Goal: Task Accomplishment & Management: Complete application form

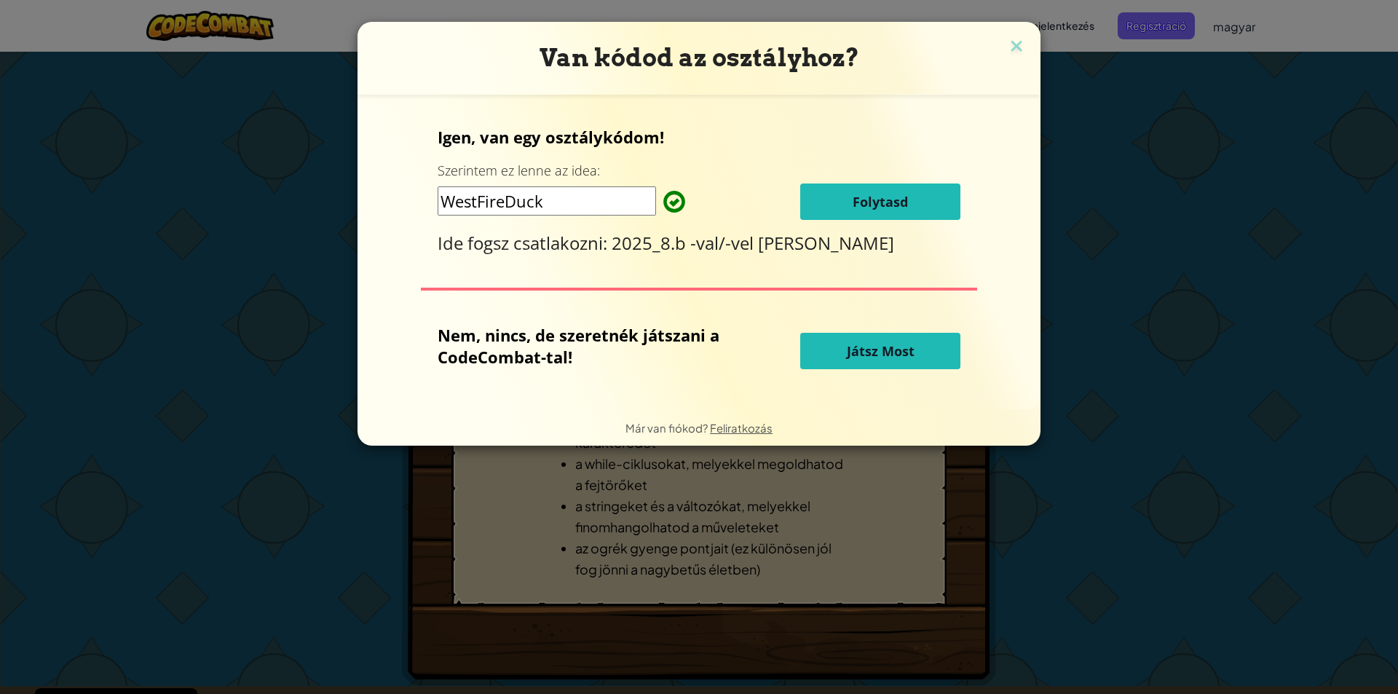
click at [548, 208] on input "WestFireDuck" at bounding box center [547, 200] width 219 height 29
type input "W"
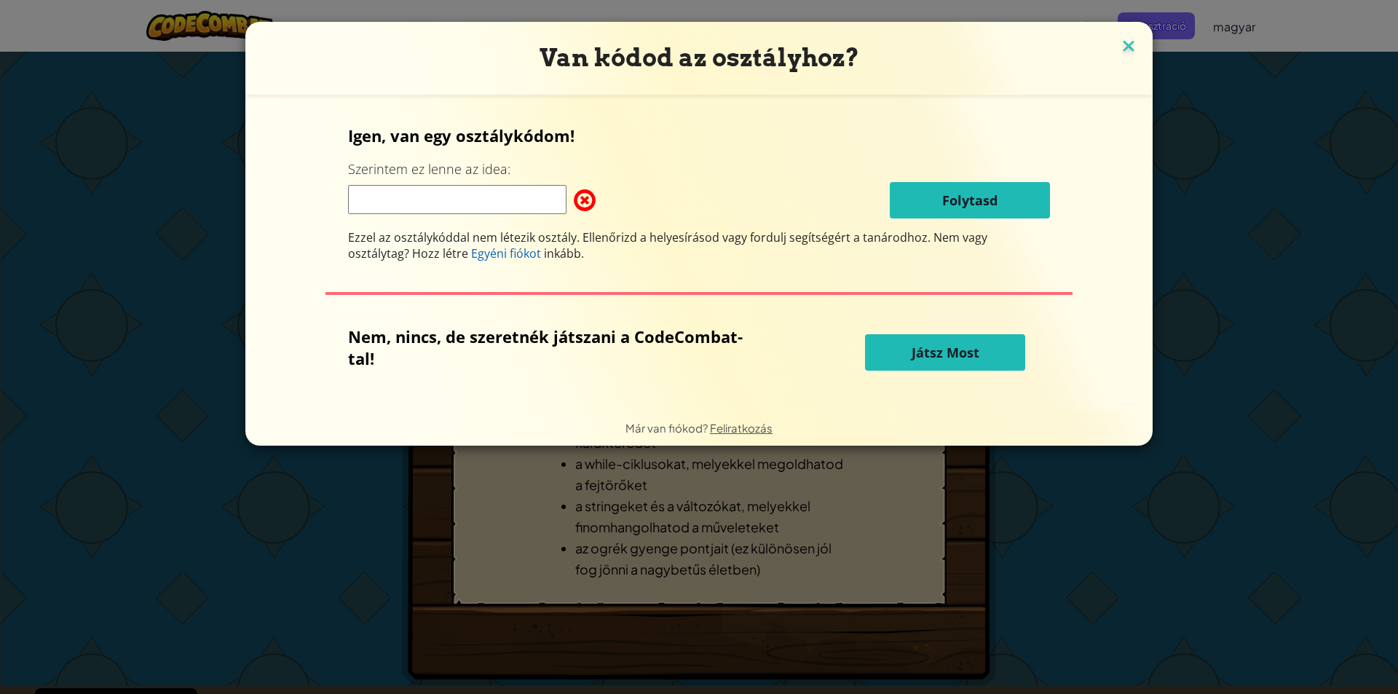
click at [1119, 44] on img at bounding box center [1128, 47] width 19 height 22
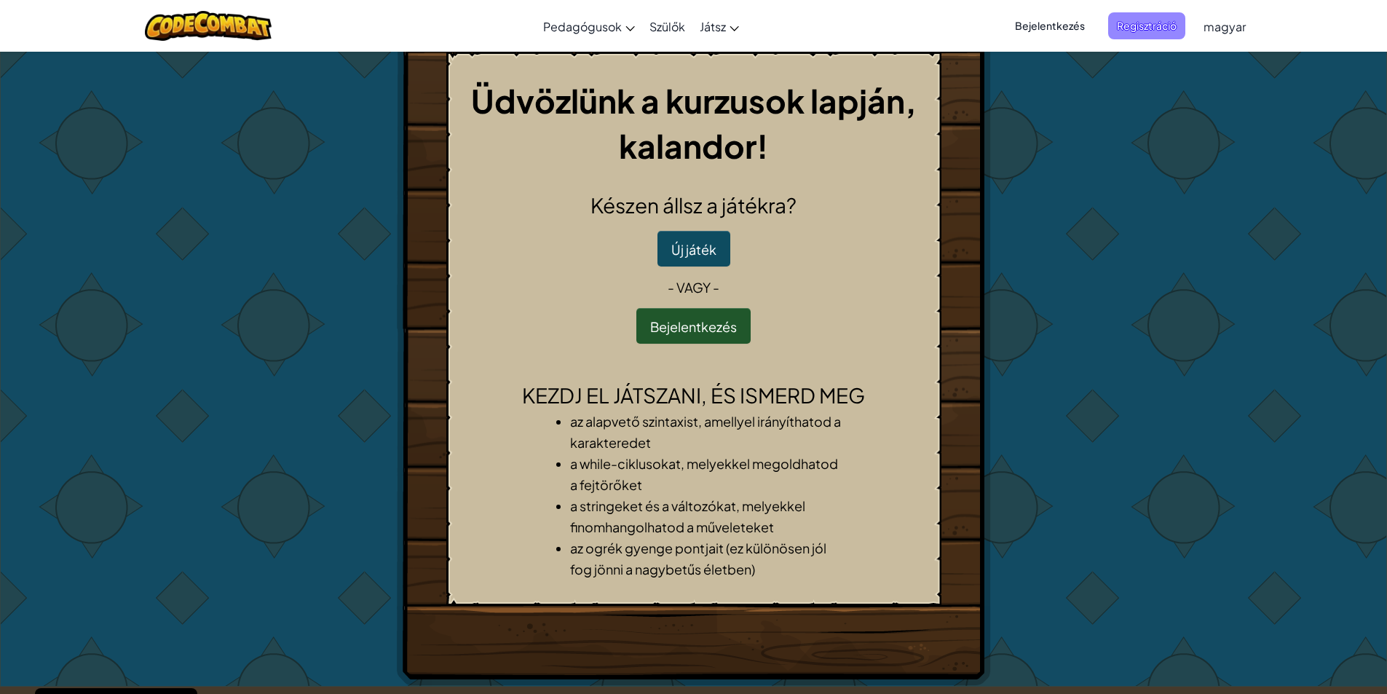
click at [1155, 15] on span "Regisztráció" at bounding box center [1147, 25] width 77 height 27
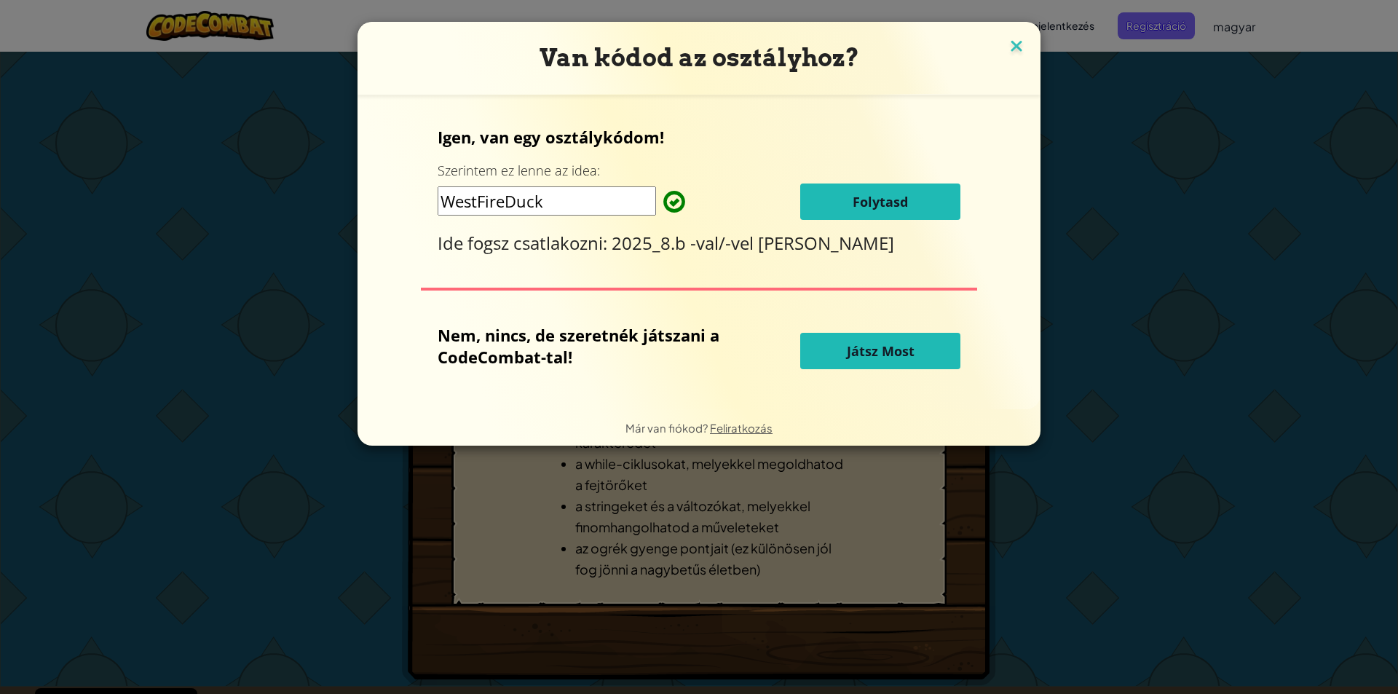
click at [1013, 46] on img at bounding box center [1016, 47] width 19 height 22
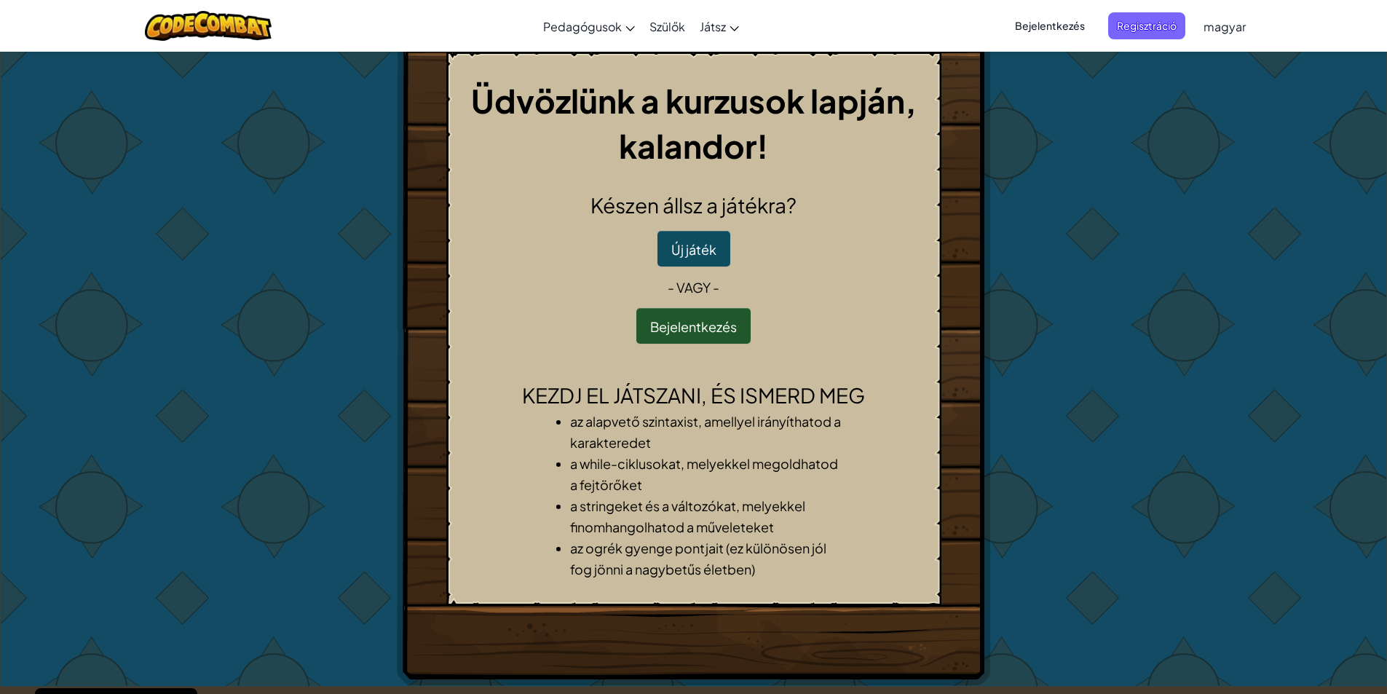
click at [1039, 12] on div "Bejelentkezés Regisztráció magyar angol (amerikai) angol ([GEOGRAPHIC_DATA]) 简体…" at bounding box center [1126, 26] width 254 height 39
click at [1039, 20] on font "Bejelentkezés" at bounding box center [1050, 25] width 70 height 13
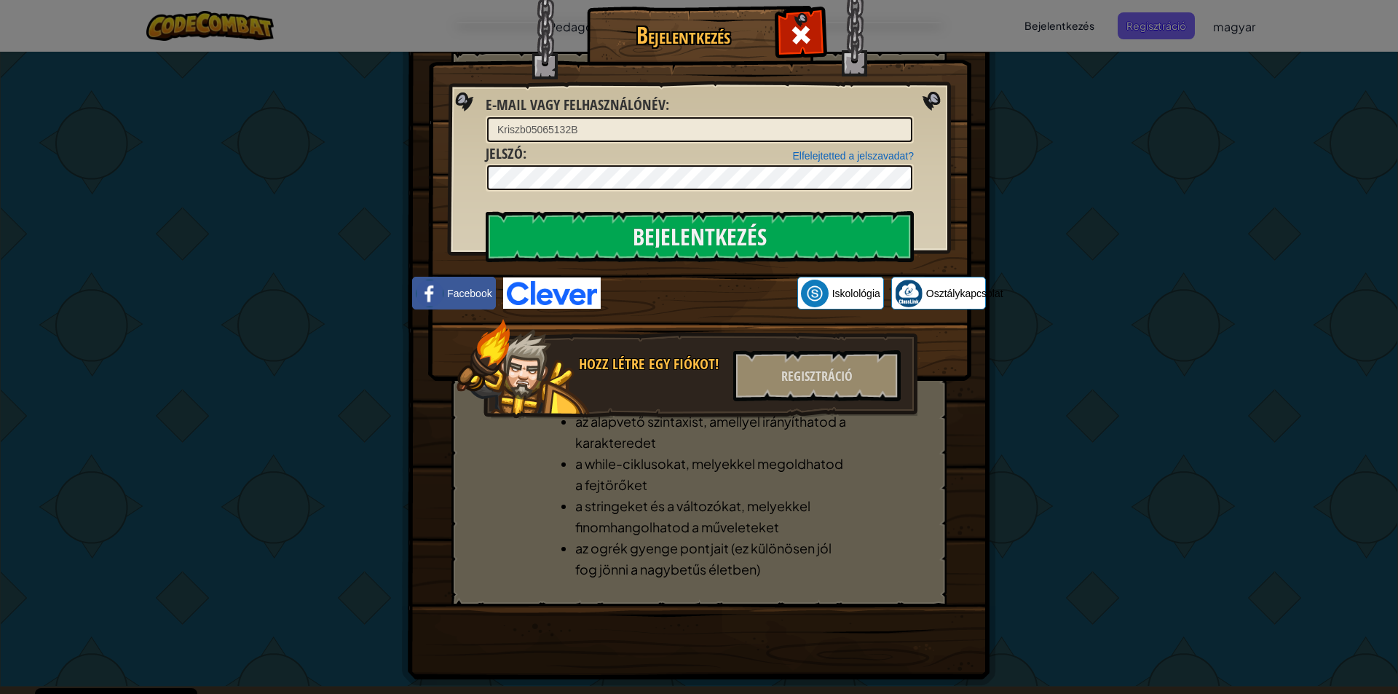
click at [635, 129] on input "Kriszb05065132B" at bounding box center [699, 129] width 425 height 25
type input "K"
type input "[EMAIL_ADDRESS][DOMAIN_NAME]"
click at [486, 211] on input "Bejelentkezés" at bounding box center [700, 236] width 428 height 51
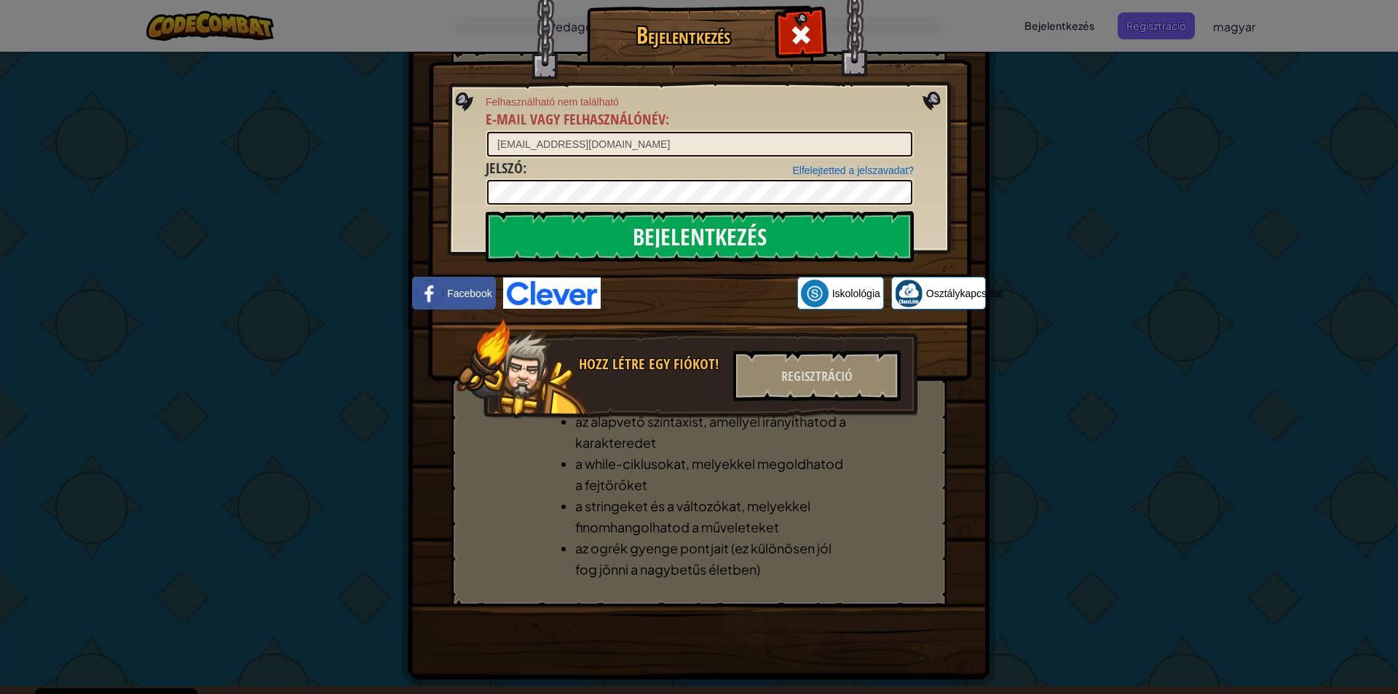
drag, startPoint x: 1000, startPoint y: 125, endPoint x: 1008, endPoint y: 149, distance: 24.6
click at [1008, 149] on div "Bejelentkezés Felhasználható nem található E-mail vagy felhasználónév : [EMAIL_…" at bounding box center [699, 347] width 1398 height 694
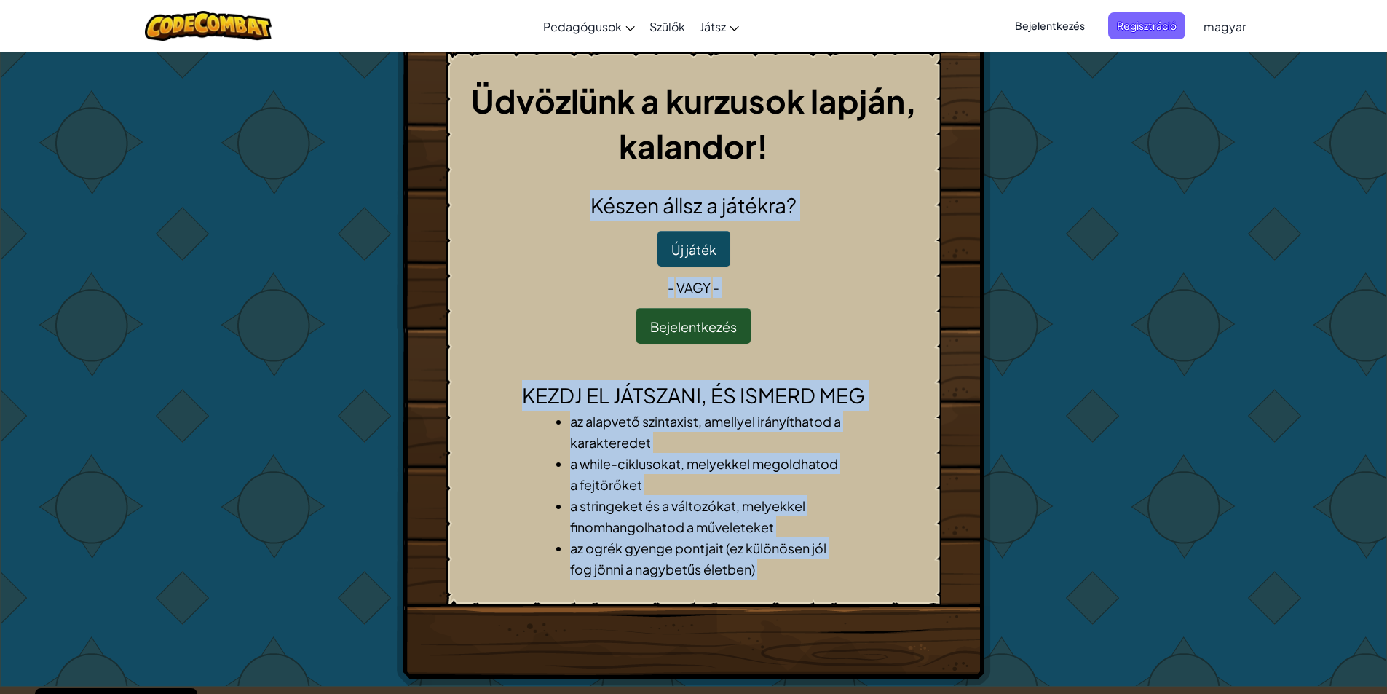
click at [1291, 221] on div "Üdvözlünk a kurzusok lapján, kalandor! Készen állsz a játékra? Új játék - vagy …" at bounding box center [693, 369] width 1387 height 636
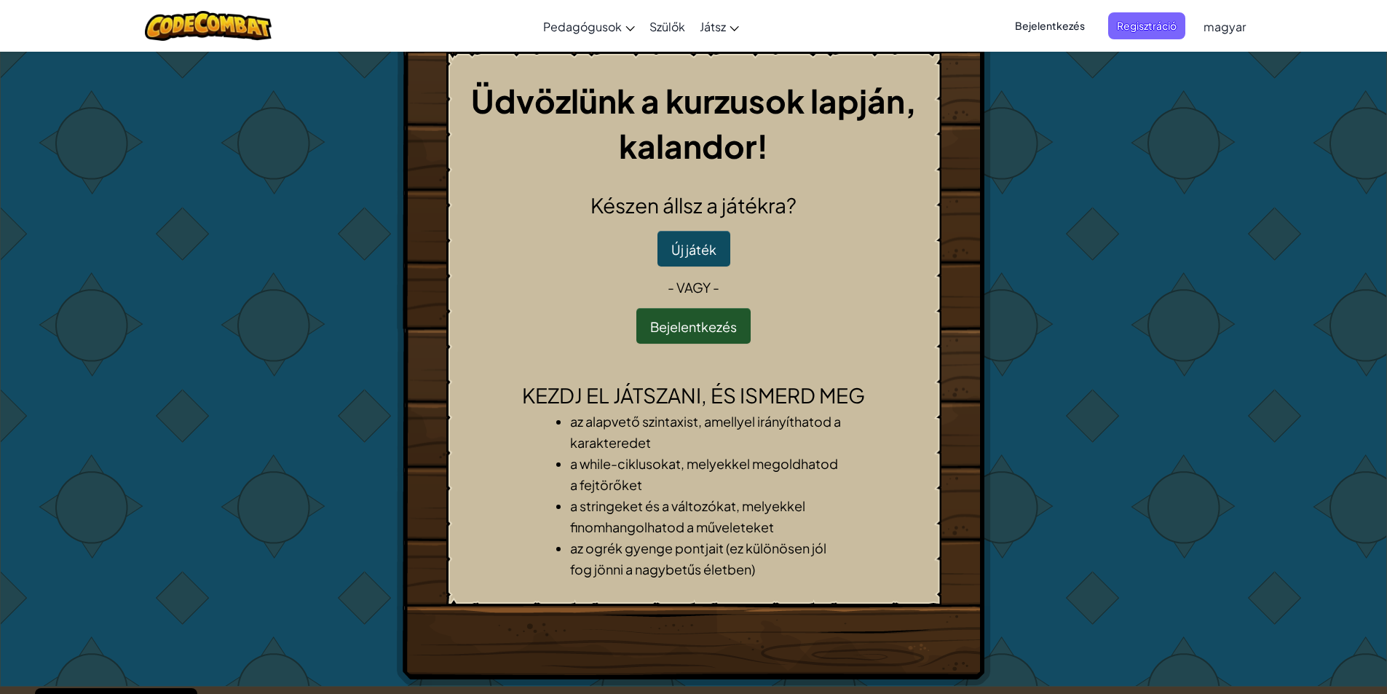
click at [1291, 221] on div "Üdvözlünk a kurzusok lapján, kalandor! Készen állsz a játékra? Új játék - vagy …" at bounding box center [693, 369] width 1387 height 636
drag, startPoint x: 1291, startPoint y: 221, endPoint x: 1108, endPoint y: 208, distance: 184.1
click at [1139, 213] on div "Üdvözlünk a kurzusok lapján, kalandor! Készen állsz a játékra? Új játék - vagy …" at bounding box center [693, 369] width 1387 height 636
click at [1149, 378] on div "Üdvözlünk a kurzusok lapján, kalandor! Készen állsz a játékra? Új játék - vagy …" at bounding box center [693, 369] width 1387 height 636
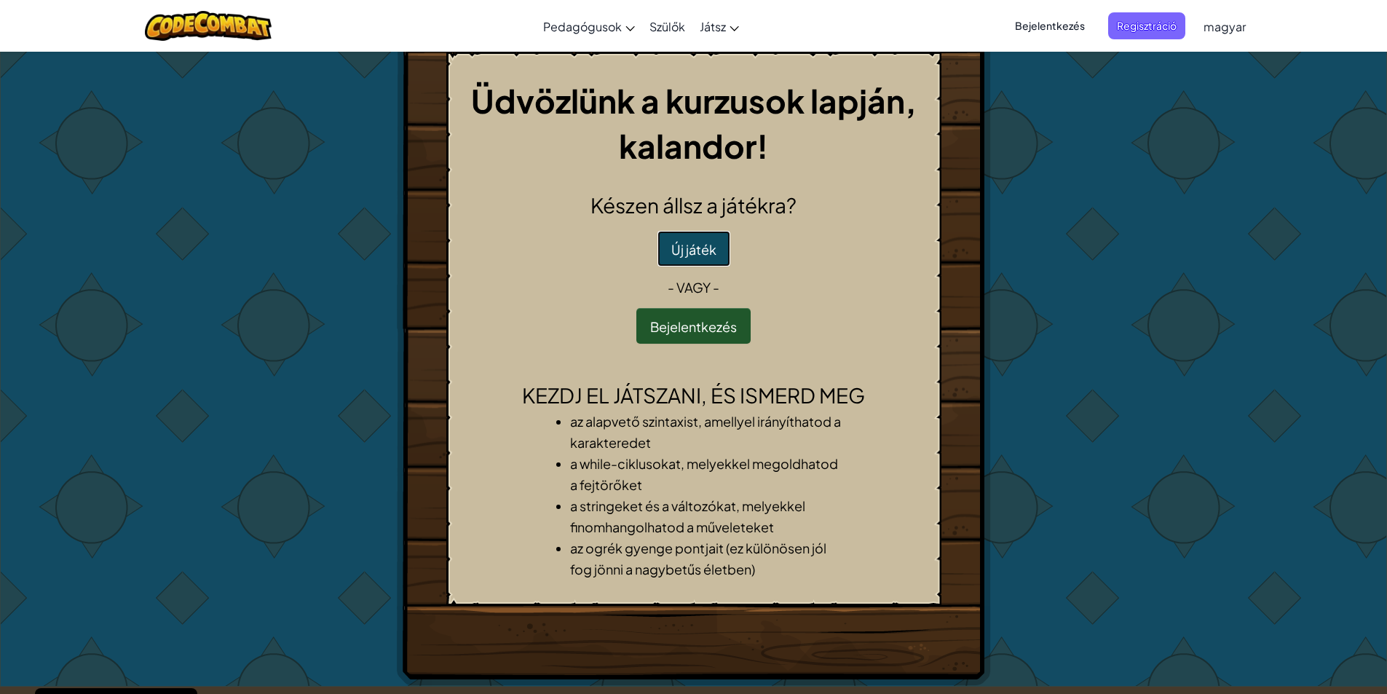
click at [684, 254] on font "Új játék" at bounding box center [694, 249] width 45 height 17
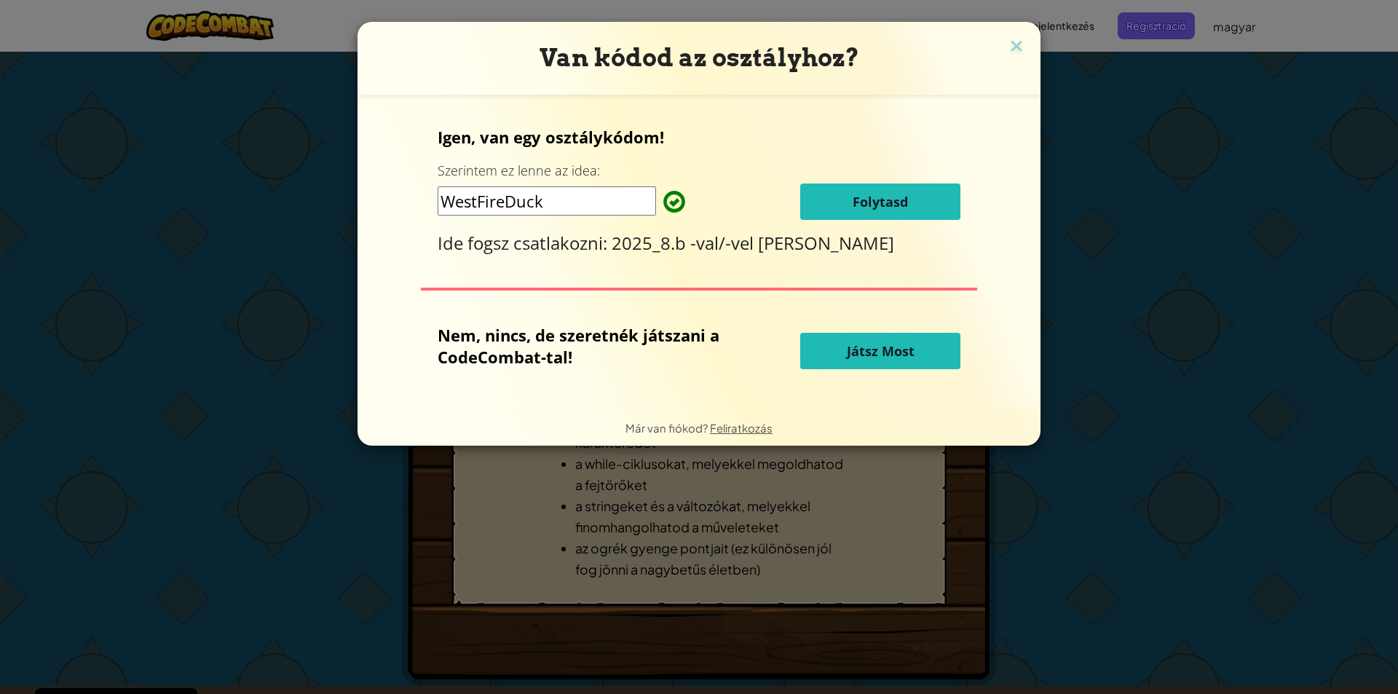
click at [552, 210] on input "WestFireDuck" at bounding box center [547, 200] width 219 height 29
type input "W"
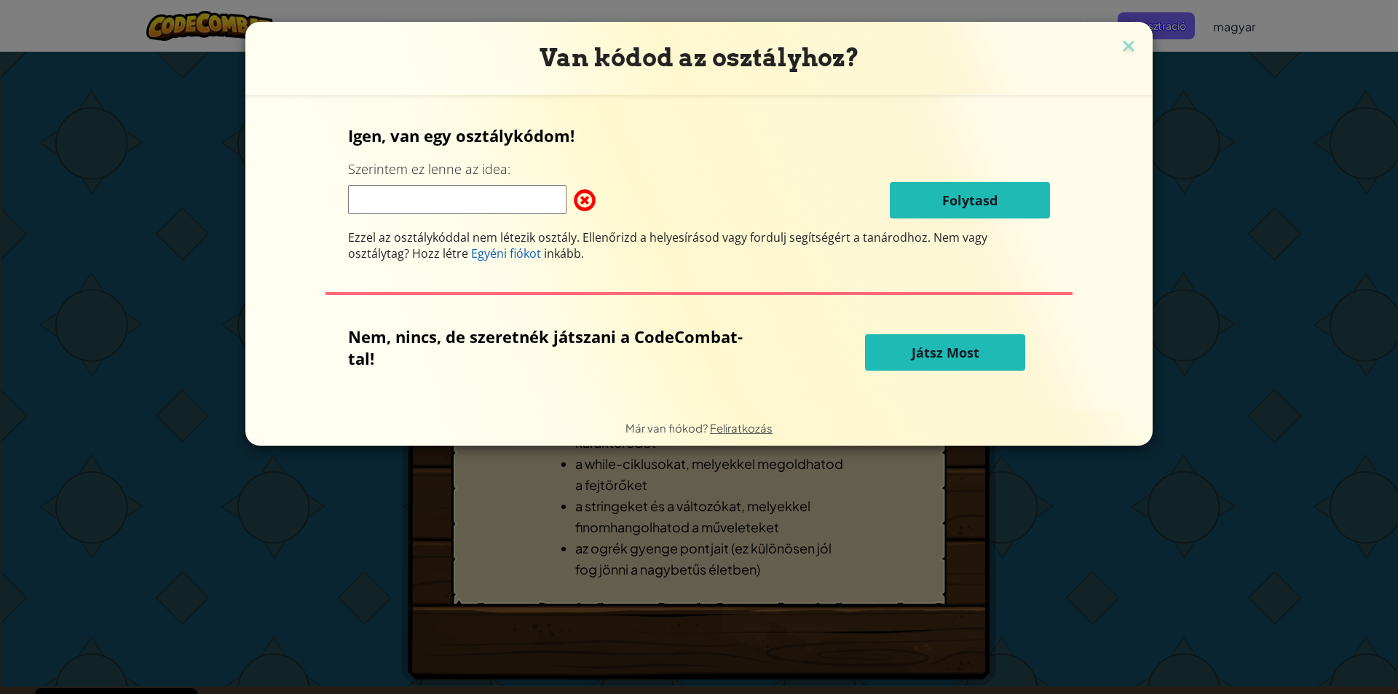
click at [390, 196] on input at bounding box center [457, 199] width 219 height 29
type input "WestFireDuck"
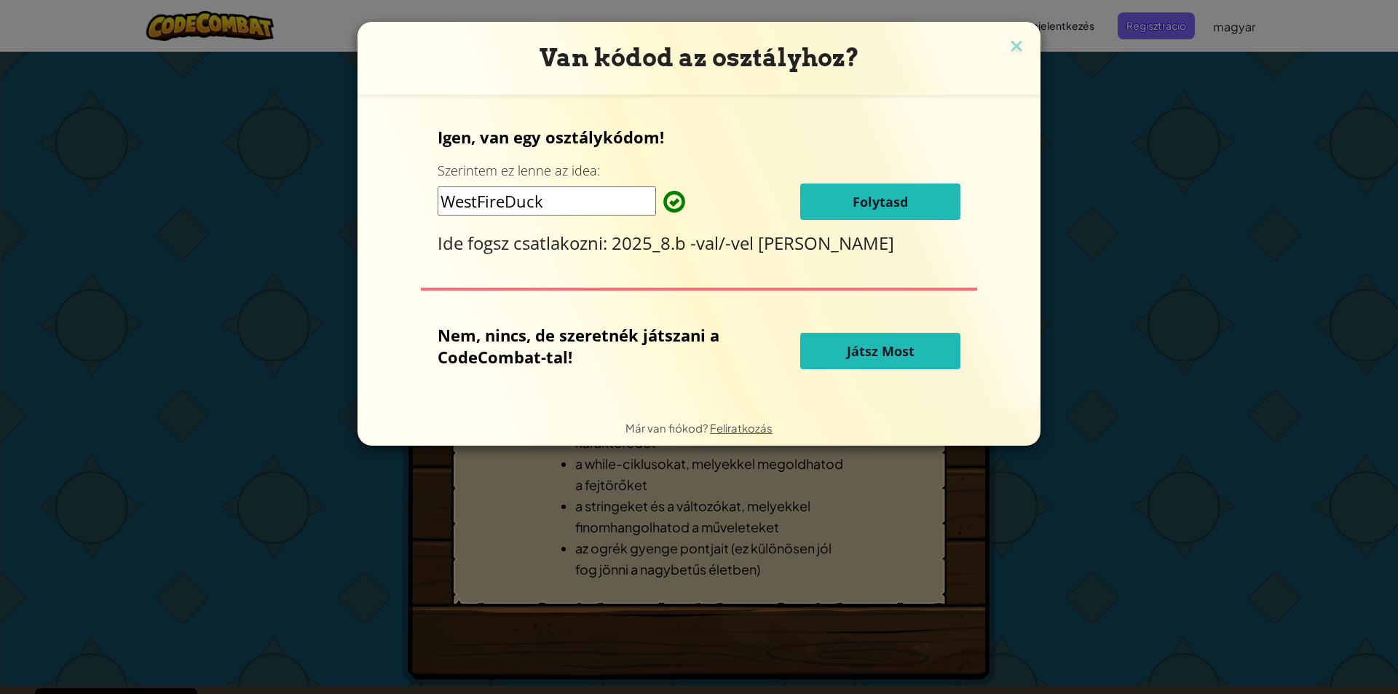
click at [922, 202] on button "Folytasd" at bounding box center [880, 202] width 160 height 36
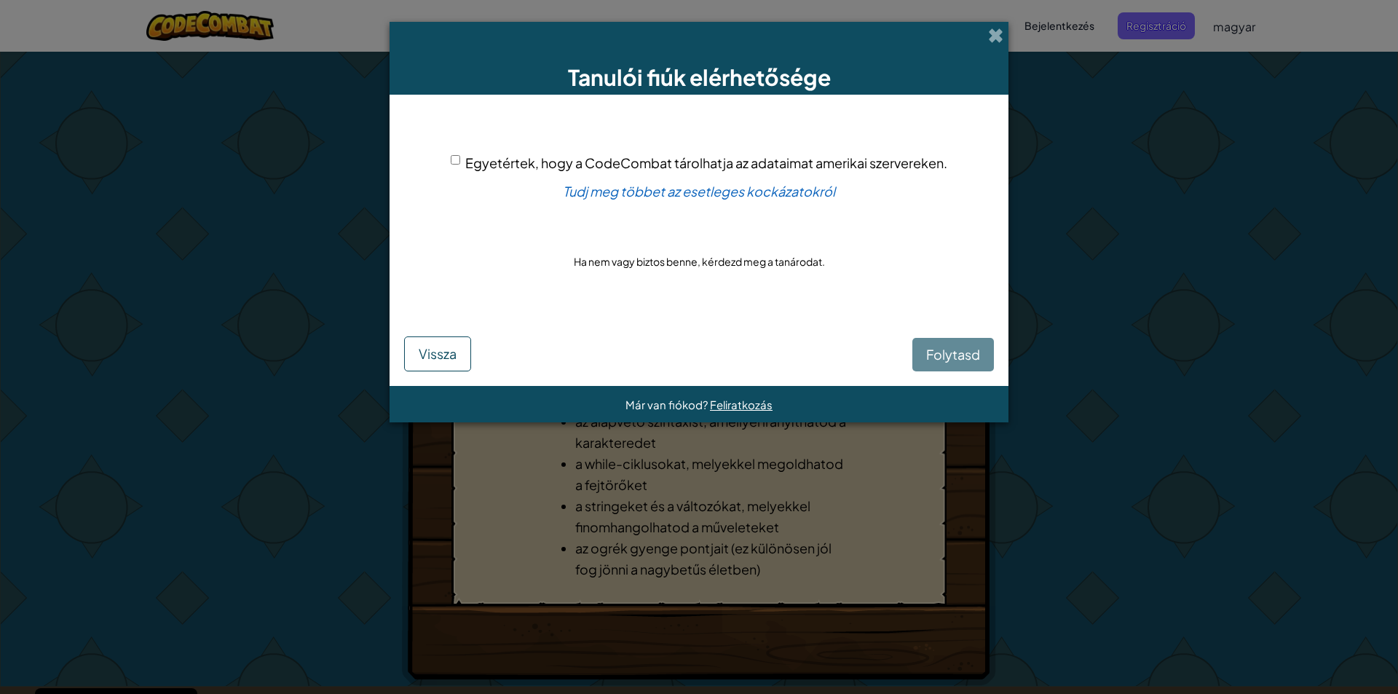
click at [452, 157] on input "Egyetértek, hogy a CodeCombat tárolhatja az adataimat amerikai szervereken." at bounding box center [455, 159] width 9 height 9
checkbox input "true"
click at [955, 358] on font "Folytasd" at bounding box center [953, 354] width 54 height 17
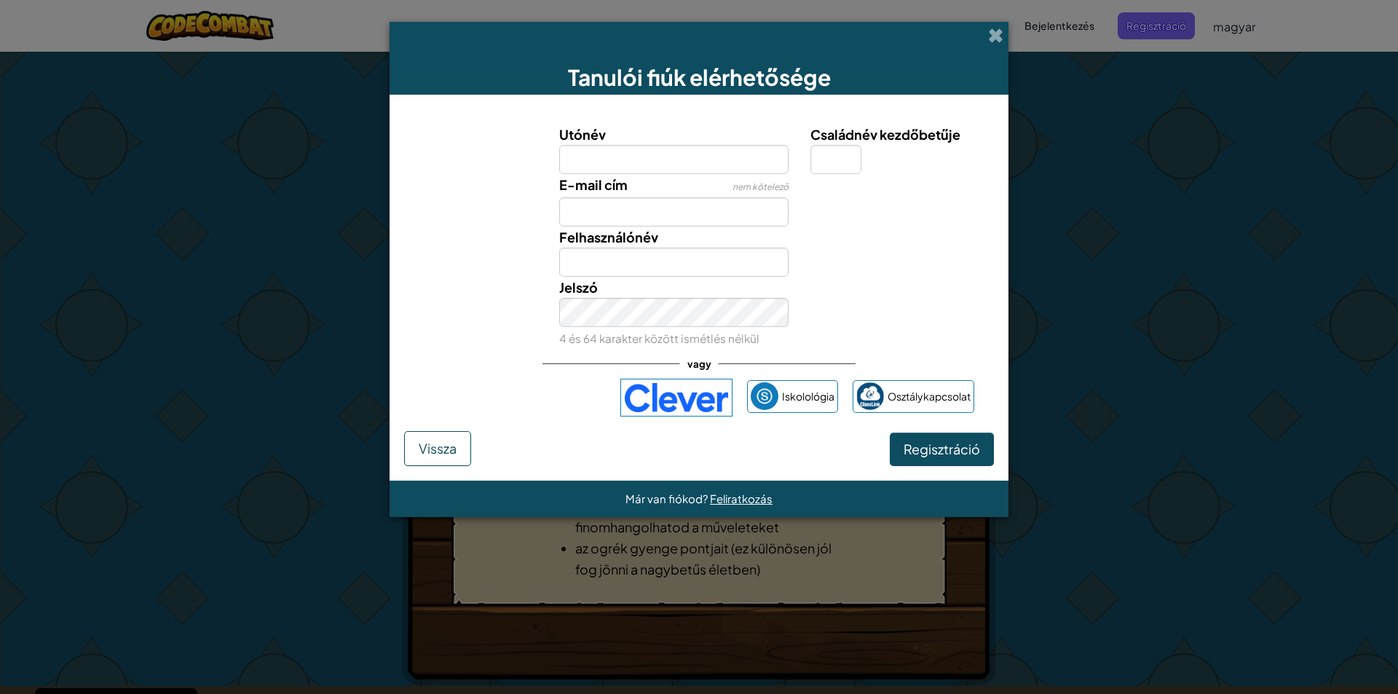
click at [671, 164] on input "Utónév" at bounding box center [674, 159] width 230 height 29
type input "[PERSON_NAME]"
click at [645, 205] on input "E-mail cím" at bounding box center [674, 211] width 230 height 29
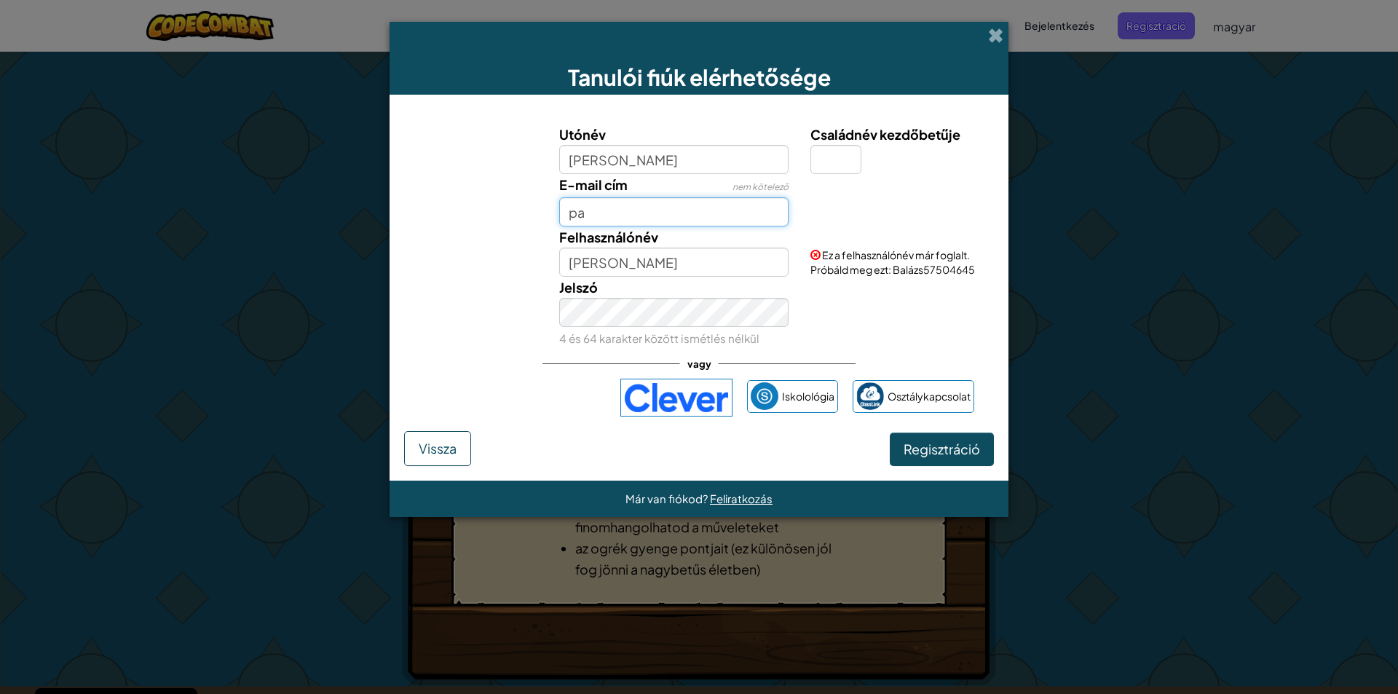
type input "p"
click at [652, 166] on input "[PERSON_NAME]" at bounding box center [674, 159] width 230 height 29
type input "b"
type input "Balázs0424"
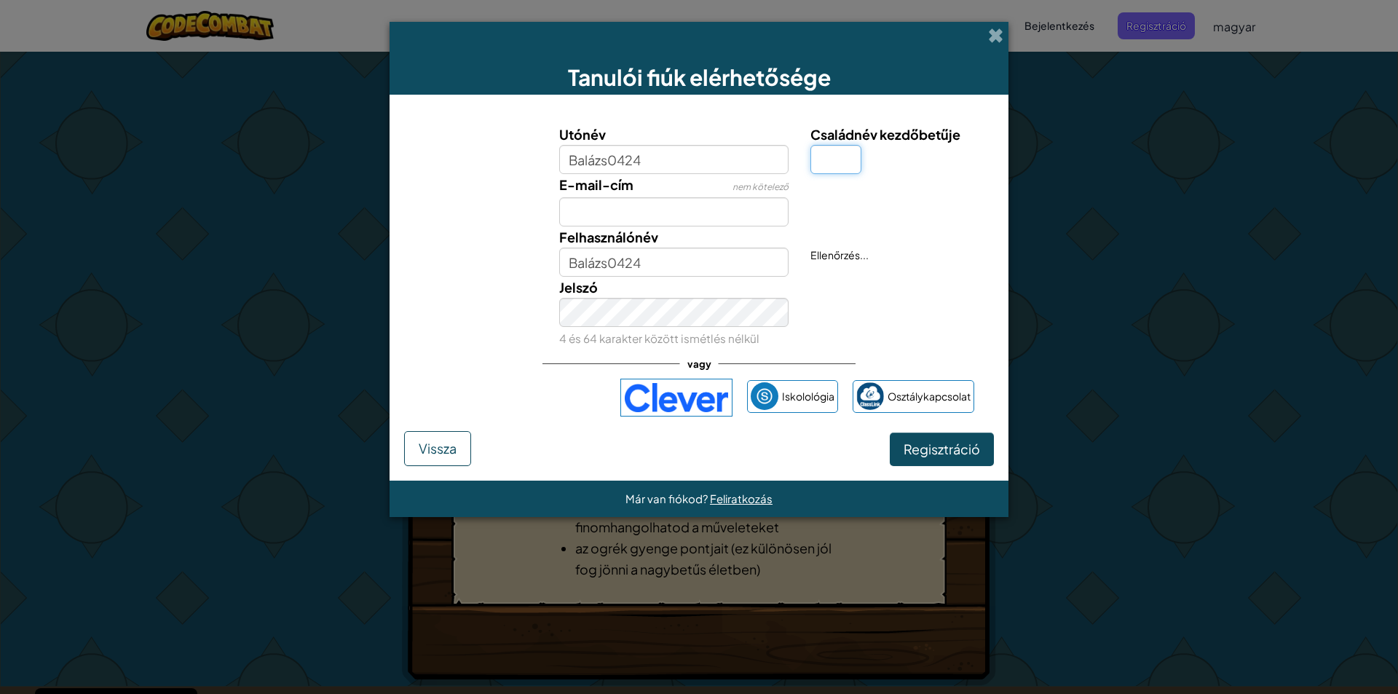
click at [811, 160] on input "Családnév kezdőbetűje" at bounding box center [836, 159] width 51 height 29
click at [622, 163] on input "Balázs0424" at bounding box center [674, 159] width 230 height 29
type input "Balázs0324"
click at [844, 162] on input "Családnév kezdőbetűje" at bounding box center [836, 159] width 51 height 29
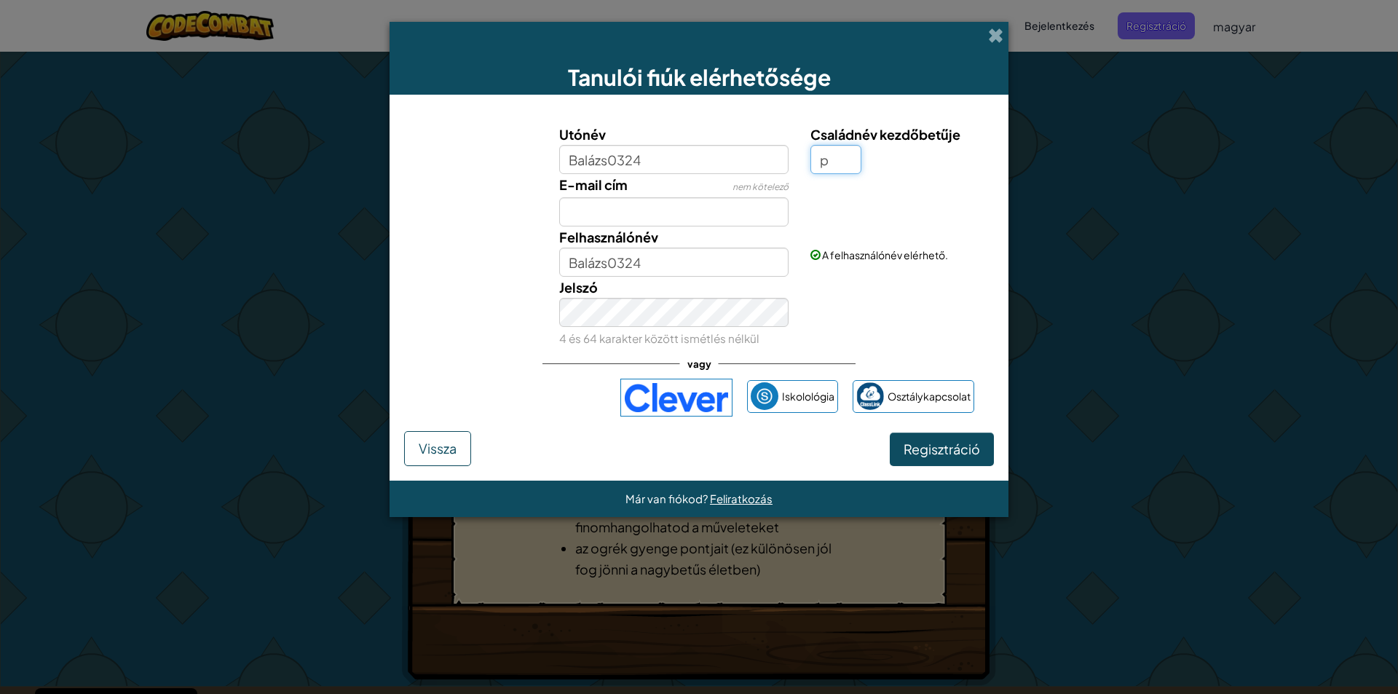
type input "p"
click at [656, 267] on input "Balázs0324P" at bounding box center [674, 262] width 230 height 29
type input "B"
click at [653, 158] on input "Balázs0324" at bounding box center [674, 159] width 230 height 29
type input "B"
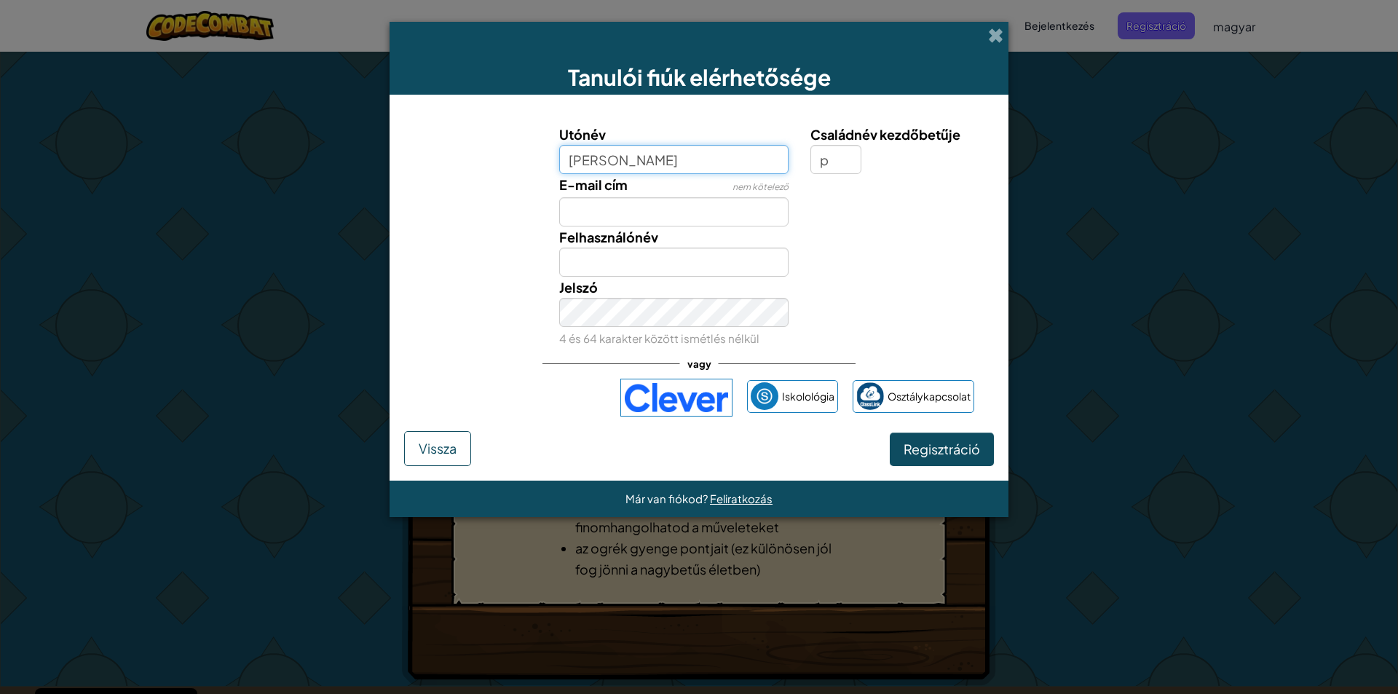
type input "[PERSON_NAME]"
click at [677, 216] on input "E-mail cím" at bounding box center [674, 211] width 230 height 29
click at [892, 323] on div "Jelszó 4 és 64 karakter között ismétlés nélkül" at bounding box center [699, 313] width 605 height 72
click at [709, 266] on input "BalázsP" at bounding box center [674, 262] width 230 height 29
type input "B"
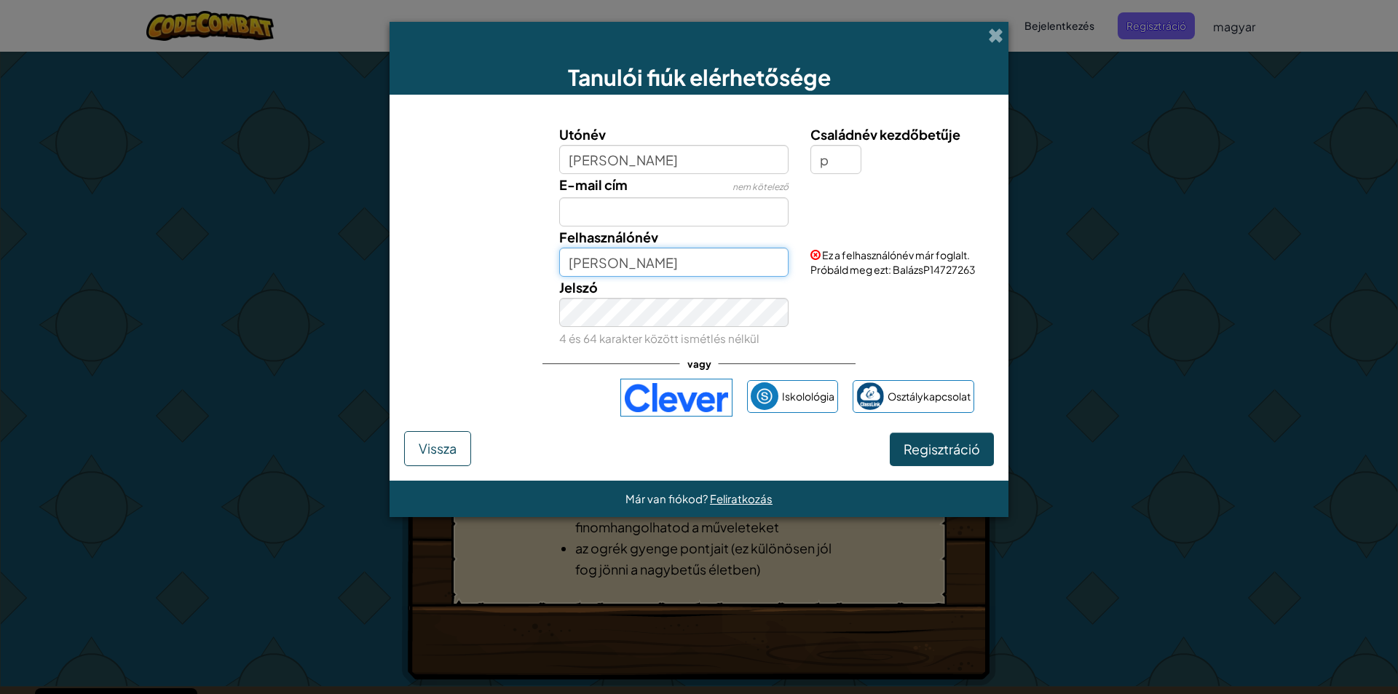
type input "[PERSON_NAME]"
click at [940, 449] on font "Regisztráció" at bounding box center [942, 449] width 76 height 17
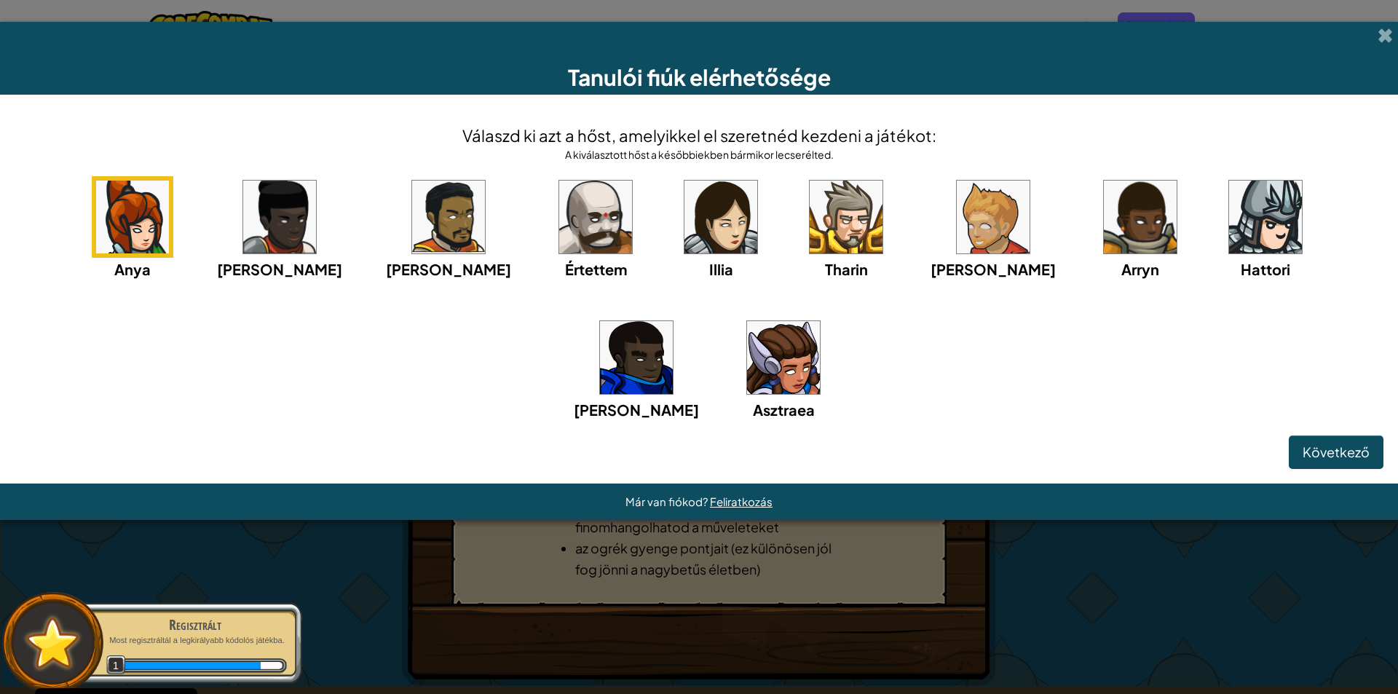
click at [673, 321] on img at bounding box center [636, 357] width 73 height 73
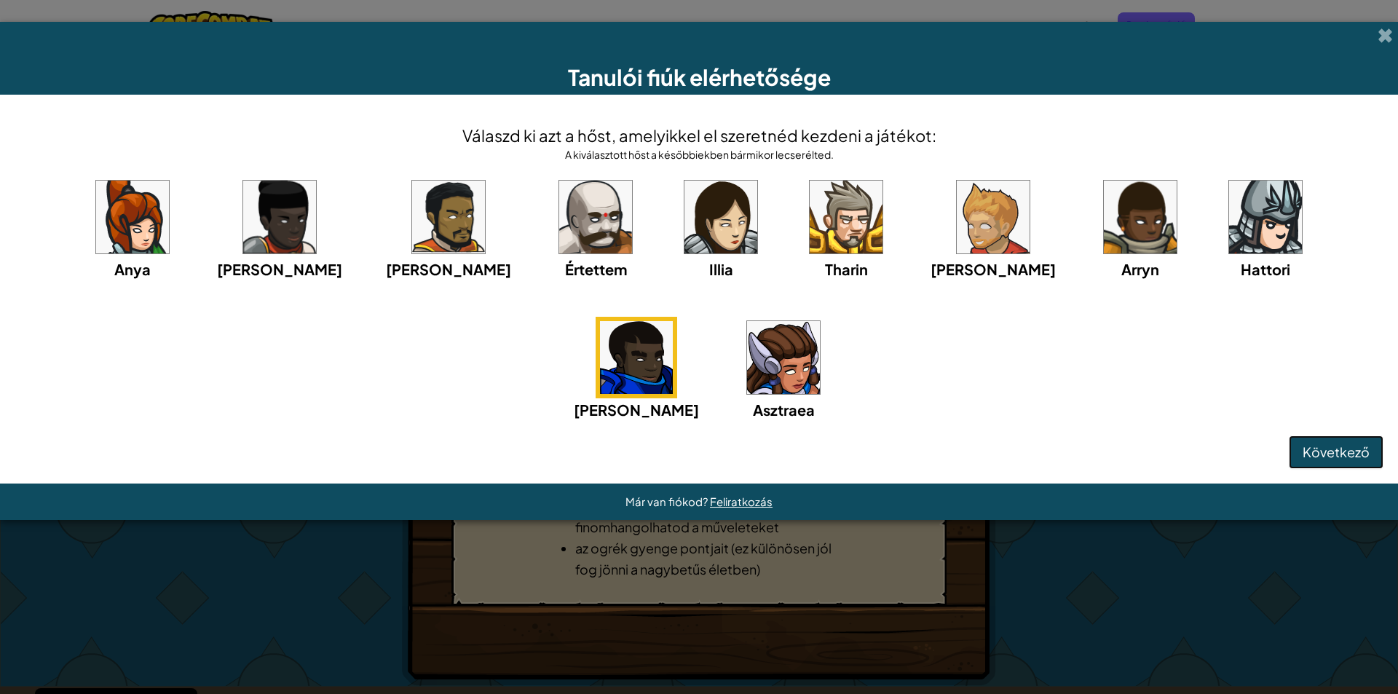
click at [1336, 456] on font "Következő" at bounding box center [1336, 452] width 67 height 17
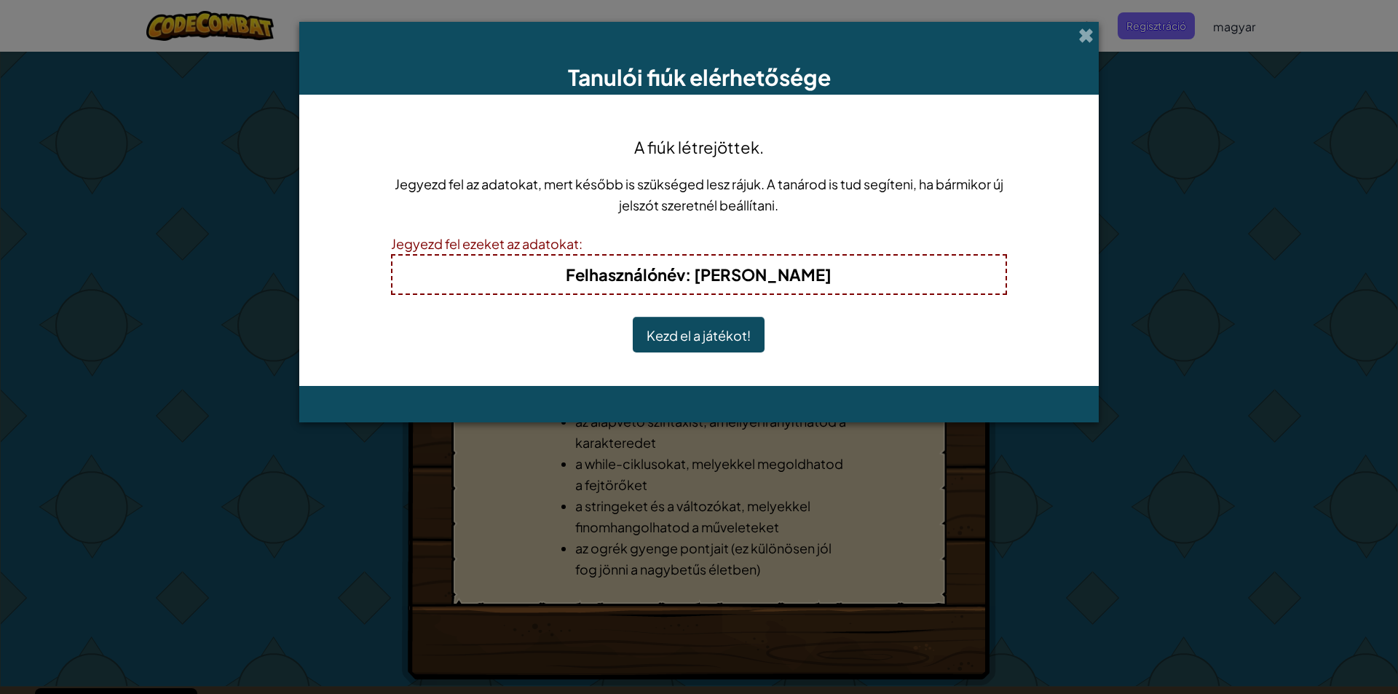
click at [704, 331] on font "Kezd el a játékot!" at bounding box center [699, 335] width 104 height 17
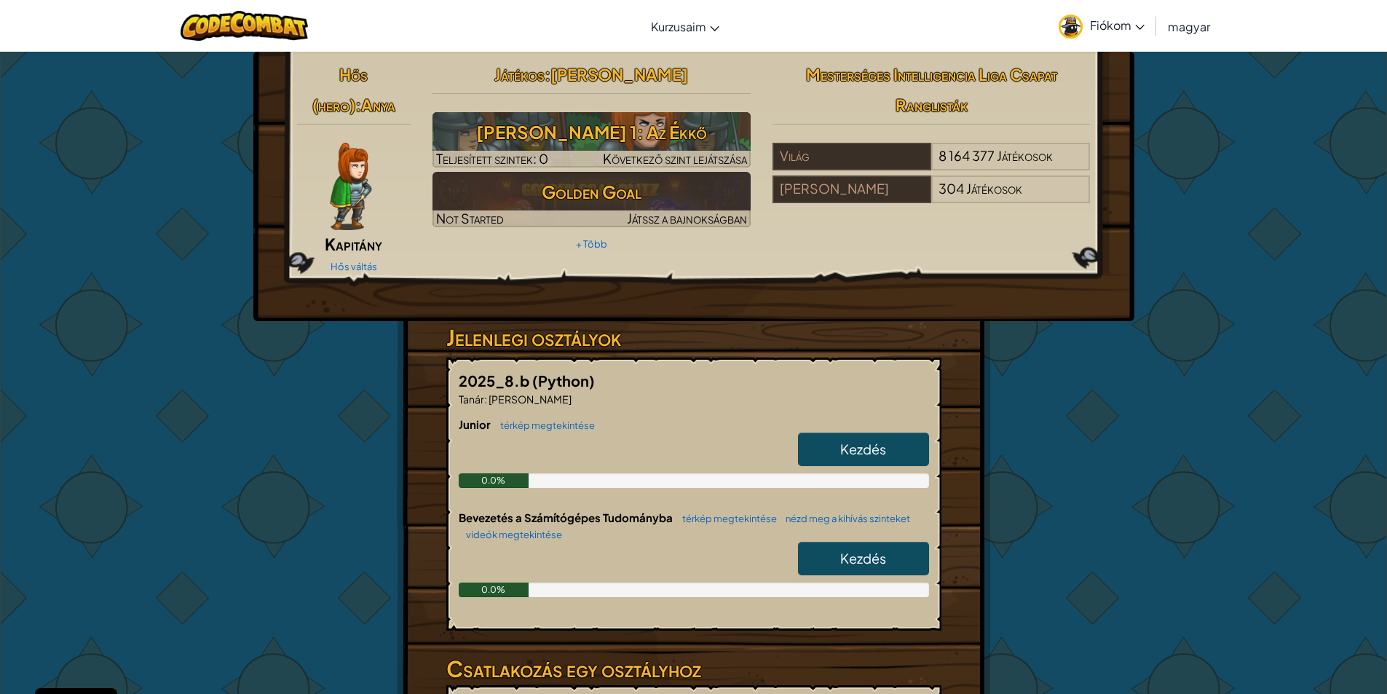
click at [822, 452] on link "Kezdés" at bounding box center [863, 450] width 131 height 34
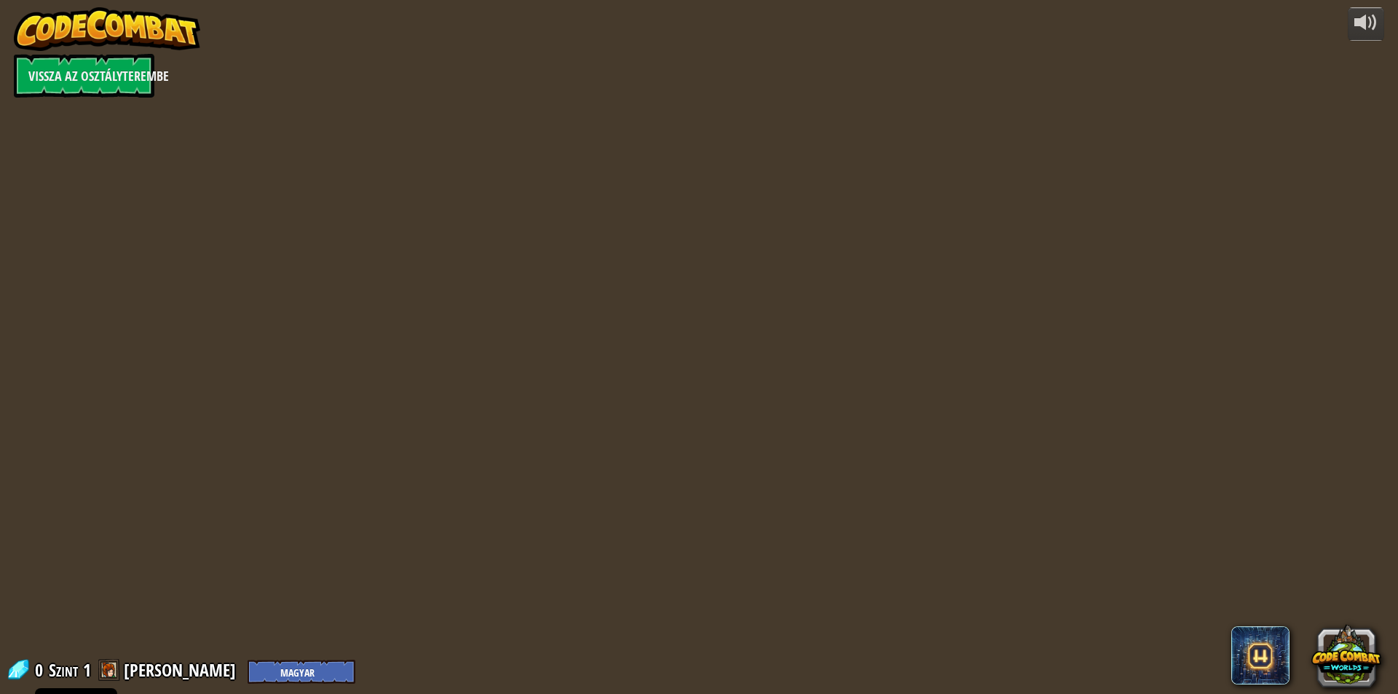
select select "hu"
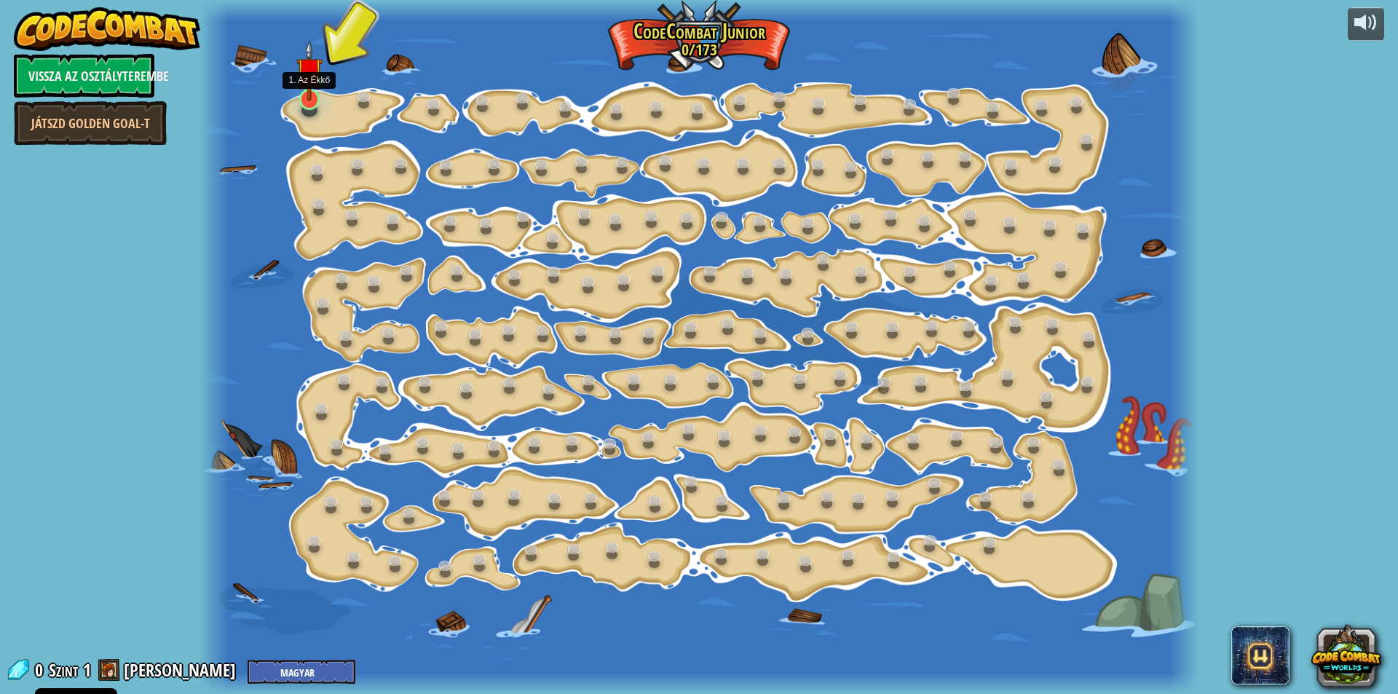
click at [302, 94] on img at bounding box center [309, 70] width 26 height 61
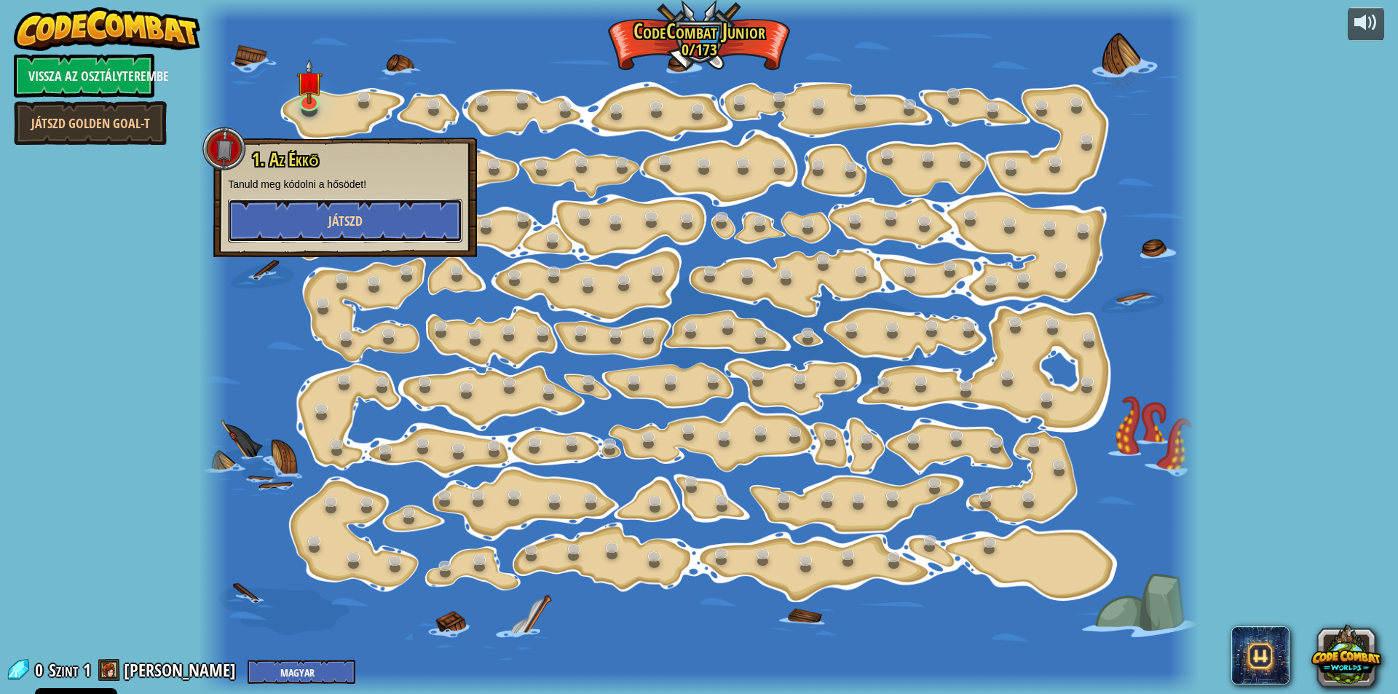
click at [368, 210] on button "Játszd" at bounding box center [345, 221] width 235 height 44
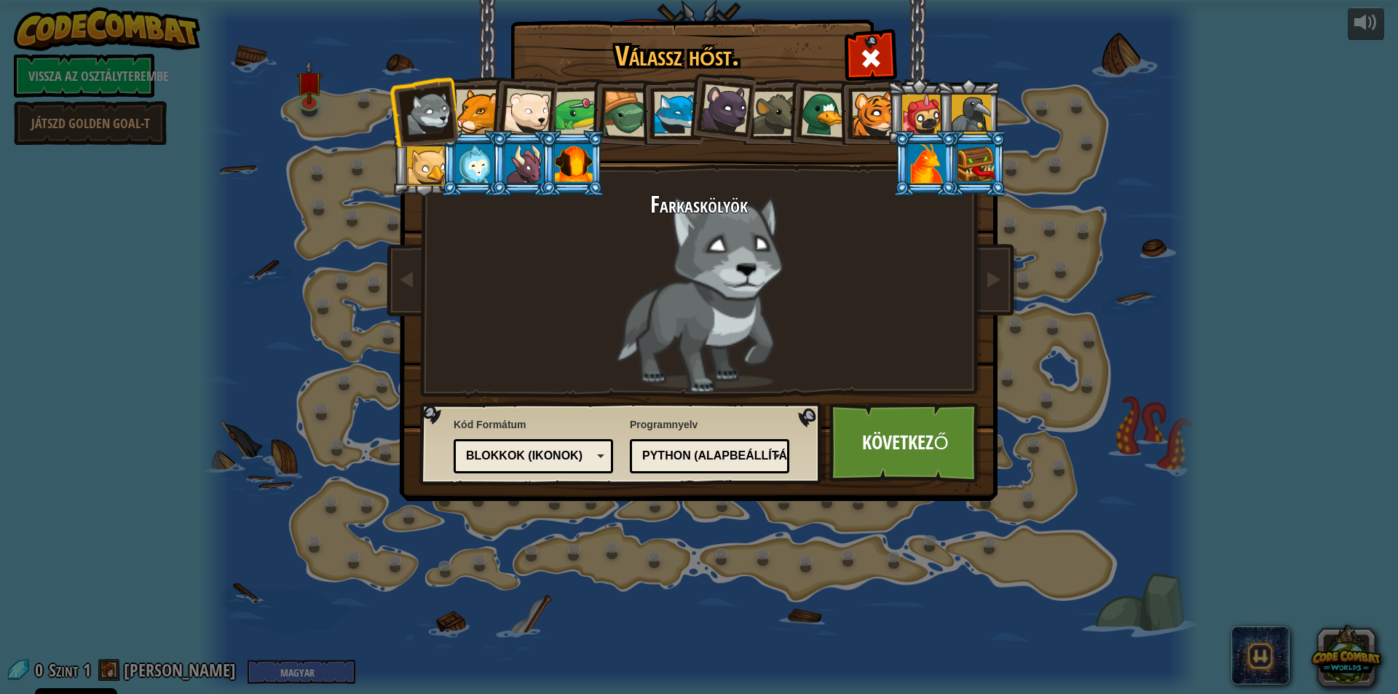
click at [967, 101] on div at bounding box center [971, 114] width 39 height 39
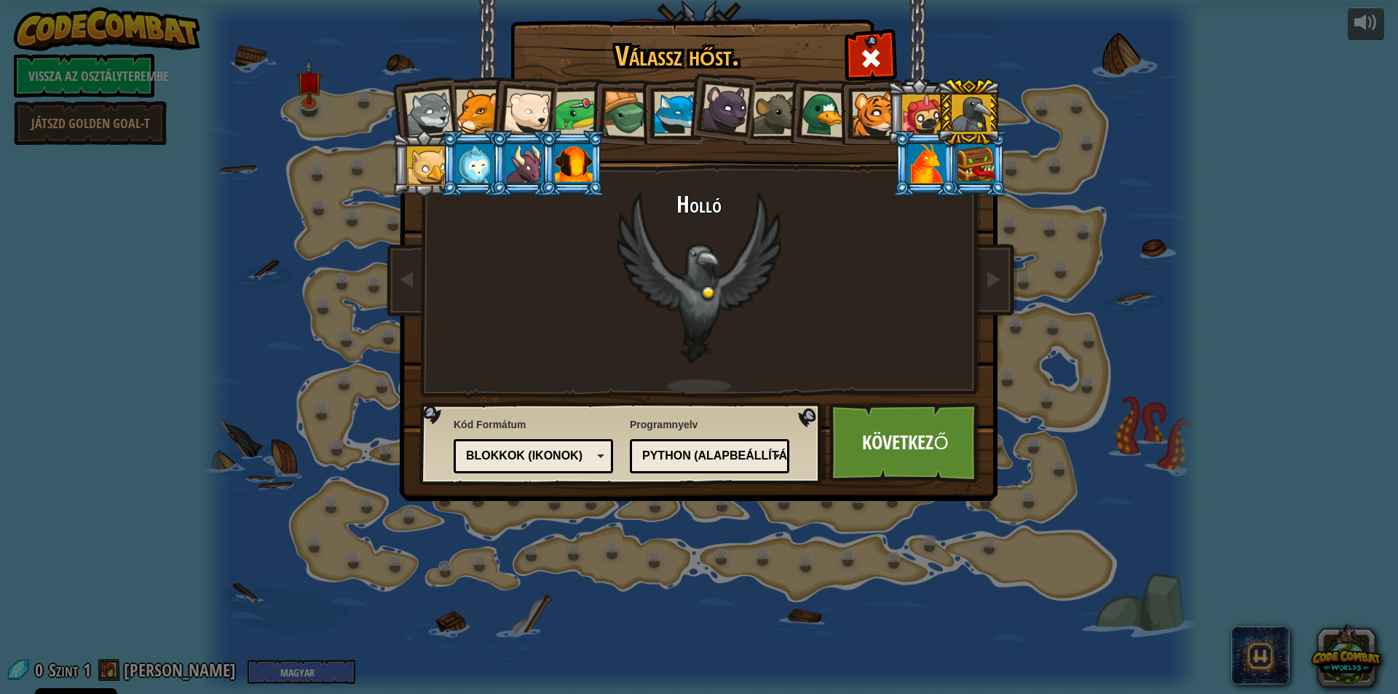
click at [823, 87] on li at bounding box center [820, 111] width 70 height 71
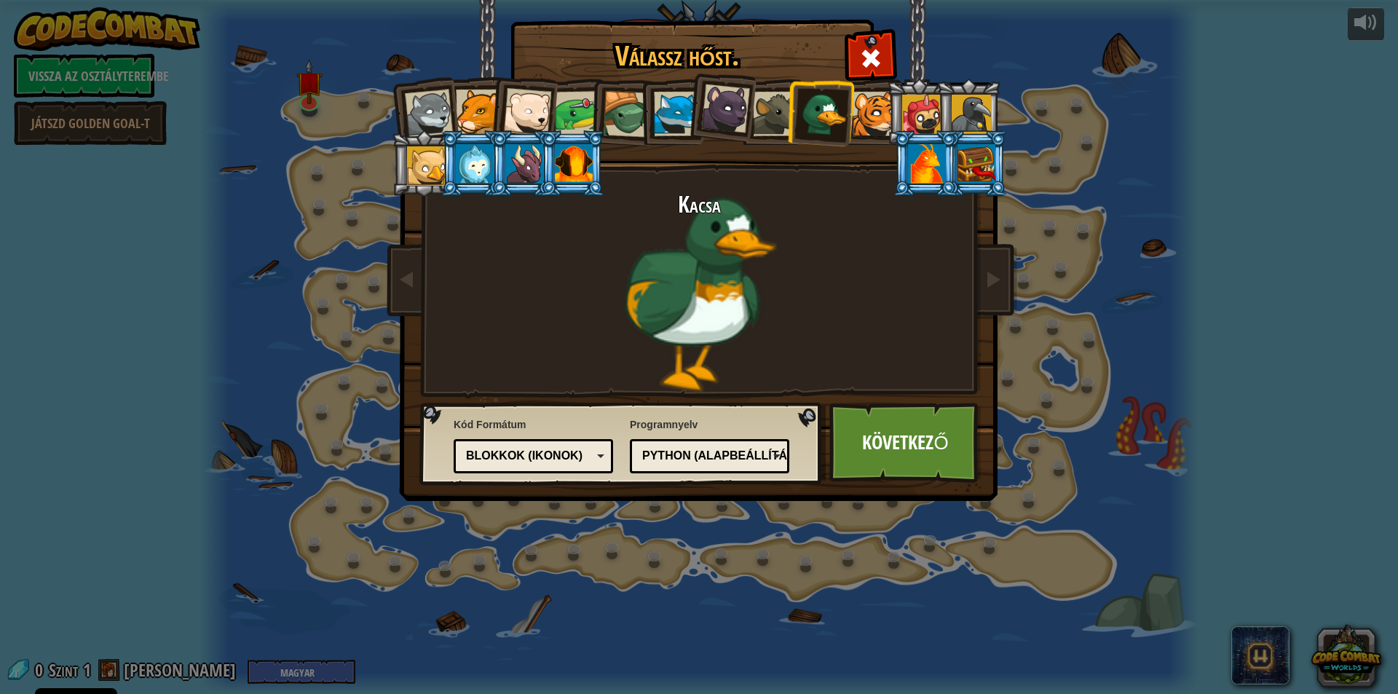
click at [920, 156] on div at bounding box center [927, 163] width 38 height 39
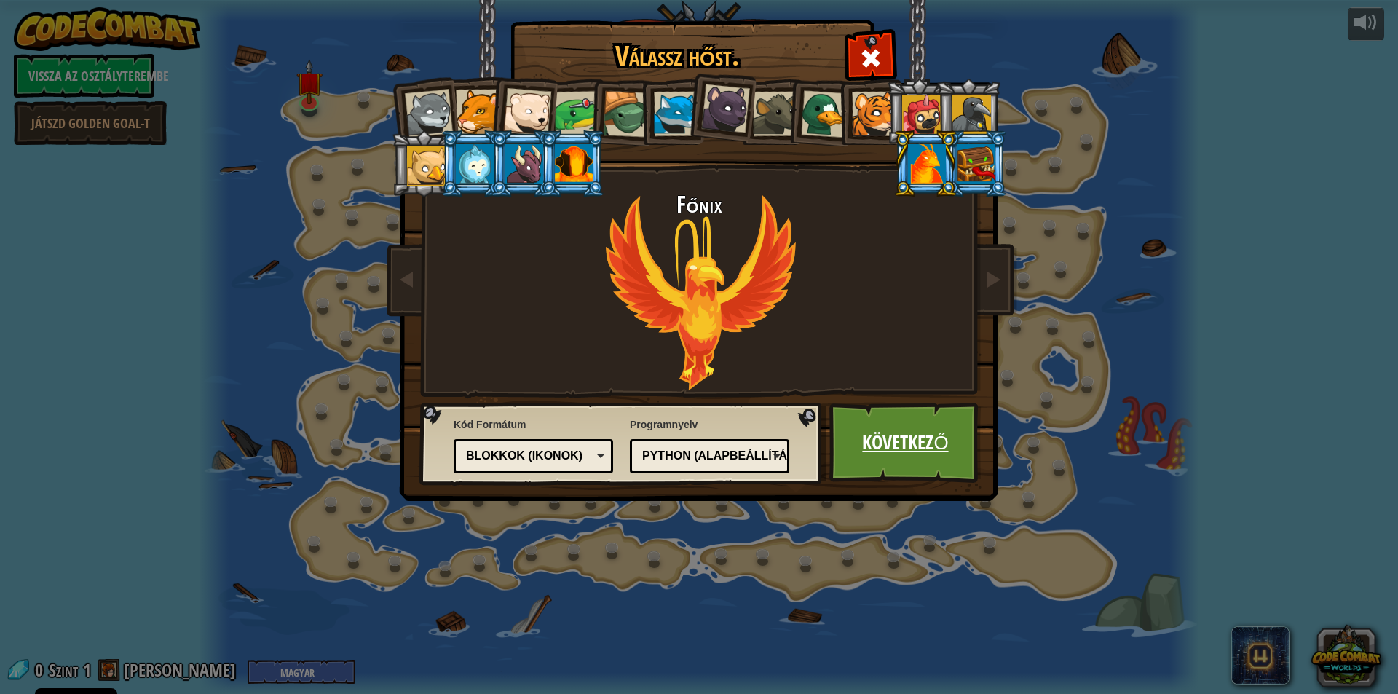
click at [924, 449] on link "Következő" at bounding box center [906, 443] width 152 height 80
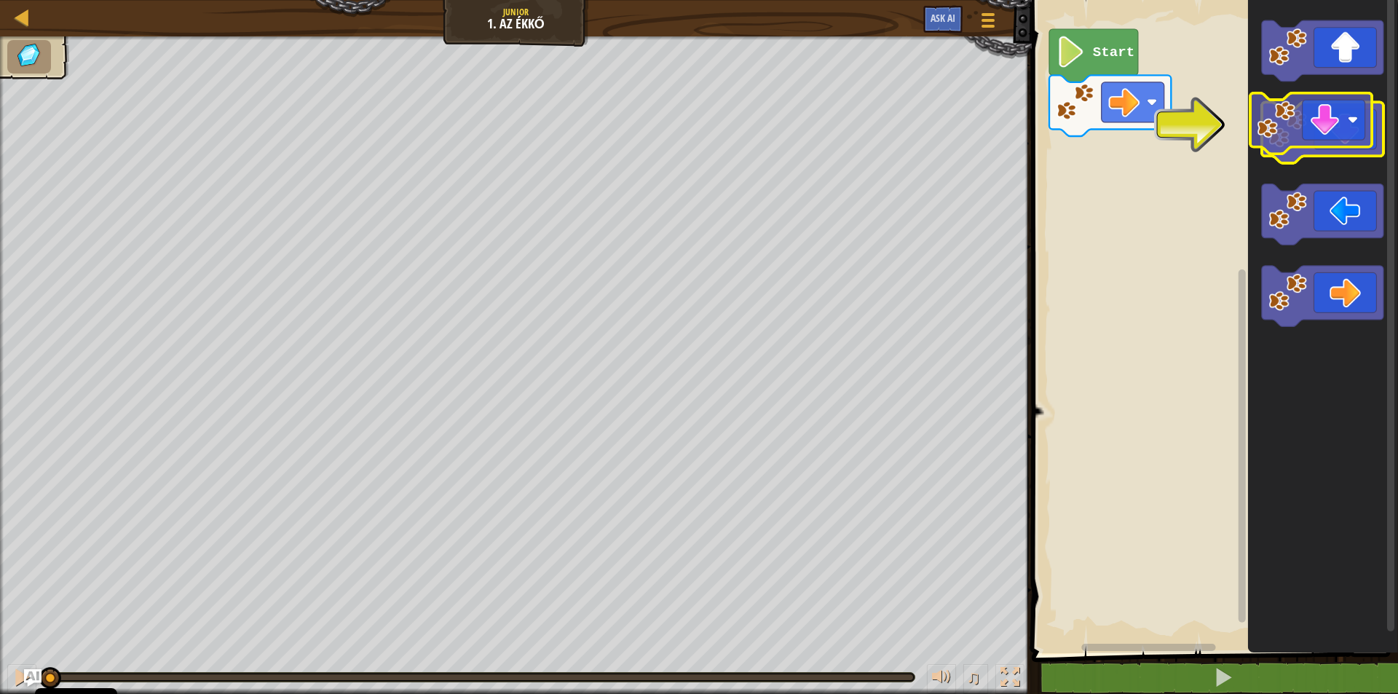
click at [1331, 122] on icon "Blockly munkaterület" at bounding box center [1322, 133] width 122 height 61
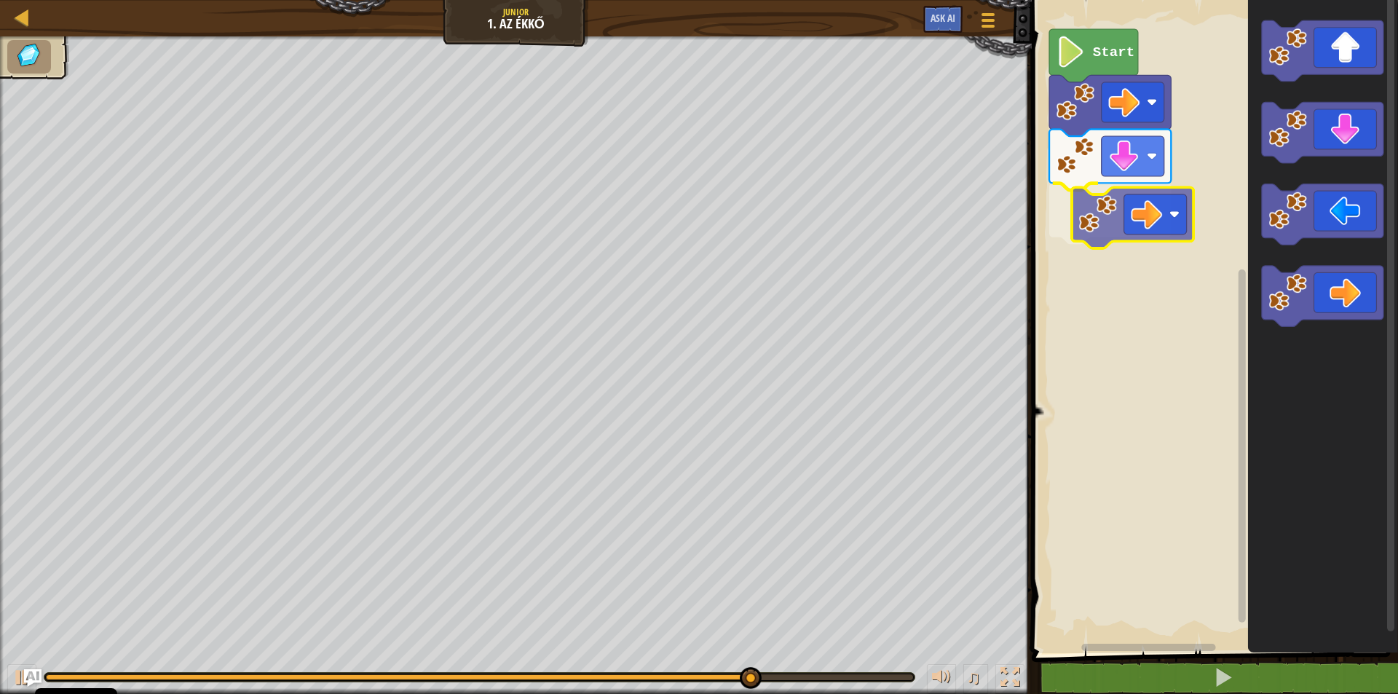
click at [1141, 205] on div "Start" at bounding box center [1213, 323] width 371 height 661
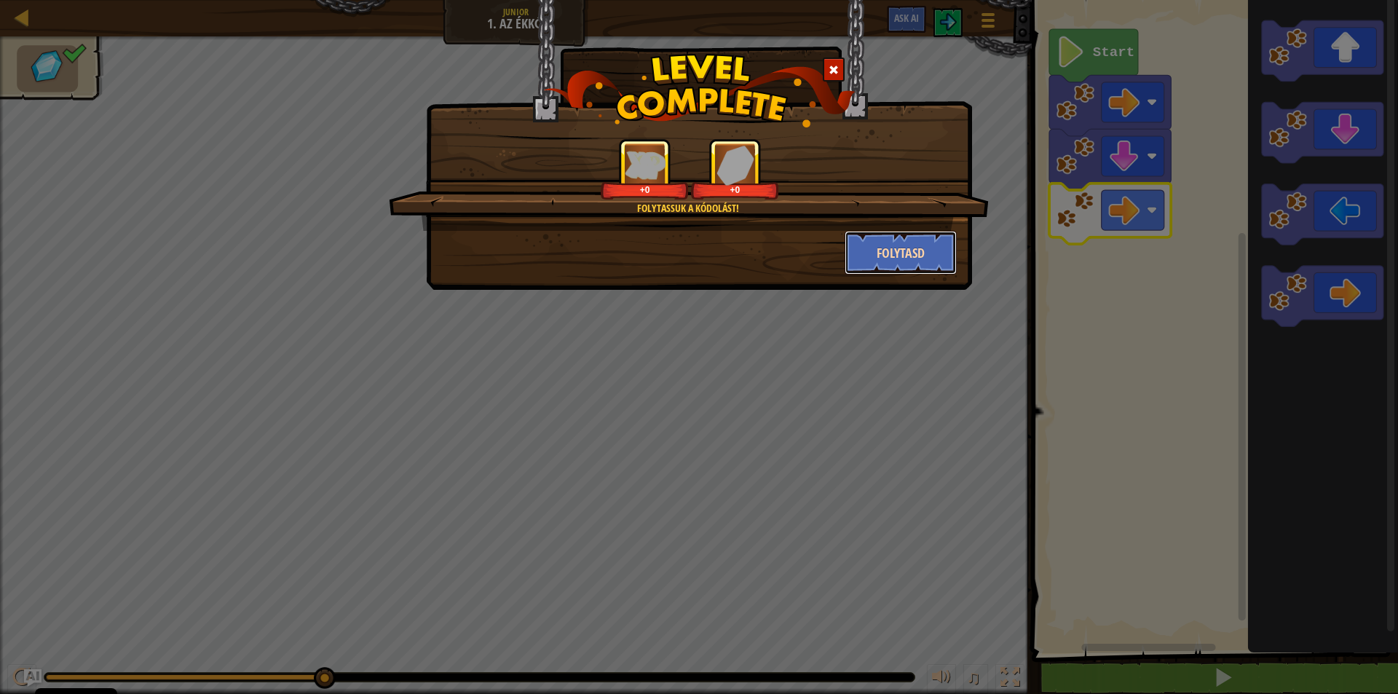
click at [886, 253] on button "Folytasd" at bounding box center [901, 253] width 113 height 44
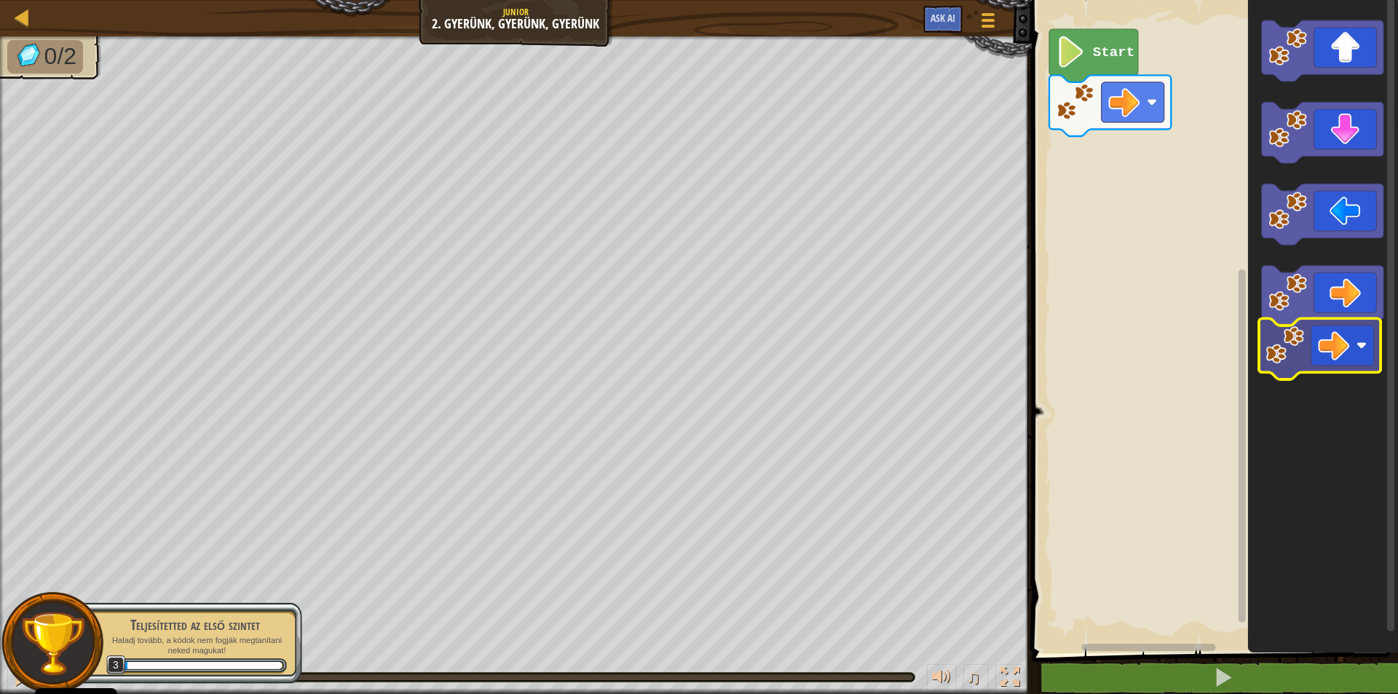
click at [1331, 344] on icon "Blockly munkaterület" at bounding box center [1323, 323] width 150 height 661
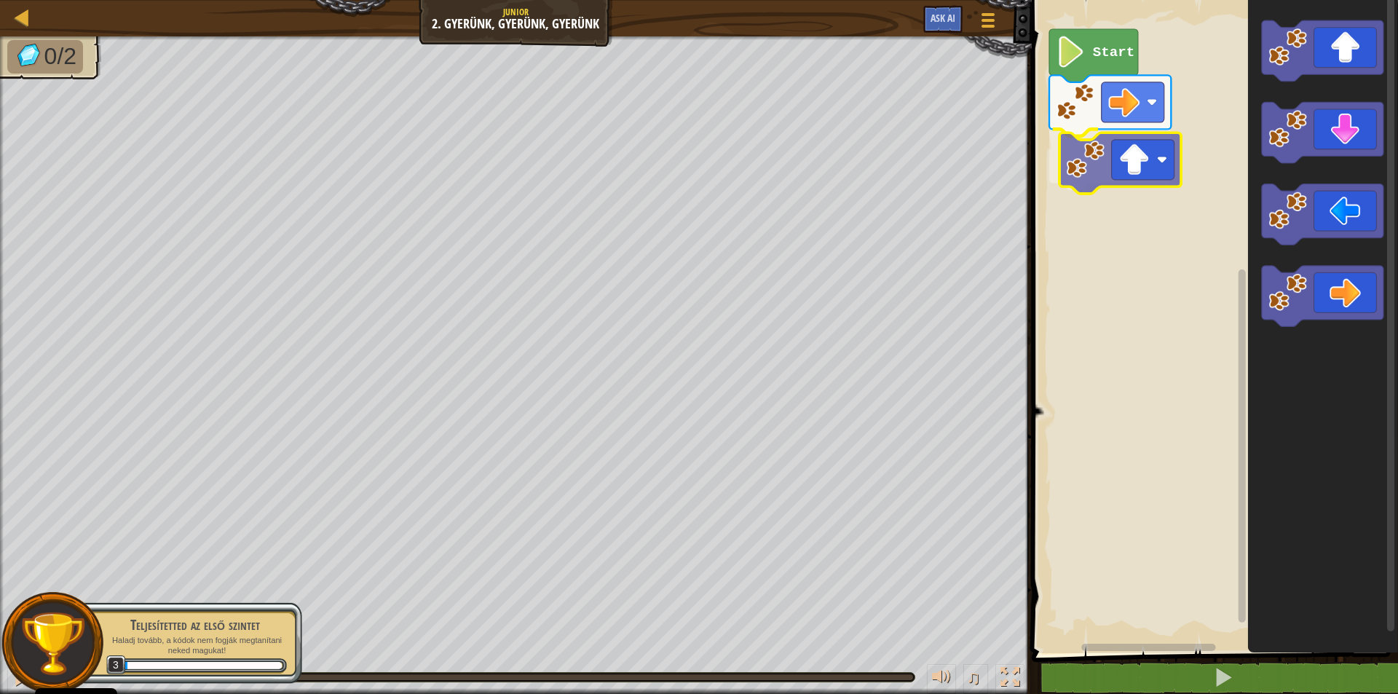
click at [1117, 162] on div "Start" at bounding box center [1213, 323] width 371 height 661
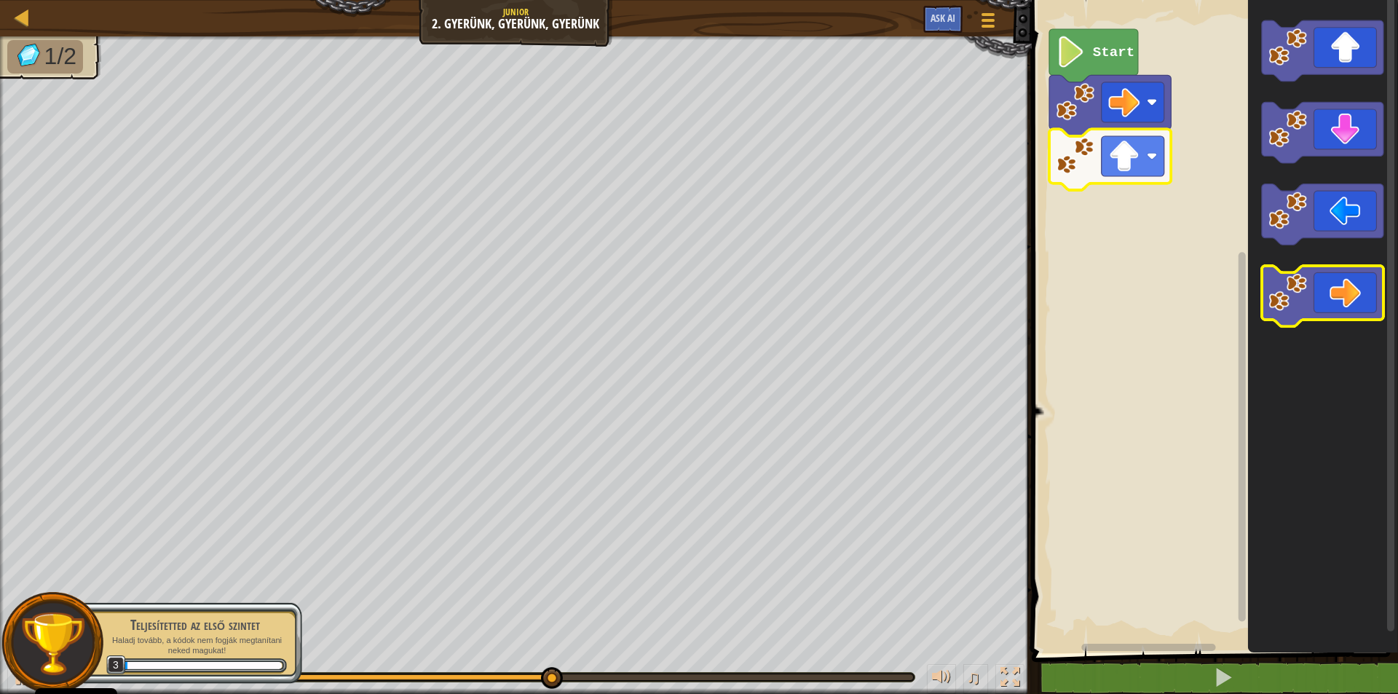
click at [1354, 291] on icon "Blockly munkaterület" at bounding box center [1322, 296] width 122 height 61
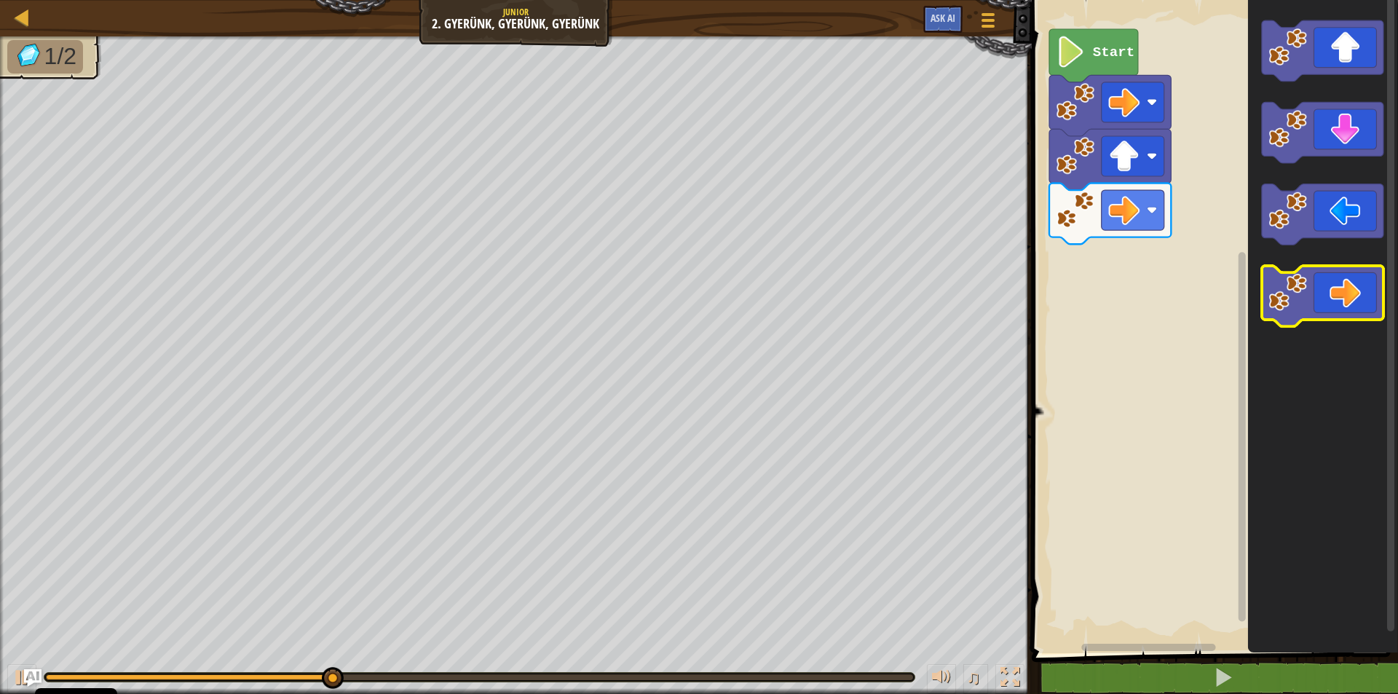
click at [1354, 291] on icon "Blockly munkaterület" at bounding box center [1322, 296] width 122 height 61
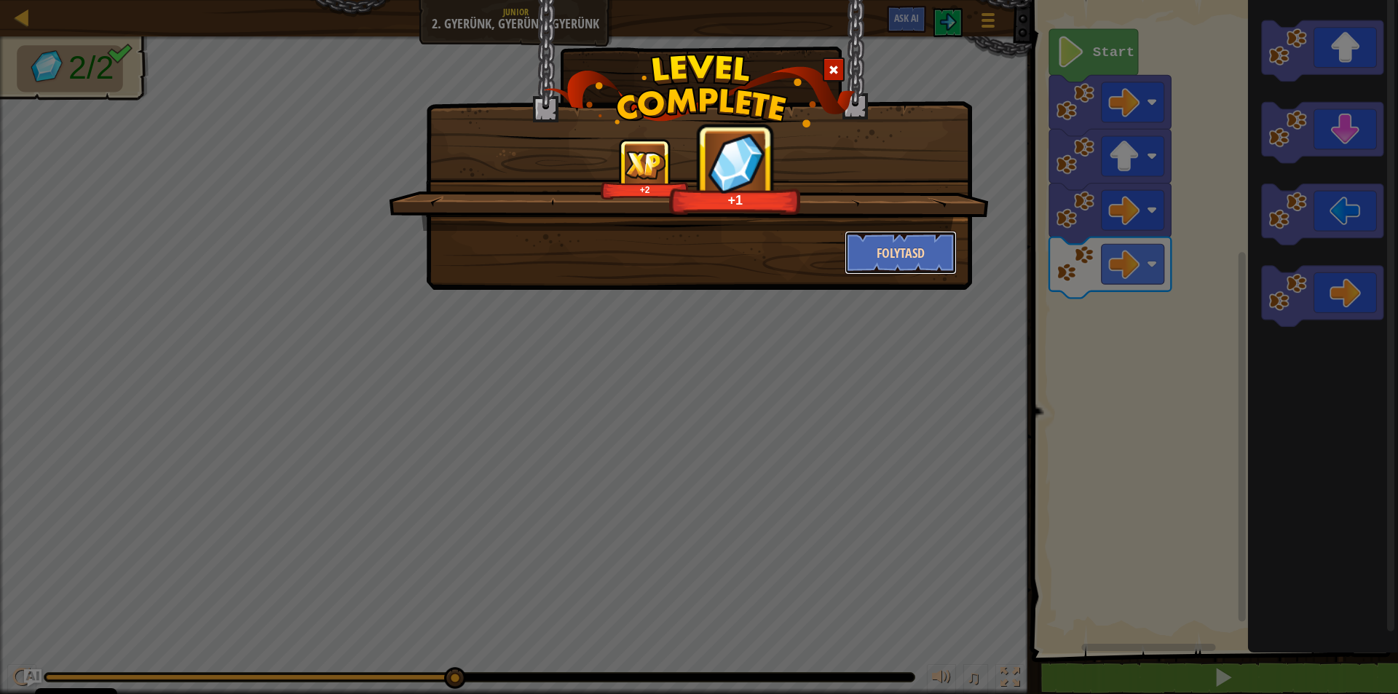
click at [910, 256] on button "Folytasd" at bounding box center [901, 253] width 113 height 44
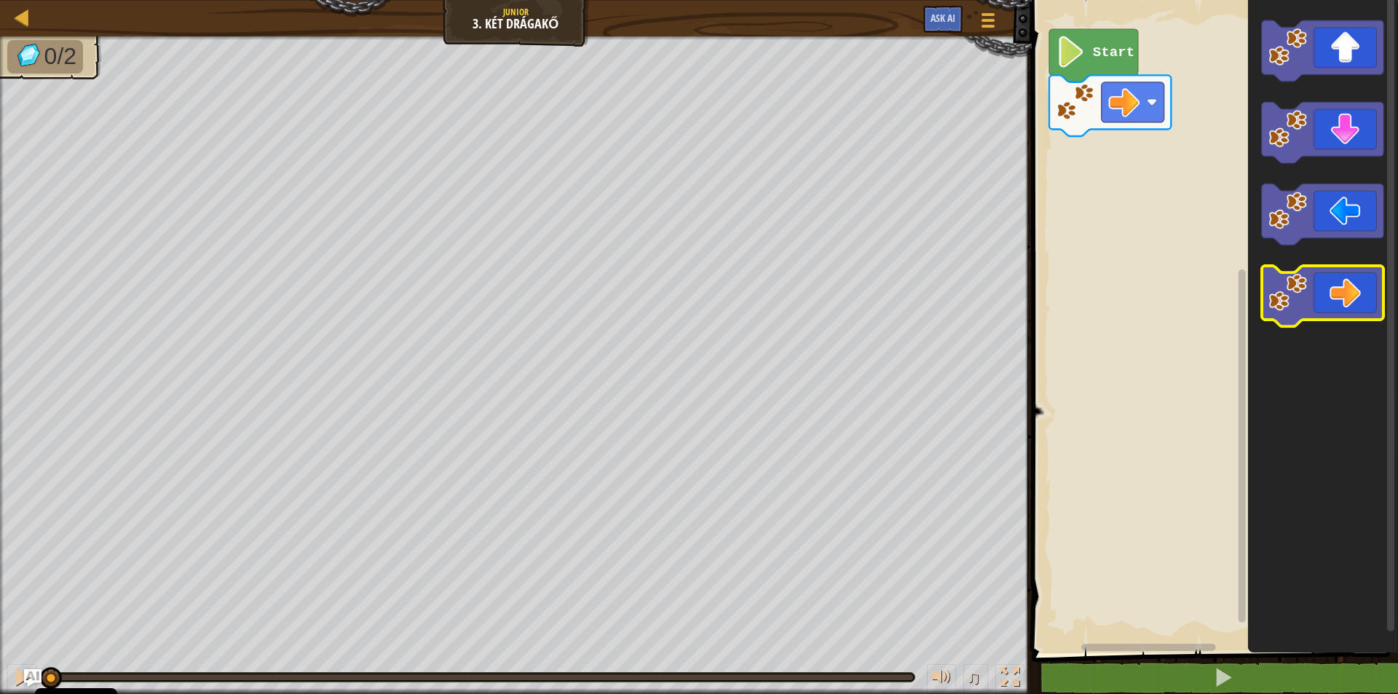
click at [1358, 291] on icon "Blockly munkaterület" at bounding box center [1322, 296] width 122 height 61
click at [1357, 291] on icon "Blockly munkaterület" at bounding box center [1322, 296] width 122 height 61
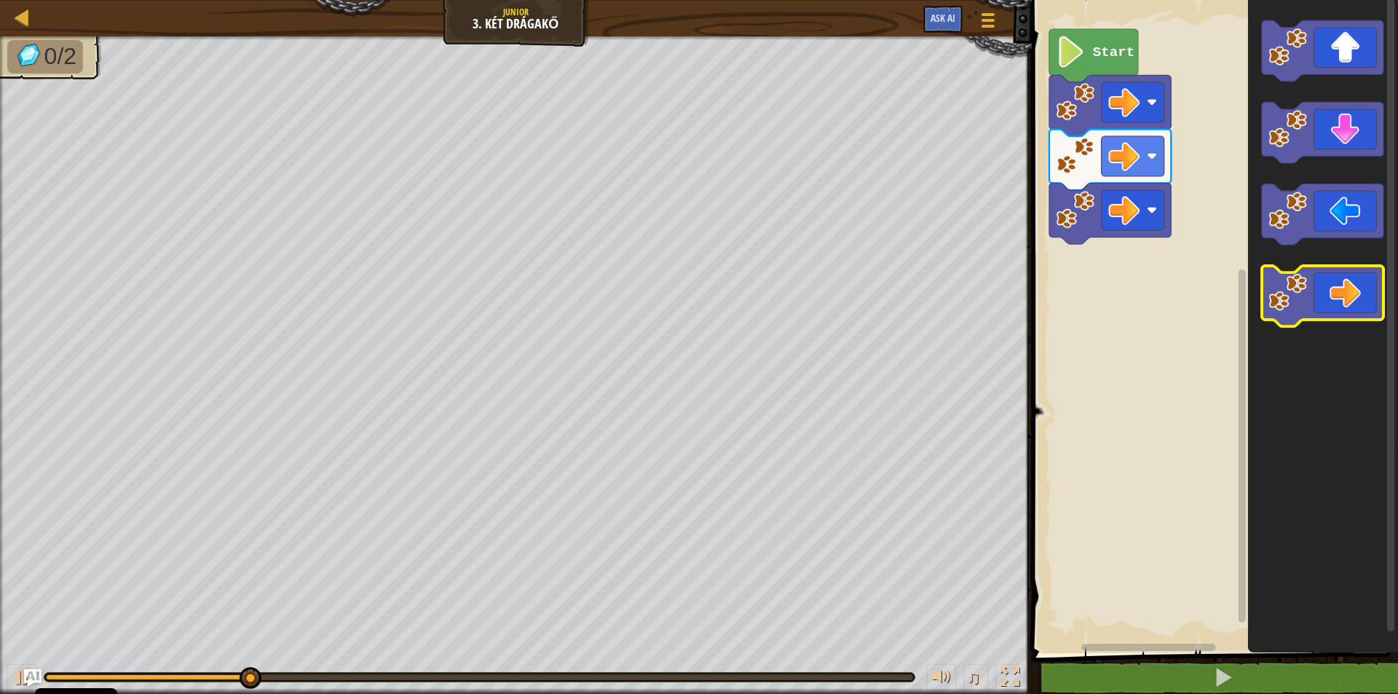
click at [1357, 291] on icon "Blockly munkaterület" at bounding box center [1322, 296] width 122 height 61
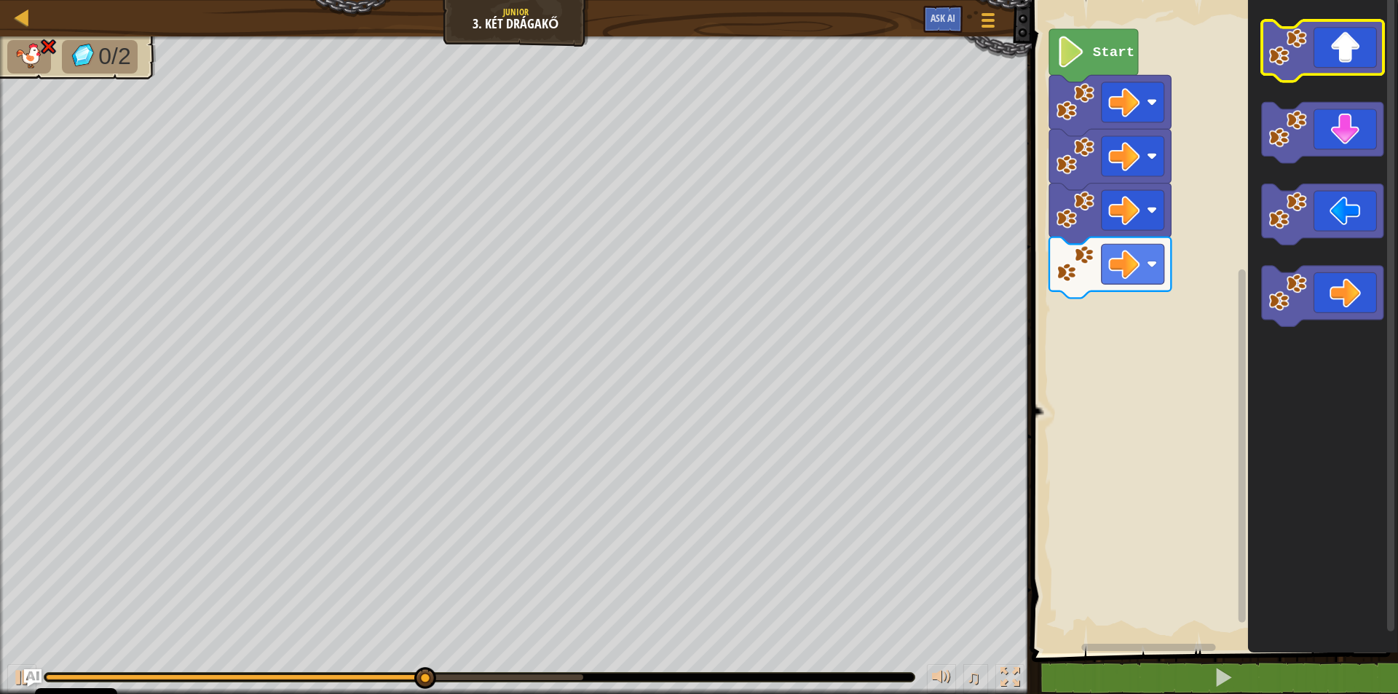
click at [1336, 55] on icon "Blockly munkaterület" at bounding box center [1322, 50] width 122 height 61
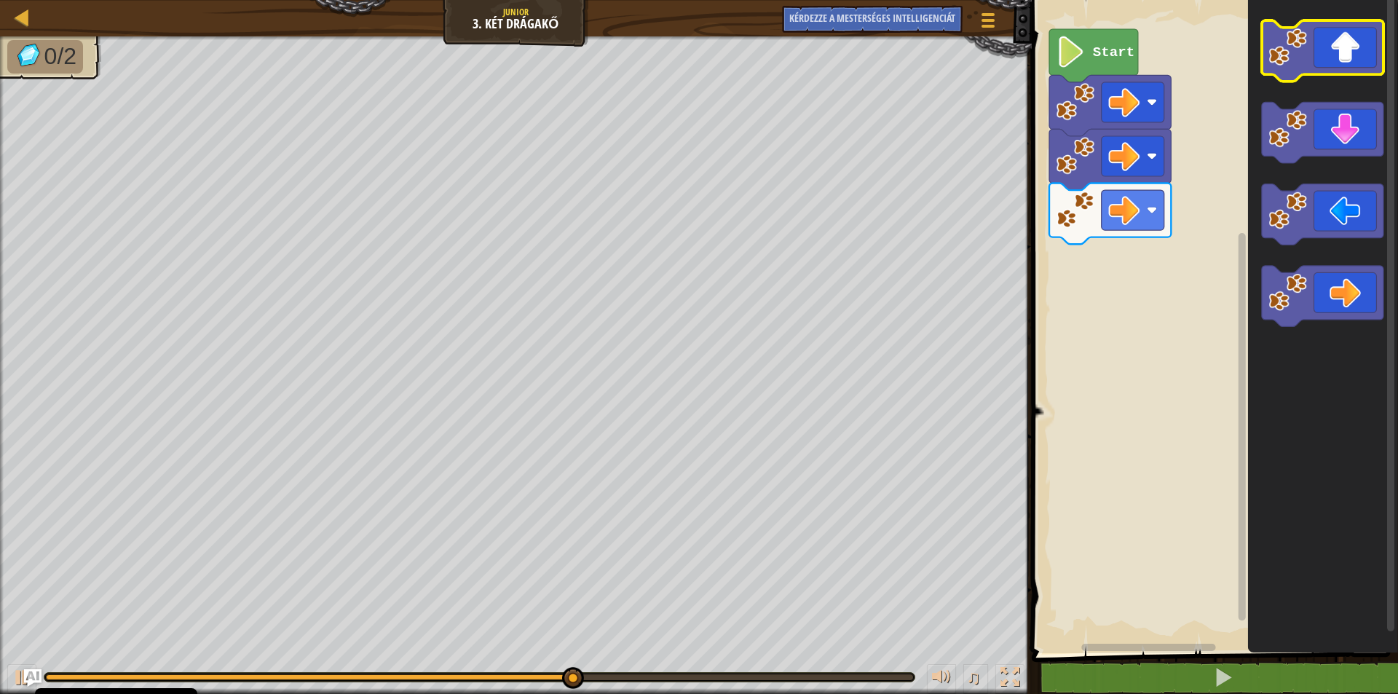
click at [1337, 48] on icon "Blockly munkaterület" at bounding box center [1322, 50] width 122 height 61
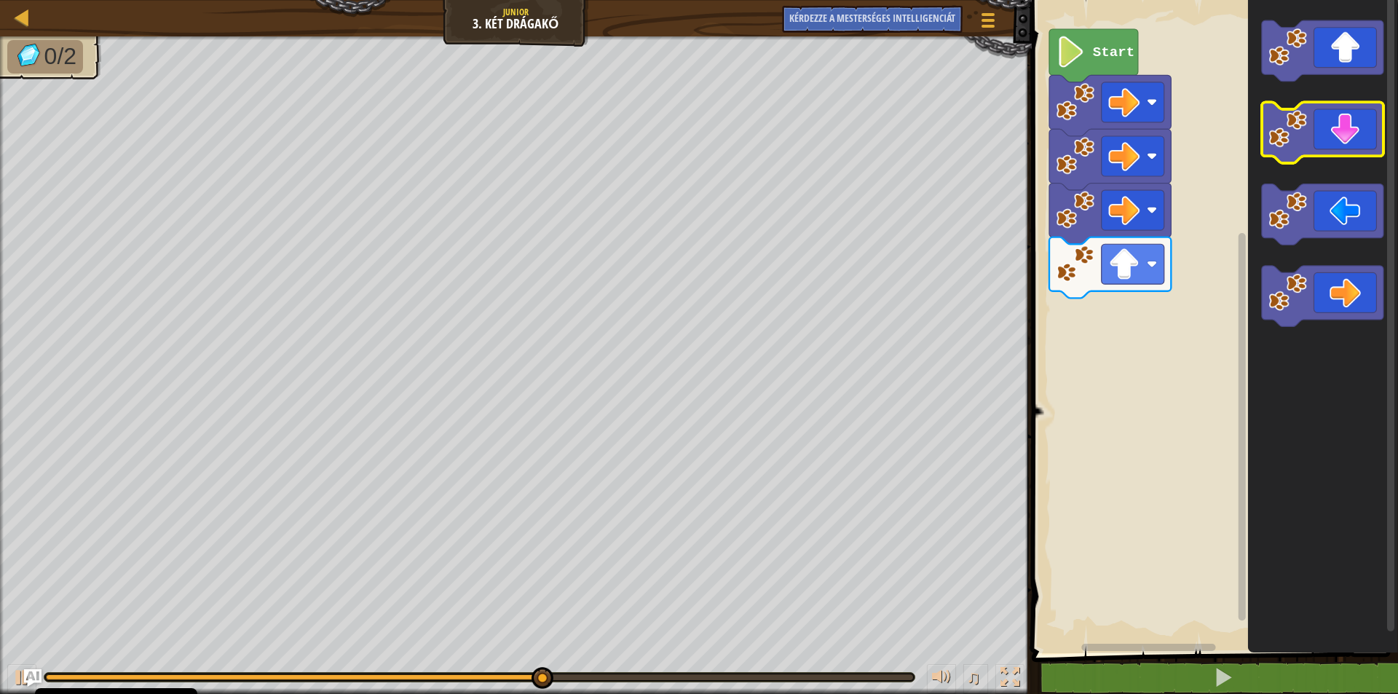
click at [1345, 152] on icon "Blockly munkaterület" at bounding box center [1322, 133] width 122 height 61
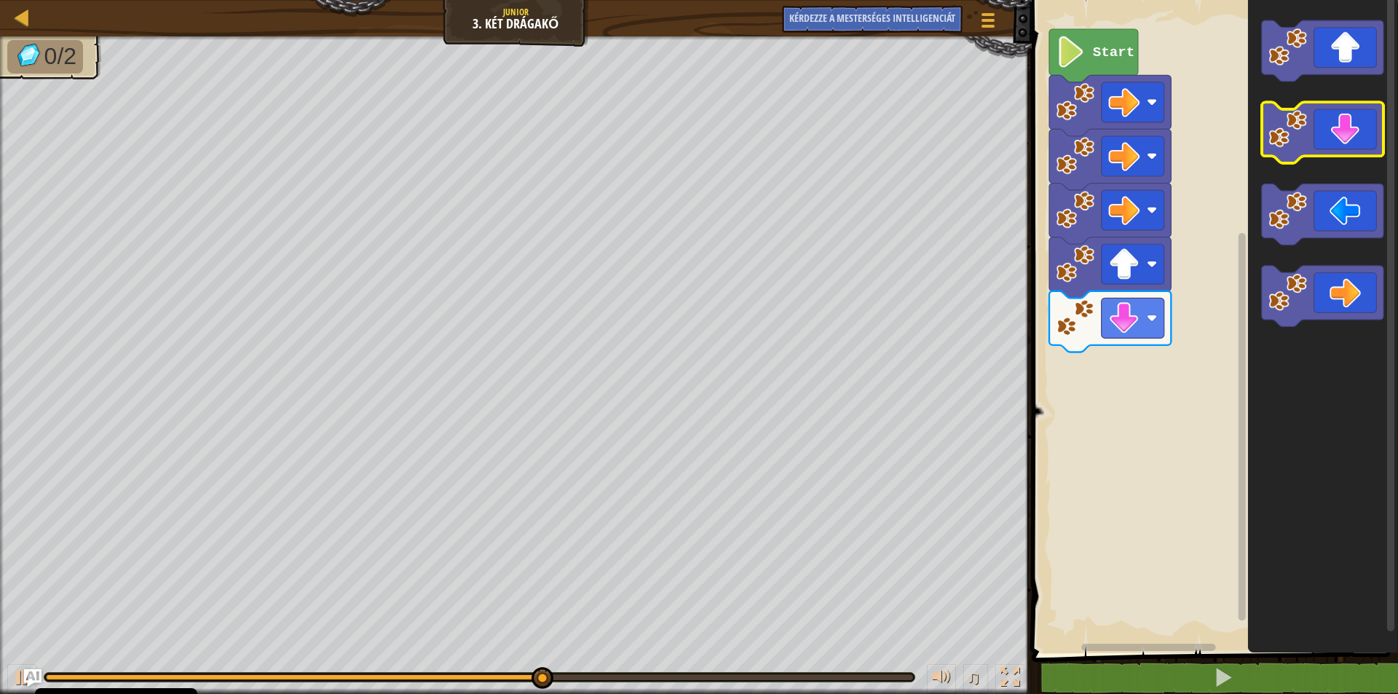
click at [1345, 152] on icon "Blockly munkaterület" at bounding box center [1322, 133] width 122 height 61
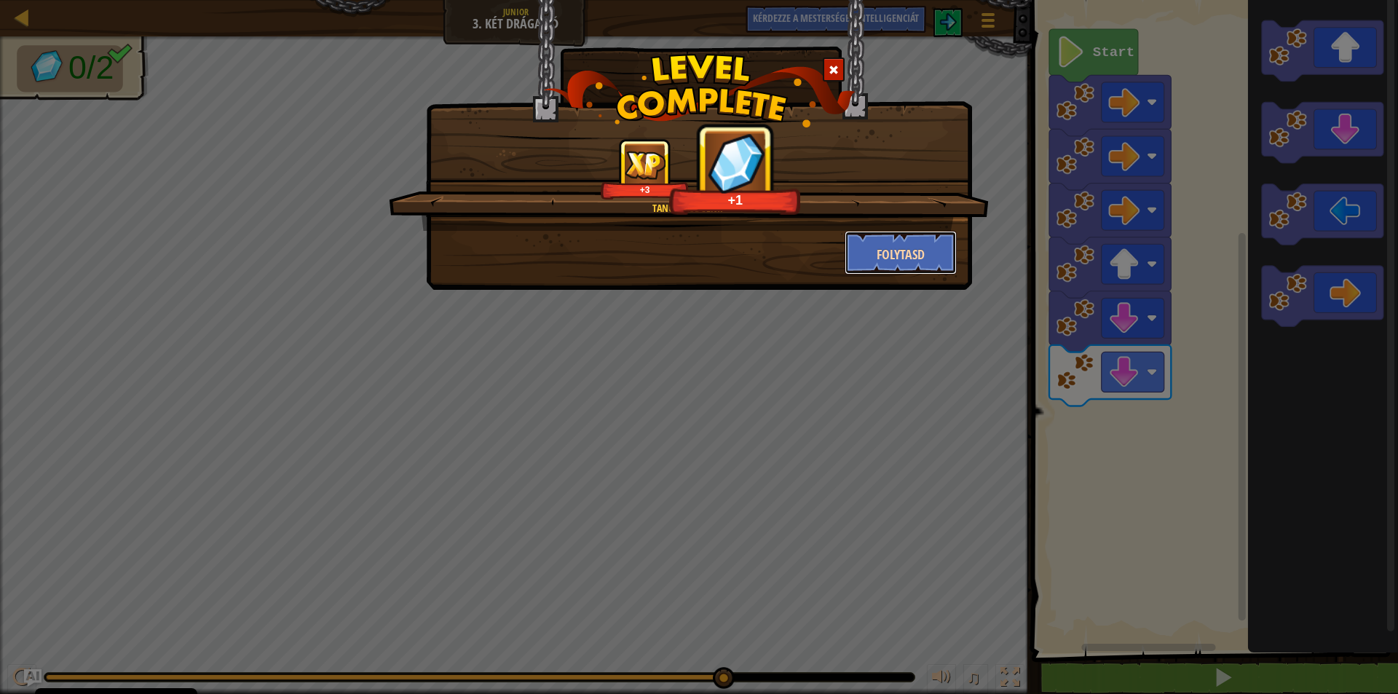
click at [889, 248] on font "Folytasd" at bounding box center [901, 254] width 48 height 18
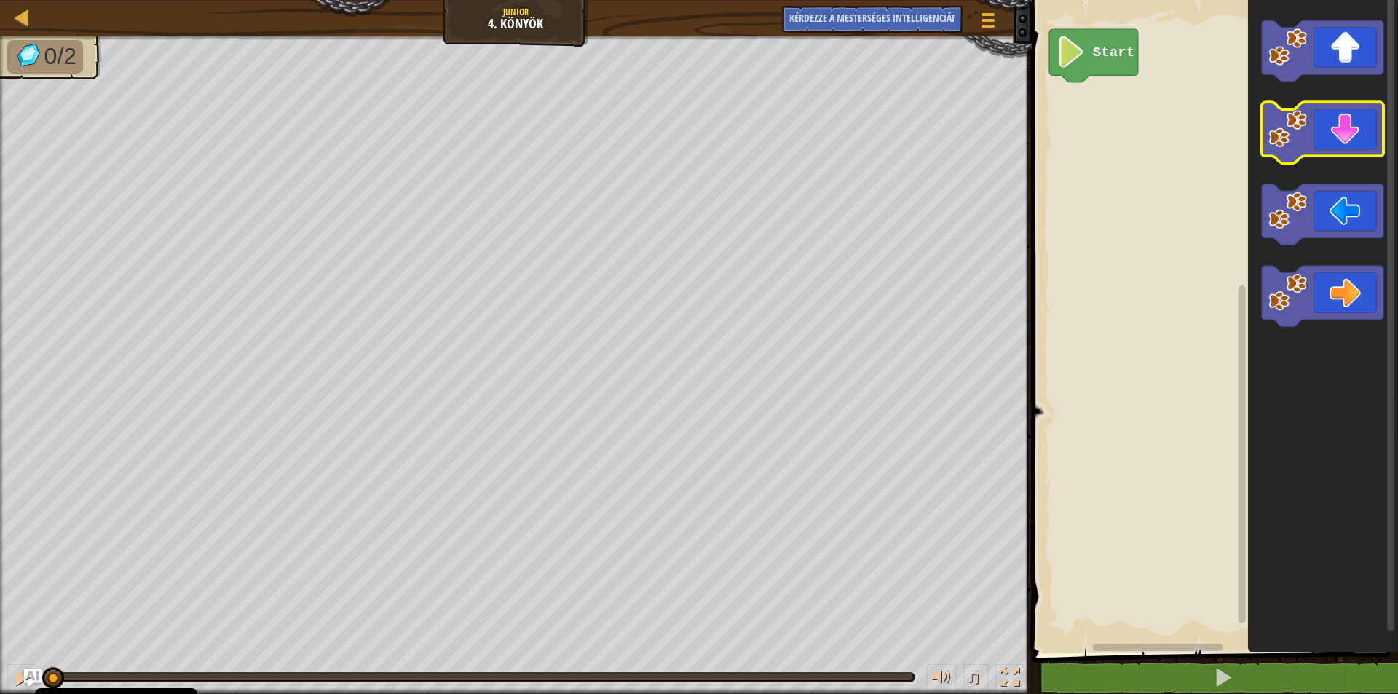
click at [1330, 131] on icon "Blockly munkaterület" at bounding box center [1322, 133] width 122 height 61
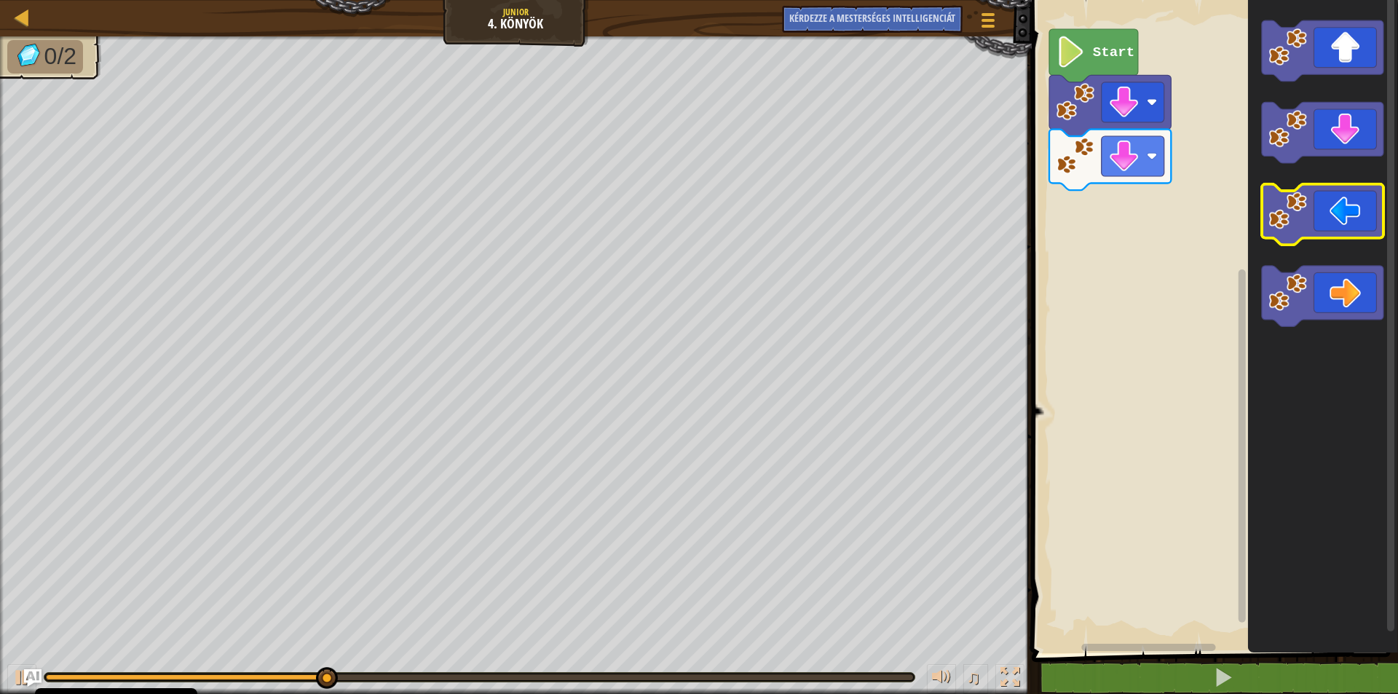
click at [1361, 205] on icon "Blockly munkaterület" at bounding box center [1322, 214] width 122 height 61
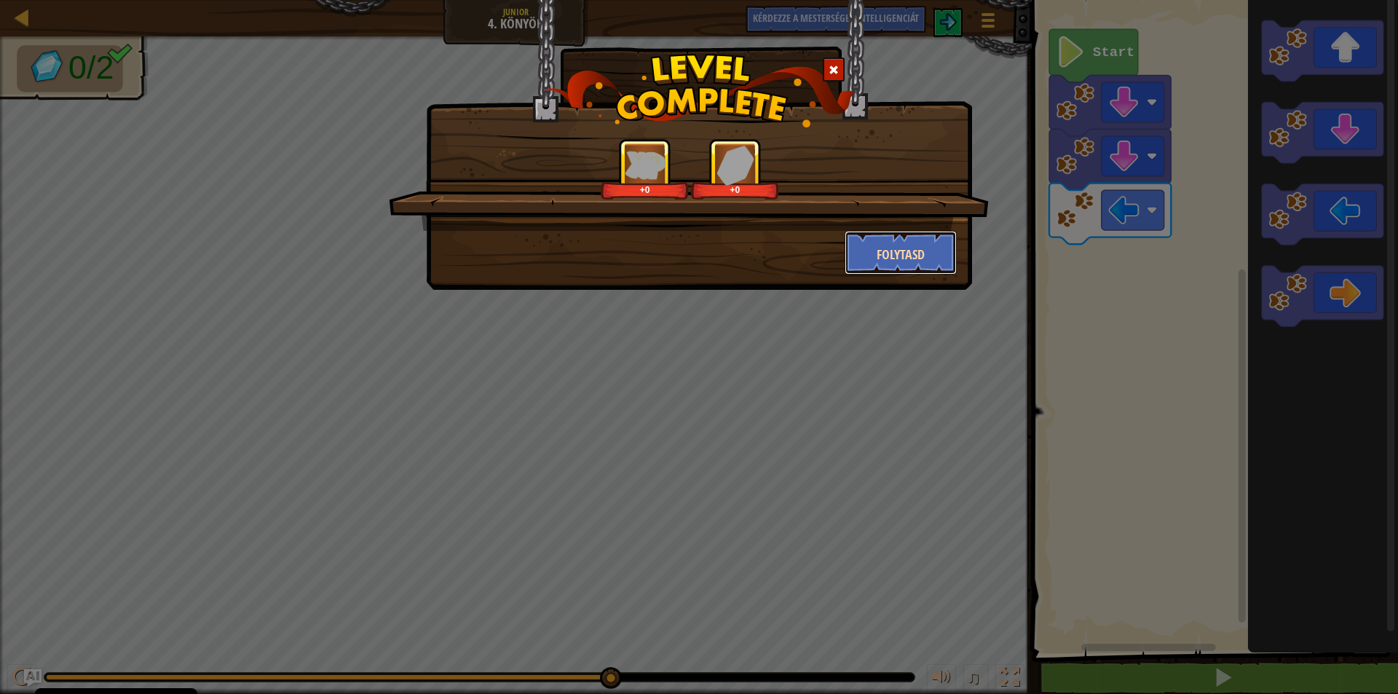
click at [918, 261] on font "Folytasd" at bounding box center [901, 254] width 48 height 18
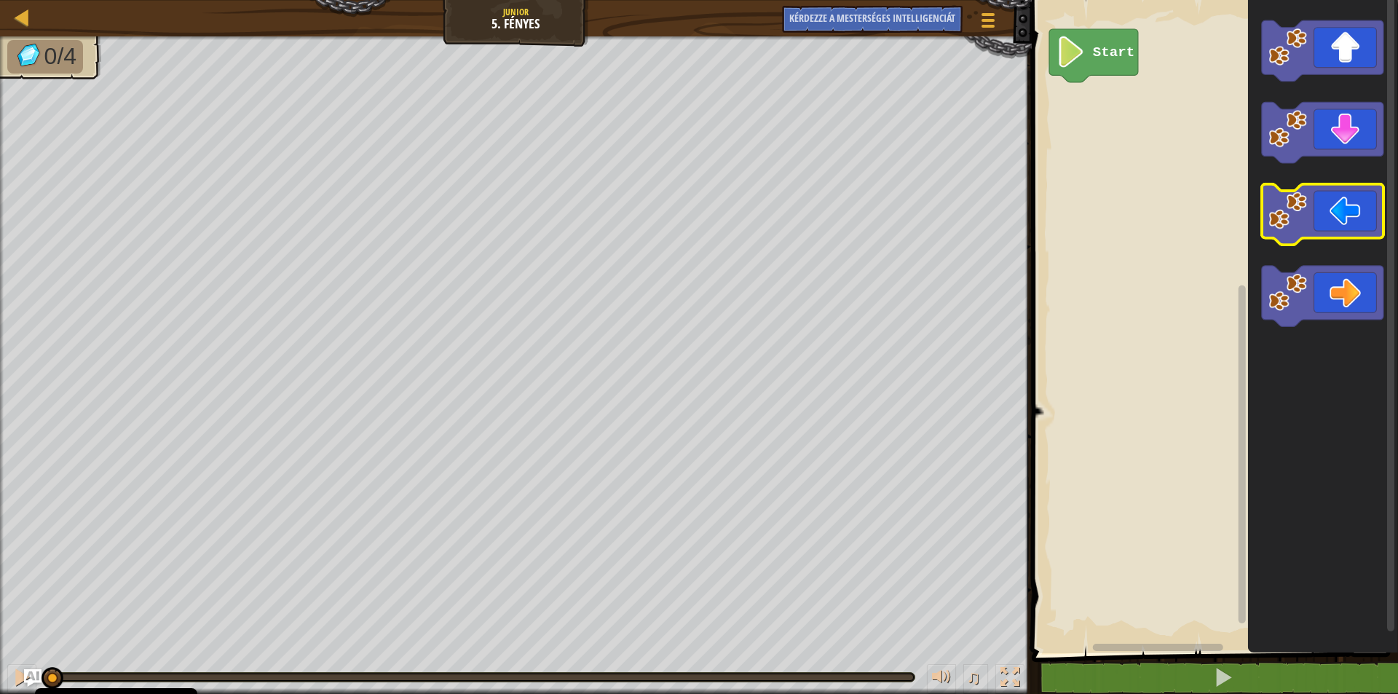
click at [1347, 219] on icon "Blockly munkaterület" at bounding box center [1322, 214] width 122 height 61
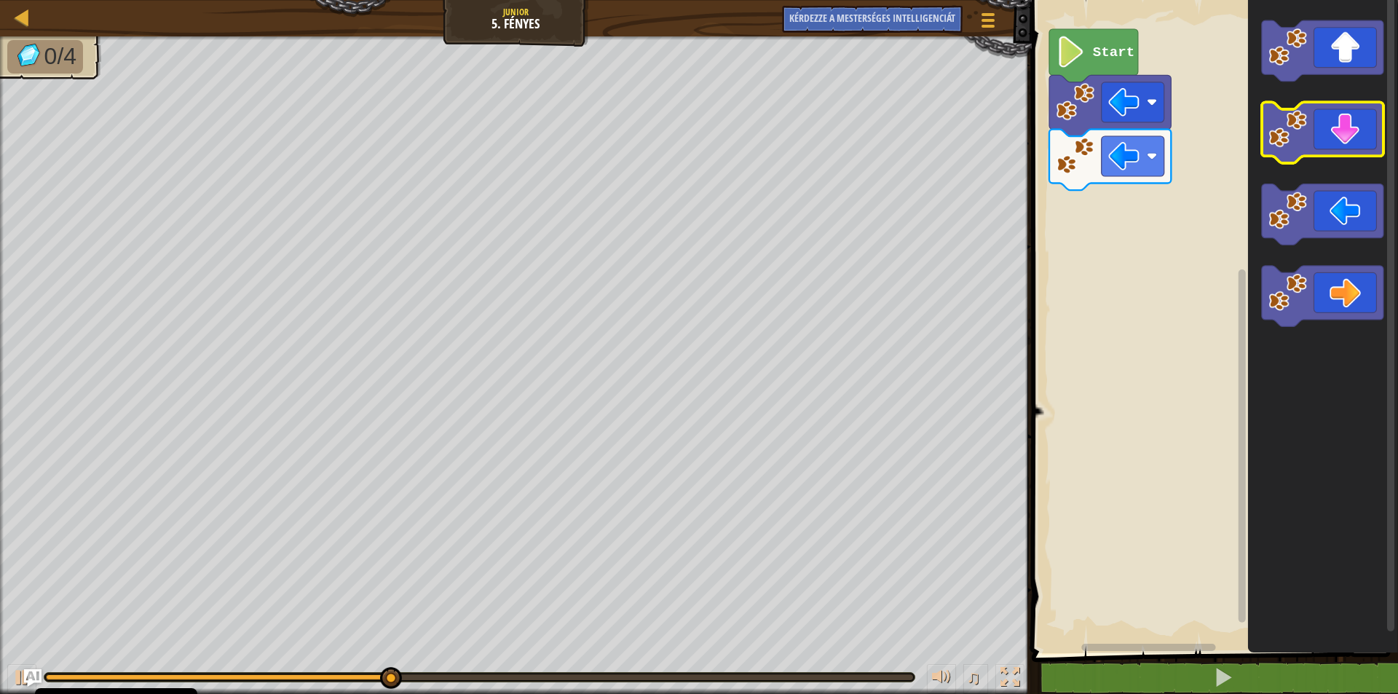
click at [1338, 137] on icon "Blockly munkaterület" at bounding box center [1322, 133] width 122 height 61
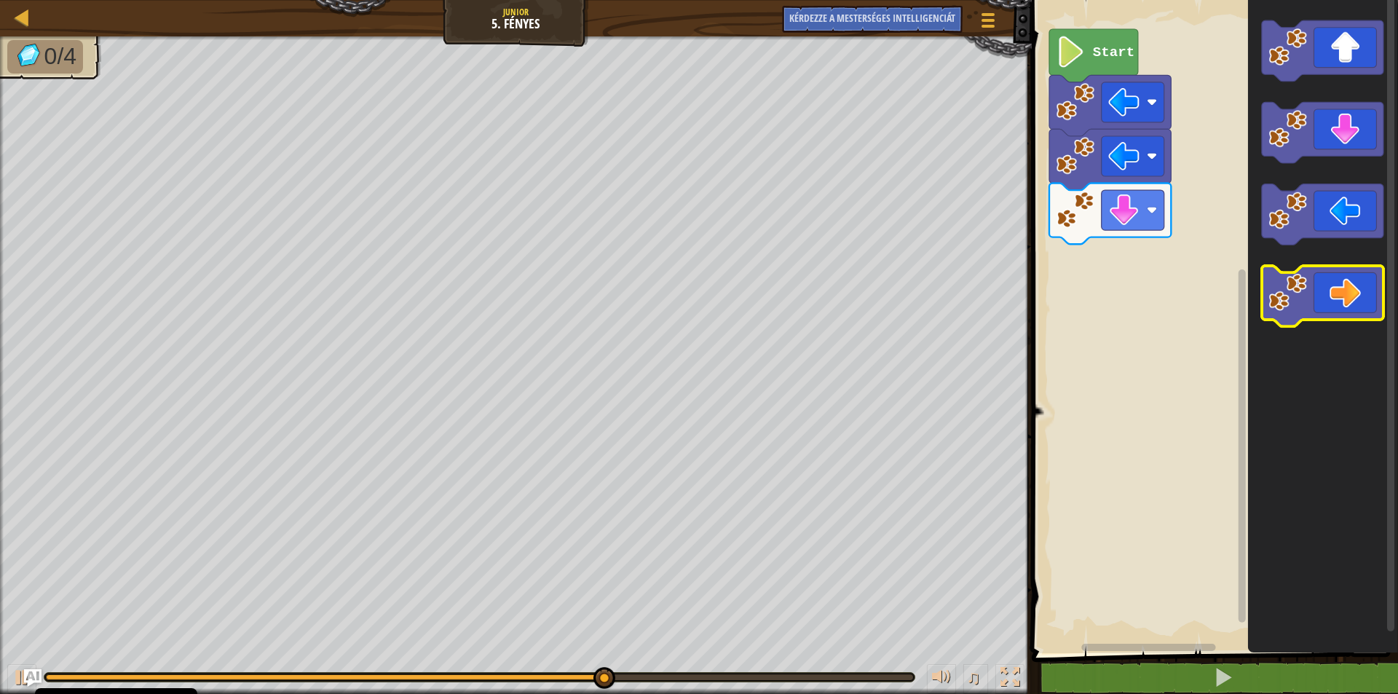
click at [1346, 294] on icon "Blockly munkaterület" at bounding box center [1322, 296] width 122 height 61
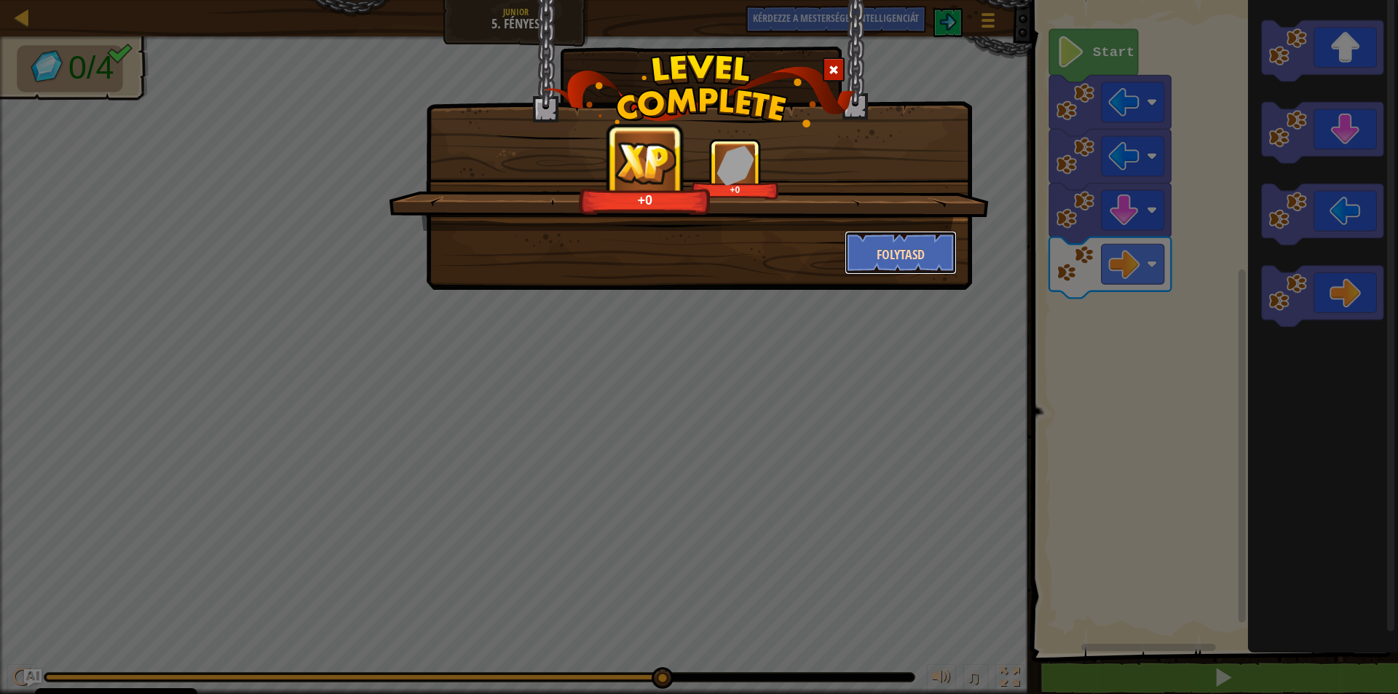
click at [872, 245] on button "Folytasd" at bounding box center [901, 253] width 113 height 44
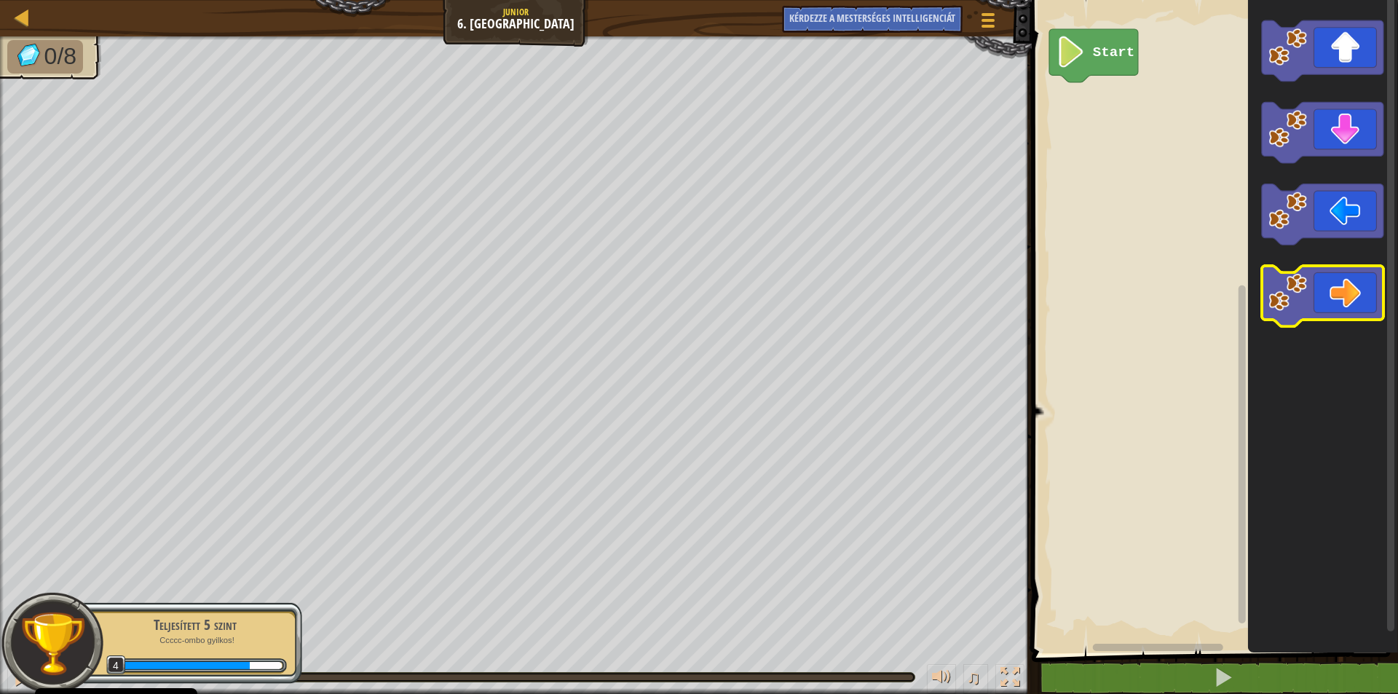
click at [1328, 292] on icon "Blockly munkaterület" at bounding box center [1322, 296] width 122 height 61
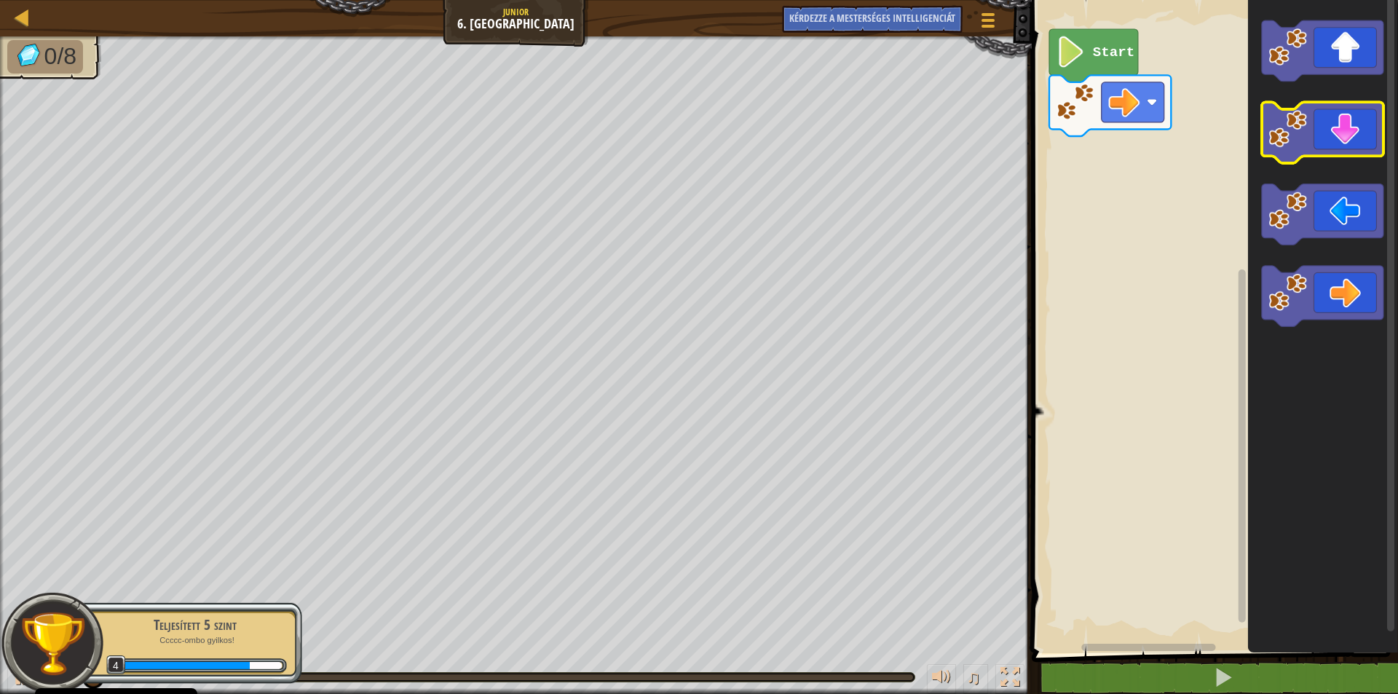
click at [1358, 143] on icon "Blockly munkaterület" at bounding box center [1322, 133] width 122 height 61
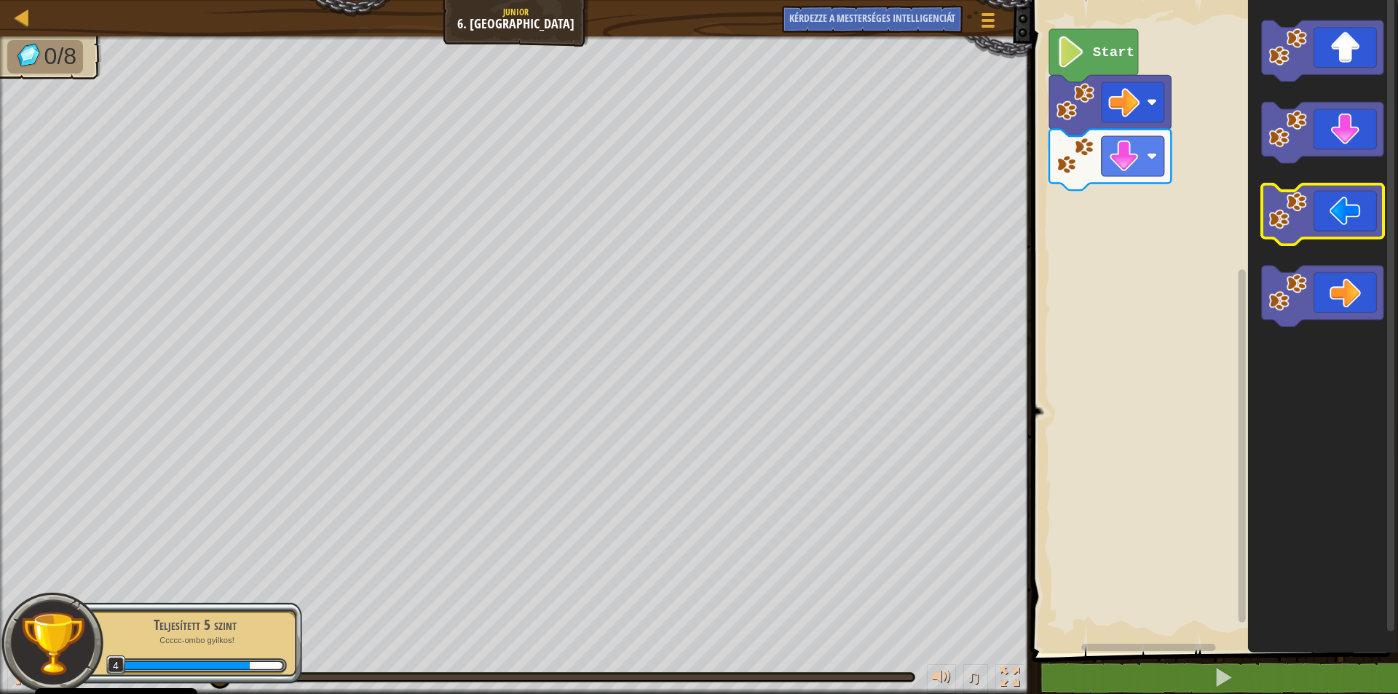
click at [1351, 207] on icon "Blockly munkaterület" at bounding box center [1322, 214] width 122 height 61
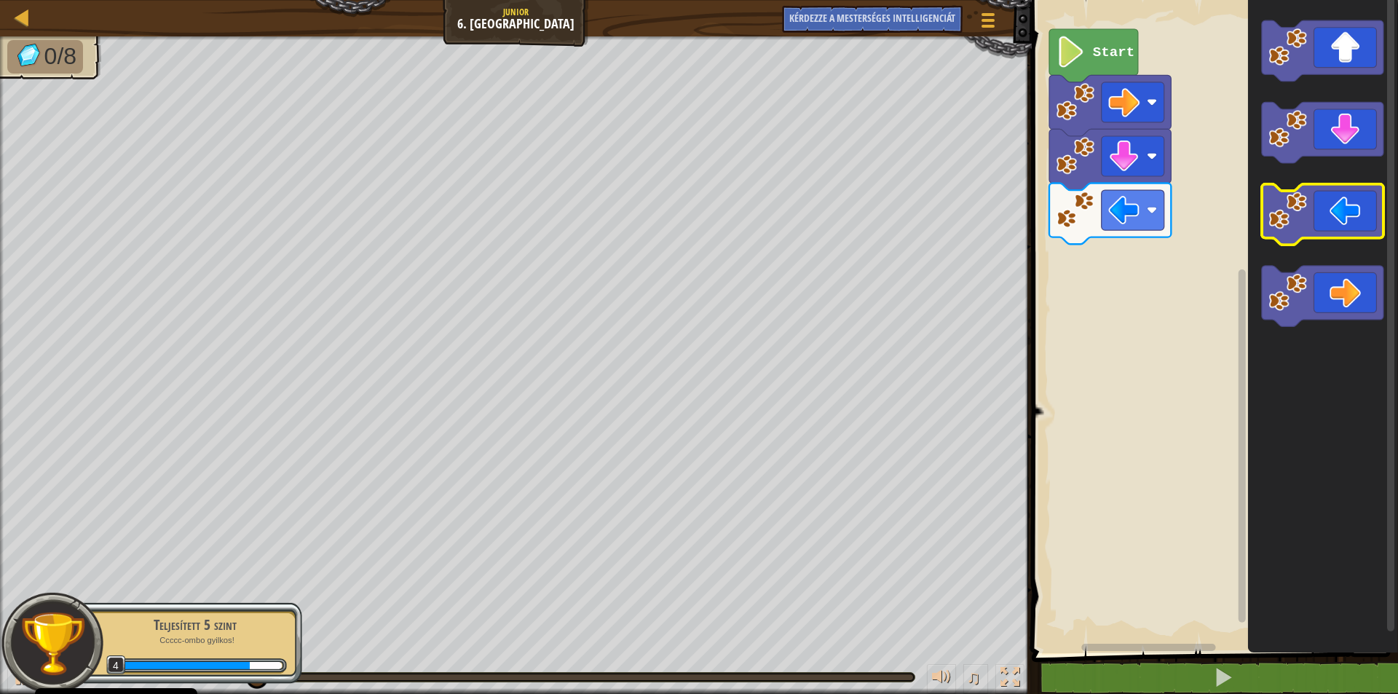
click at [1351, 207] on icon "Blockly munkaterület" at bounding box center [1322, 214] width 122 height 61
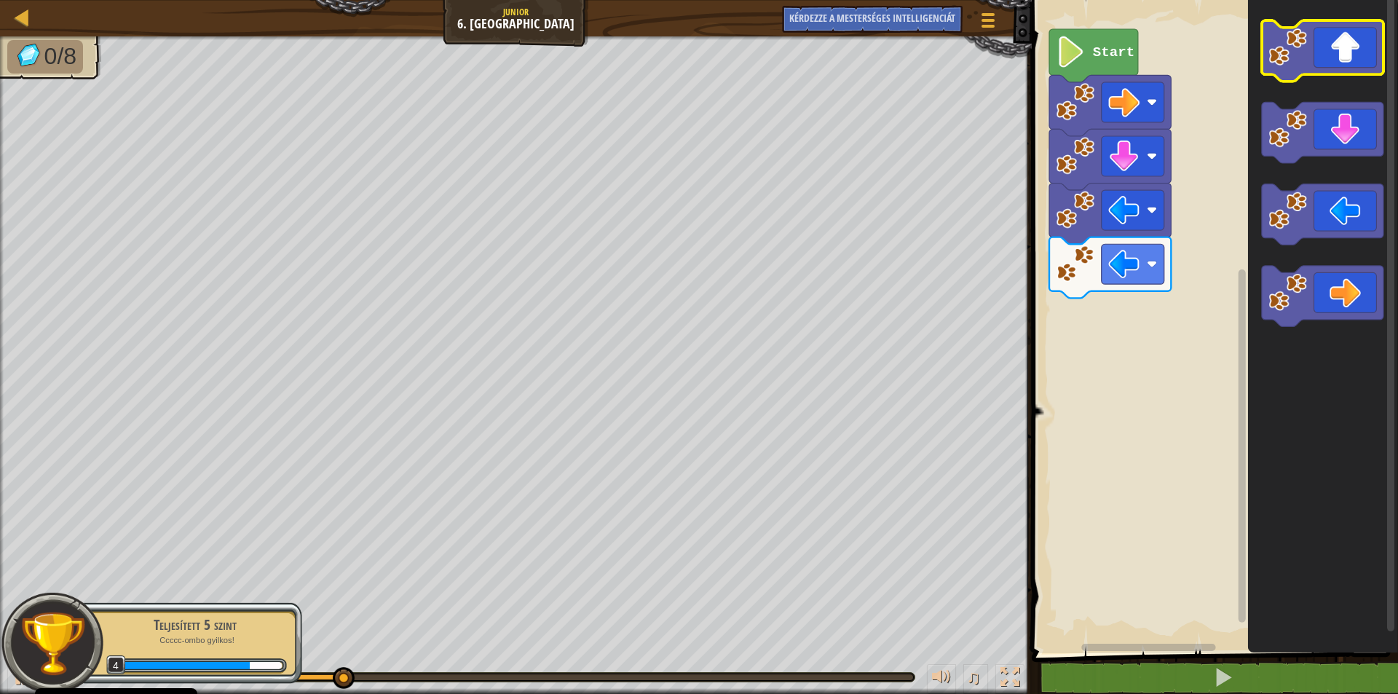
click at [1347, 51] on icon "Blockly munkaterület" at bounding box center [1322, 50] width 122 height 61
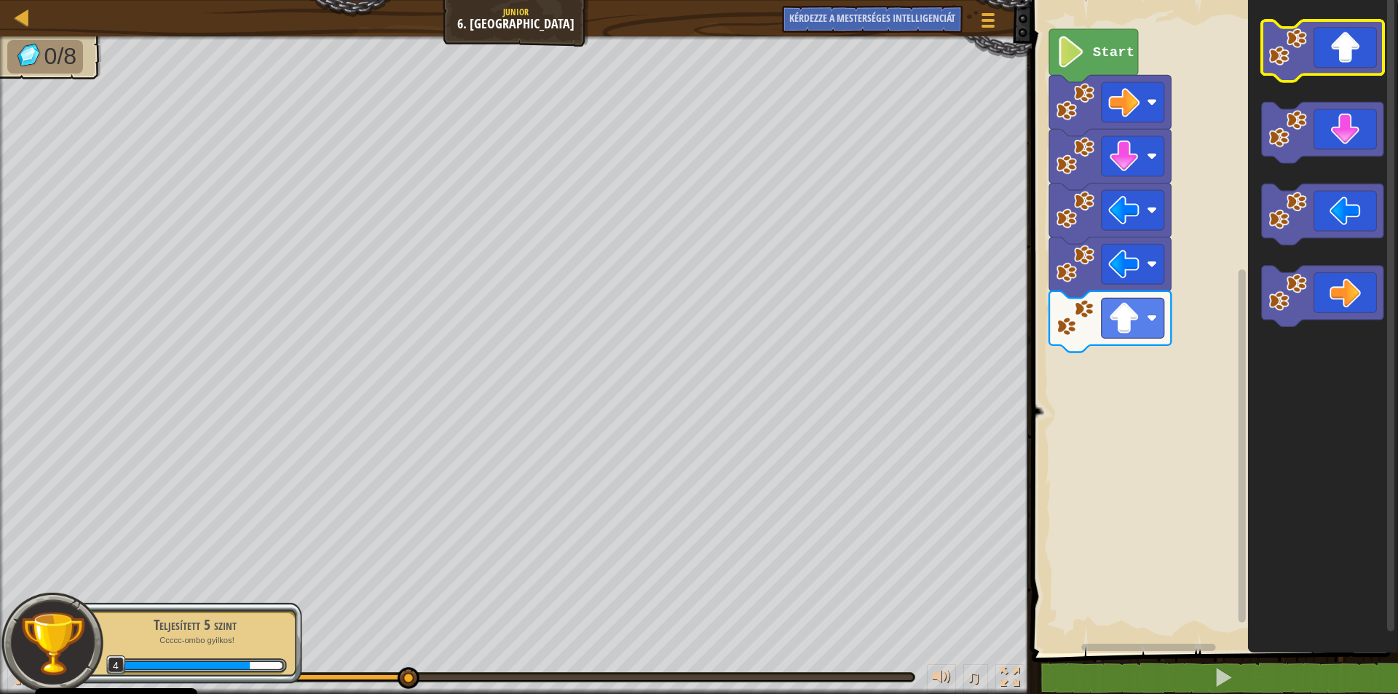
click at [1347, 51] on icon "Blockly munkaterület" at bounding box center [1322, 50] width 122 height 61
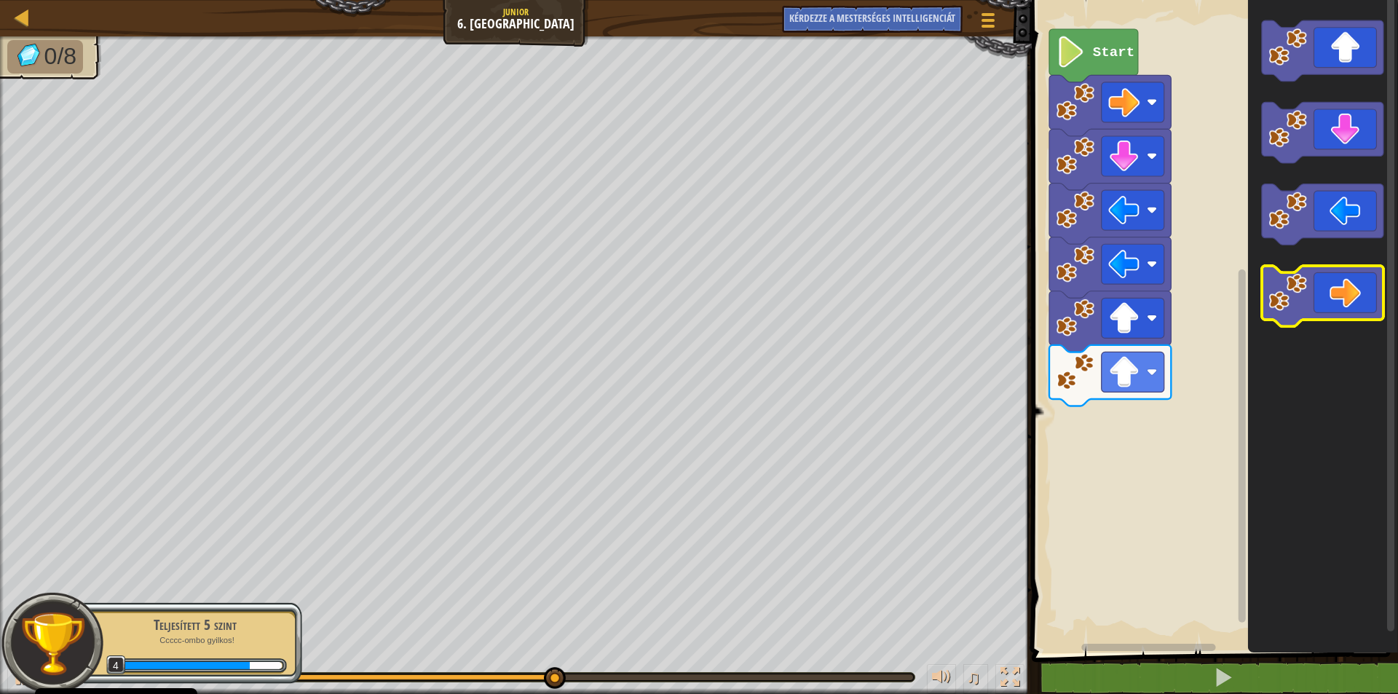
click at [1333, 291] on icon "Blockly munkaterület" at bounding box center [1322, 296] width 122 height 61
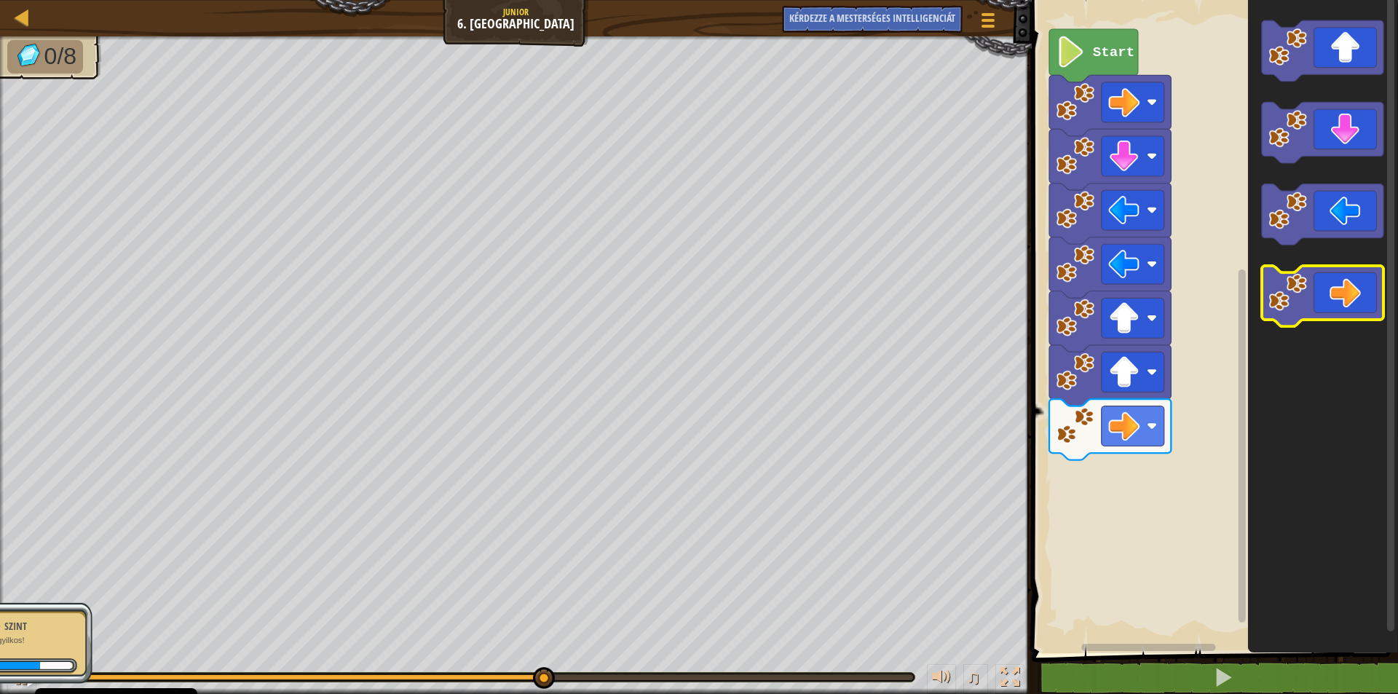
click at [1333, 291] on icon "Blockly munkaterület" at bounding box center [1322, 296] width 122 height 61
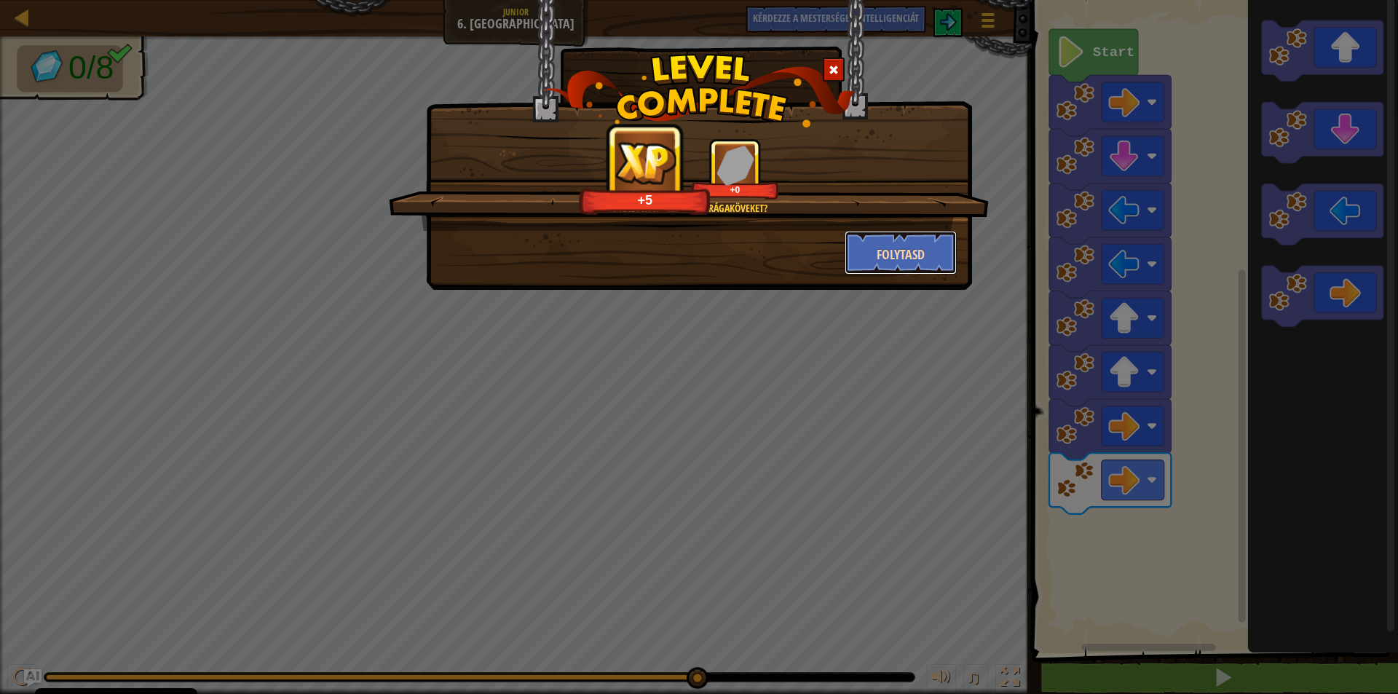
click at [900, 251] on font "Folytasd" at bounding box center [901, 254] width 48 height 18
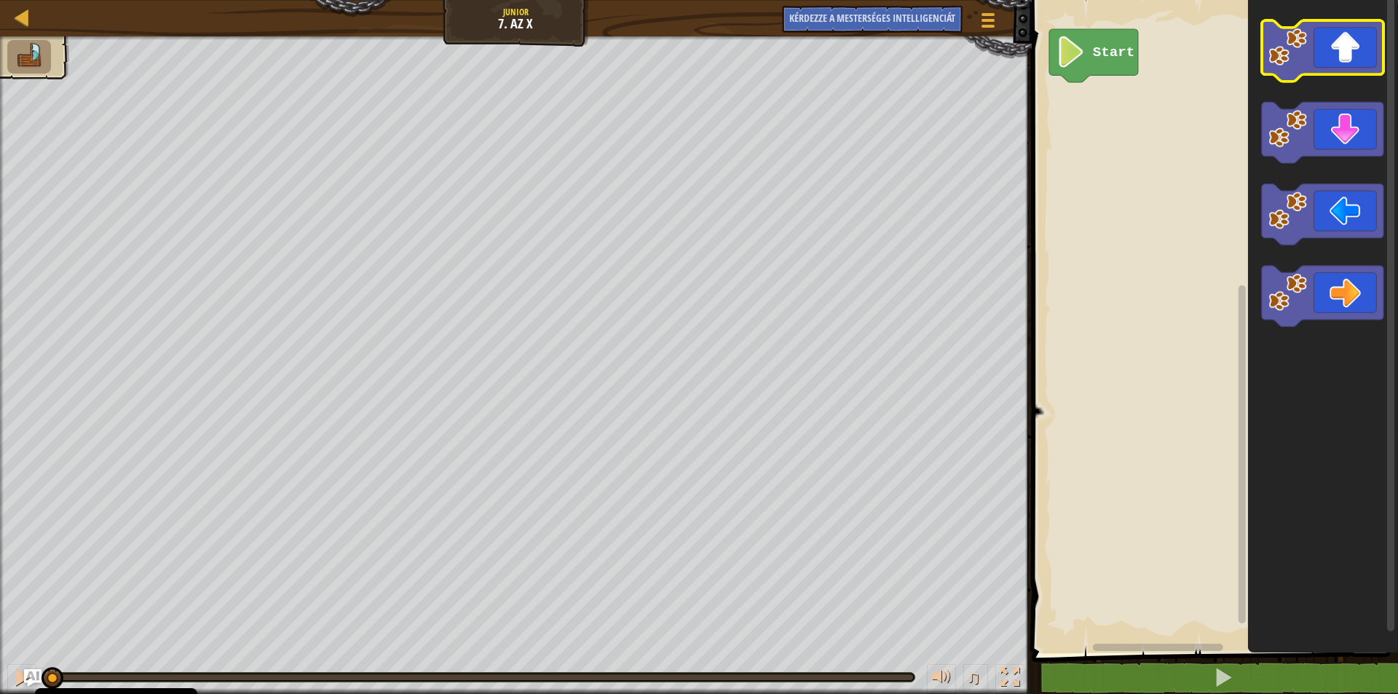
click at [1337, 58] on icon "Blockly munkaterület" at bounding box center [1322, 50] width 122 height 61
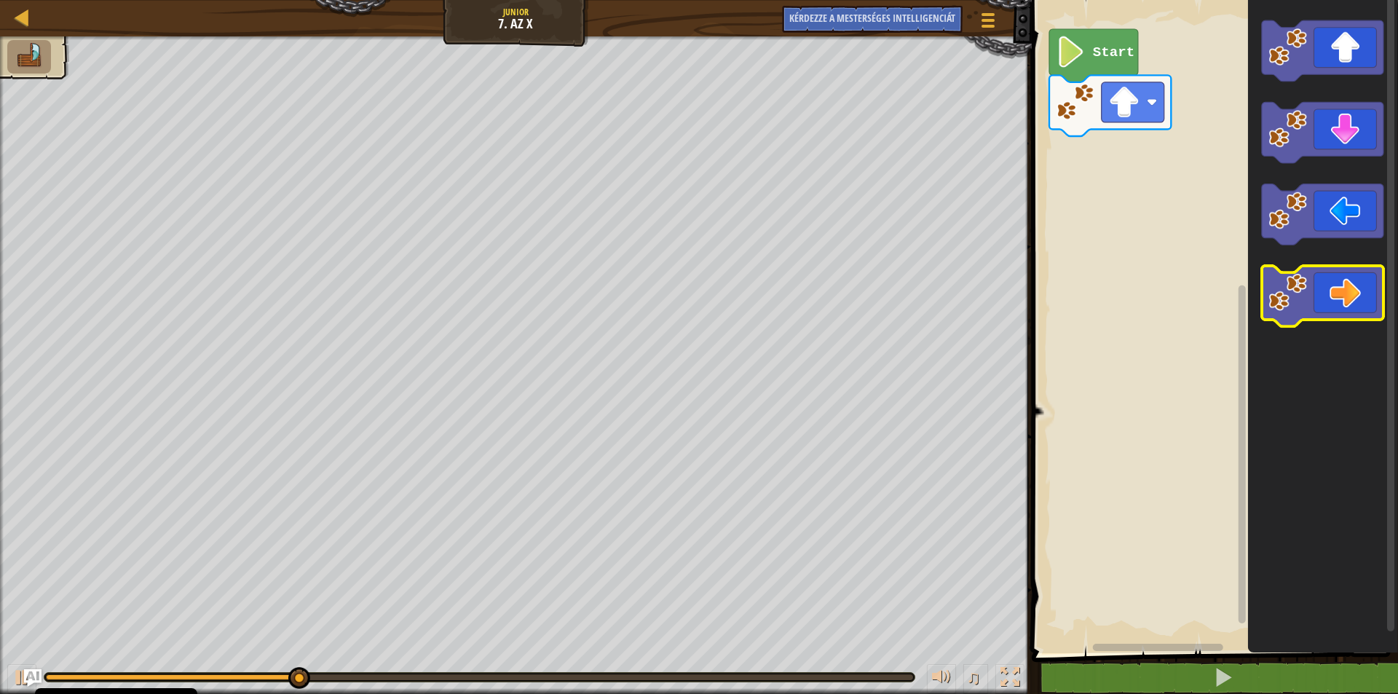
click at [1334, 293] on icon "Blockly munkaterület" at bounding box center [1322, 296] width 122 height 61
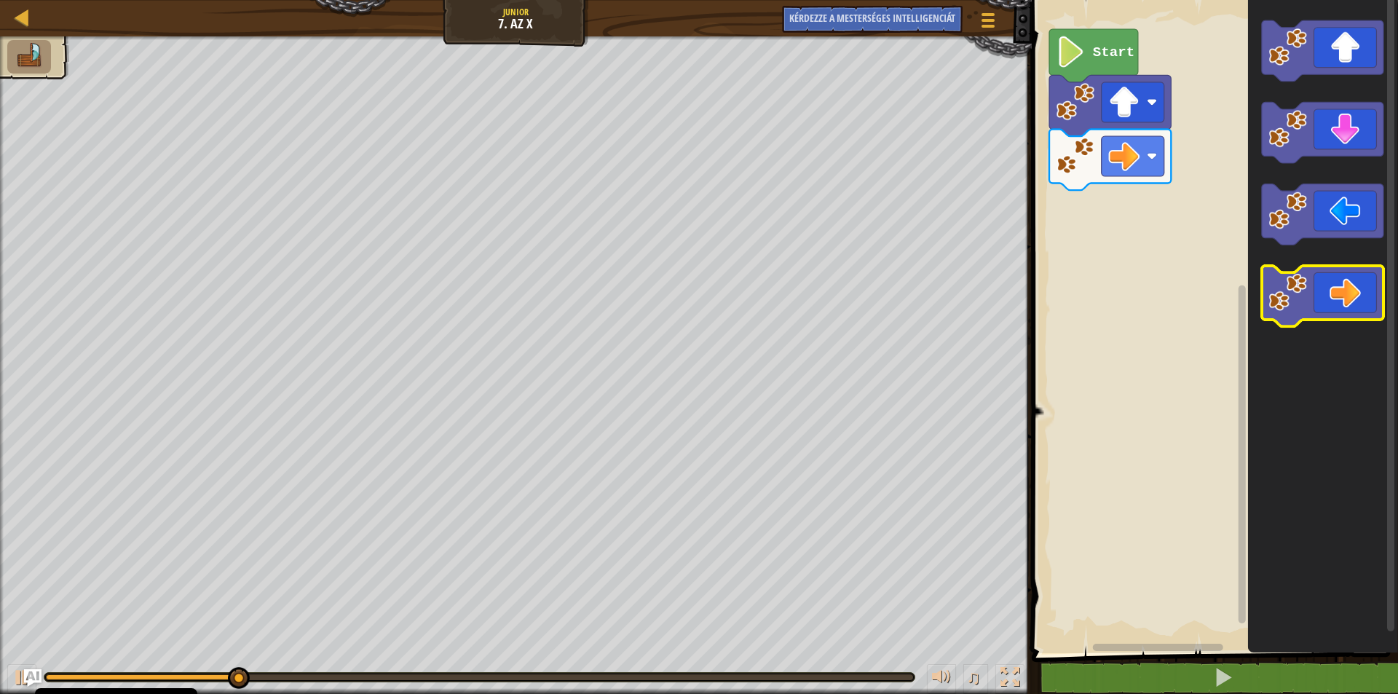
click at [1334, 293] on icon "Blockly munkaterület" at bounding box center [1322, 296] width 122 height 61
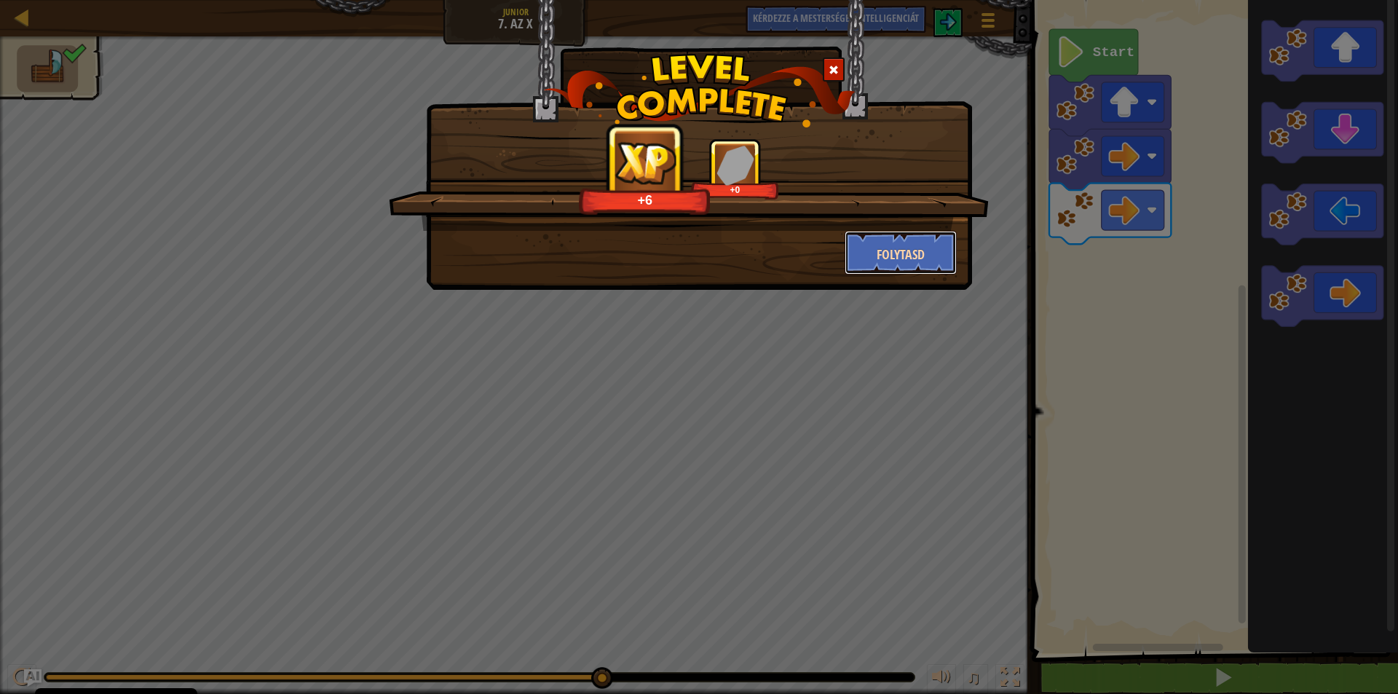
click at [897, 256] on font "Folytasd" at bounding box center [901, 254] width 48 height 18
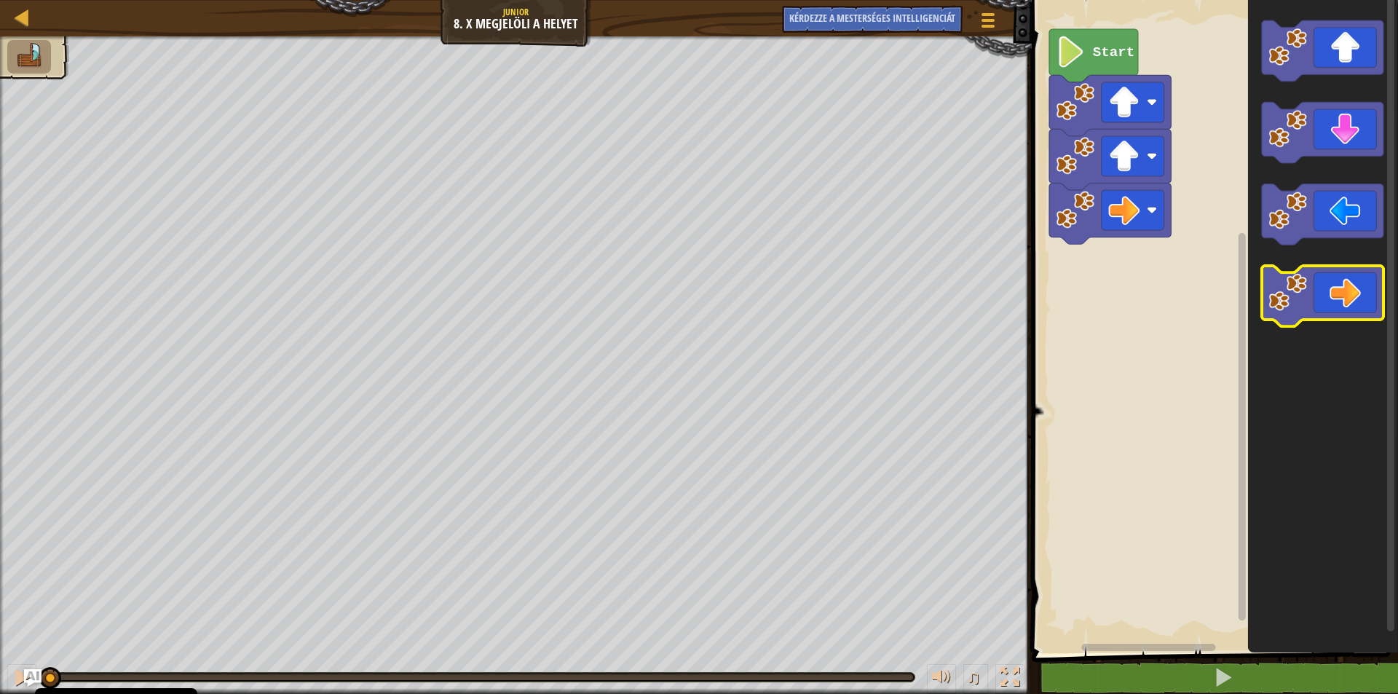
click at [1348, 299] on icon "Blockly munkaterület" at bounding box center [1322, 296] width 122 height 61
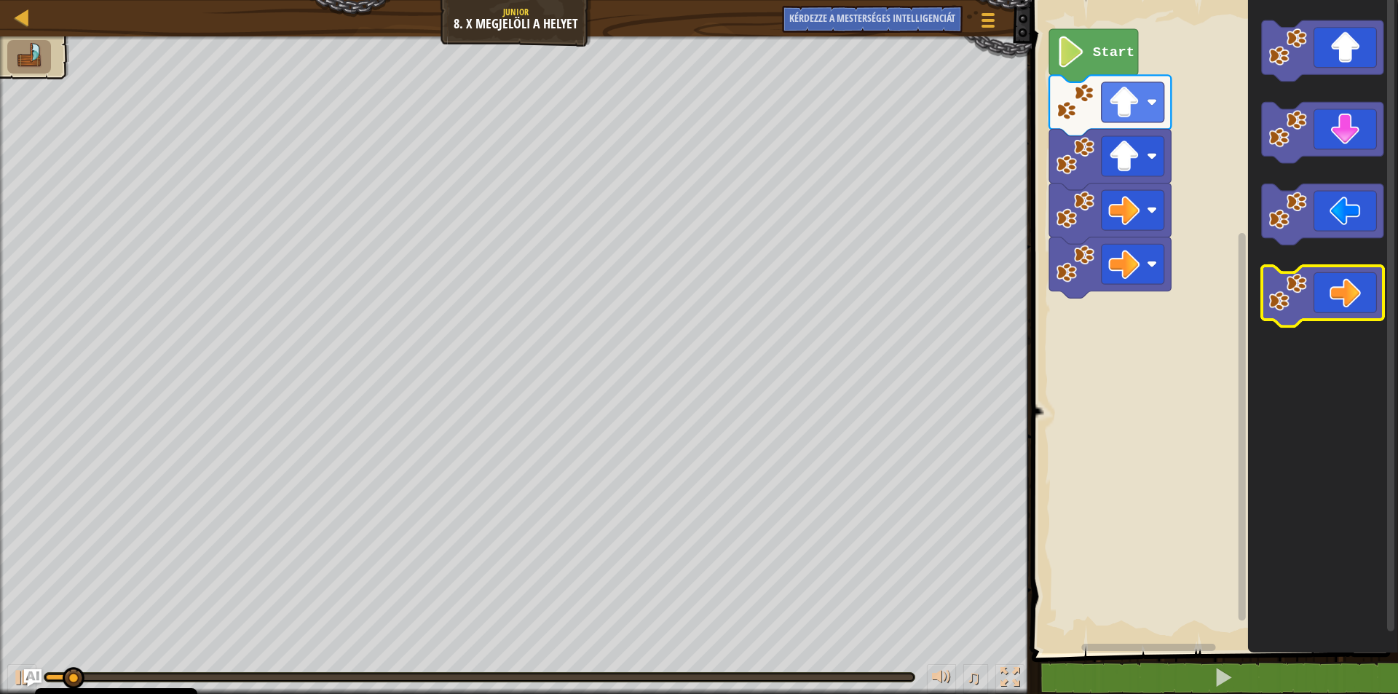
click at [1348, 299] on icon "Blockly munkaterület" at bounding box center [1322, 296] width 122 height 61
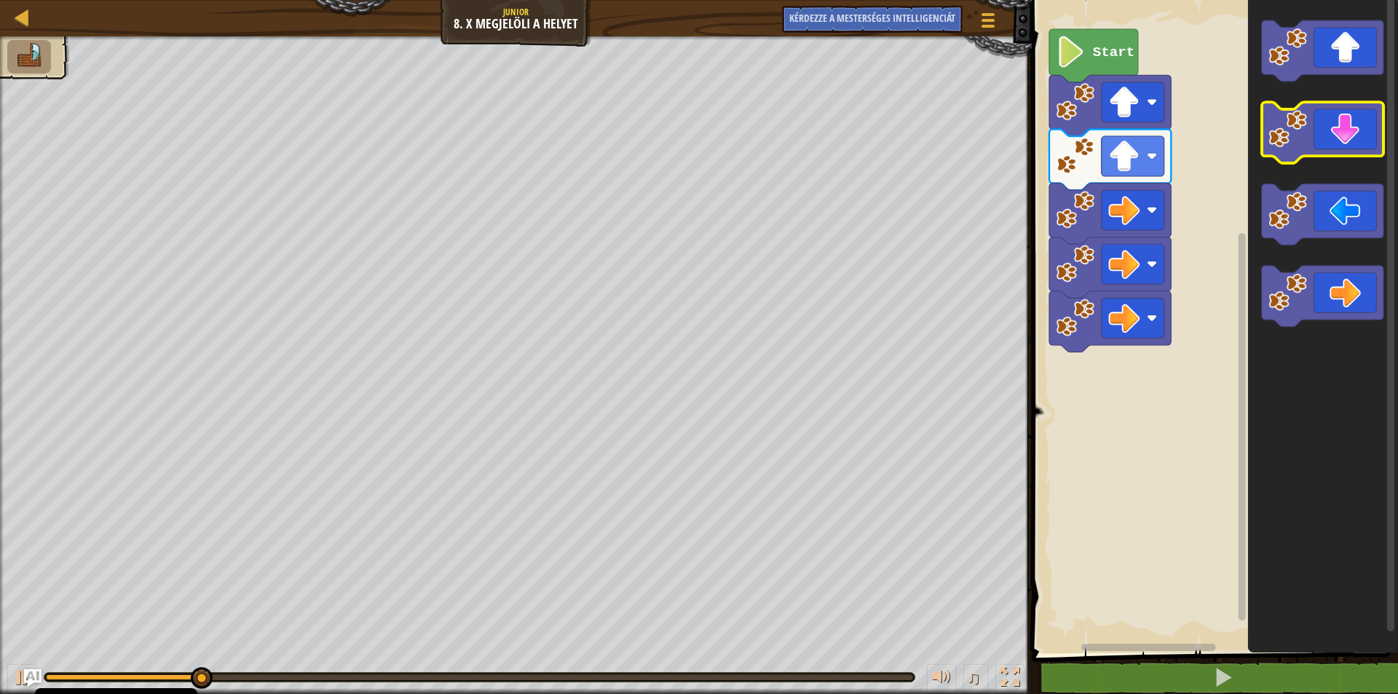
click at [1345, 154] on icon "Blockly munkaterület" at bounding box center [1322, 133] width 122 height 61
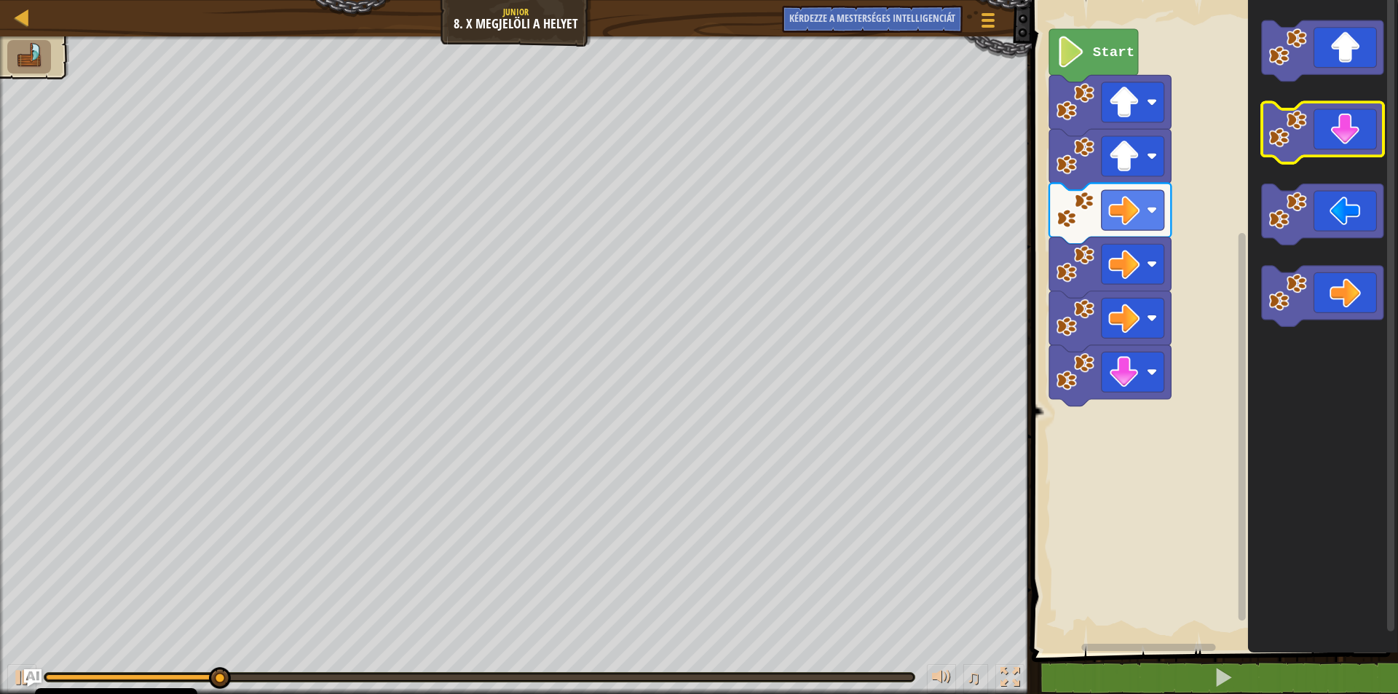
click at [1345, 154] on icon "Blockly munkaterület" at bounding box center [1322, 133] width 122 height 61
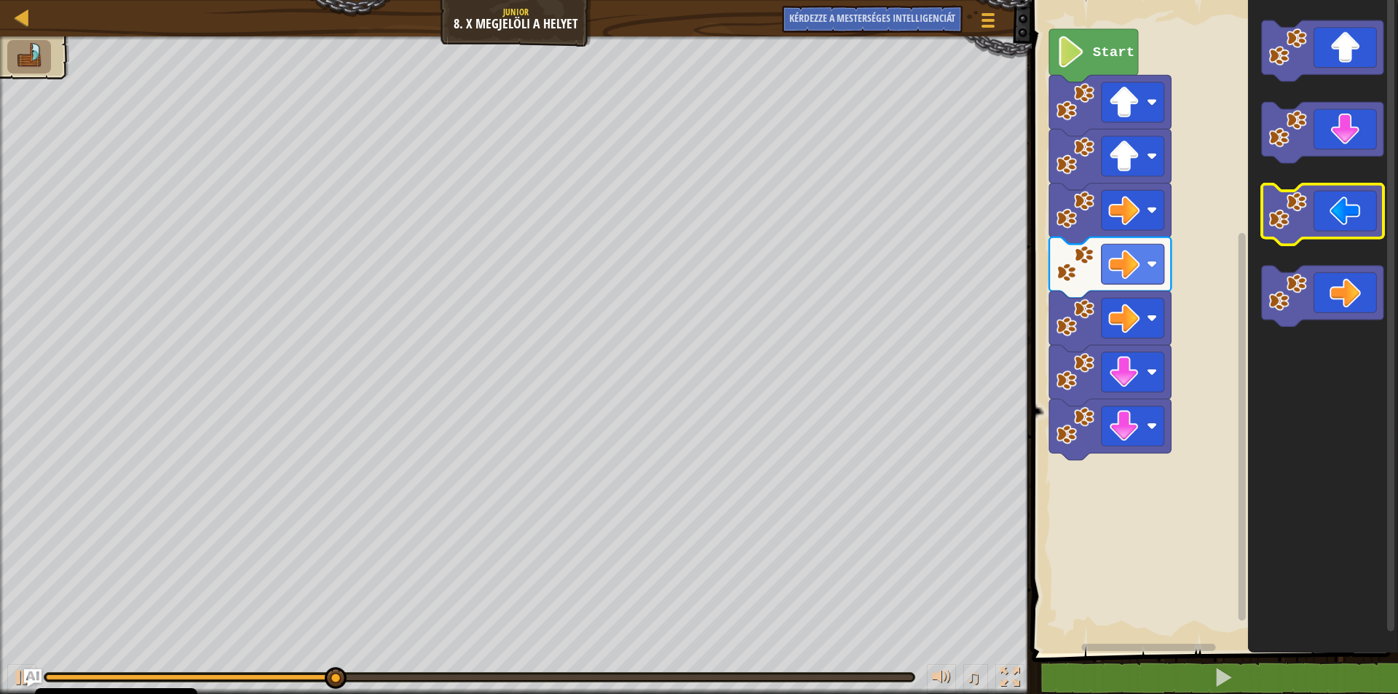
click at [1333, 221] on icon "Blockly munkaterület" at bounding box center [1322, 214] width 122 height 61
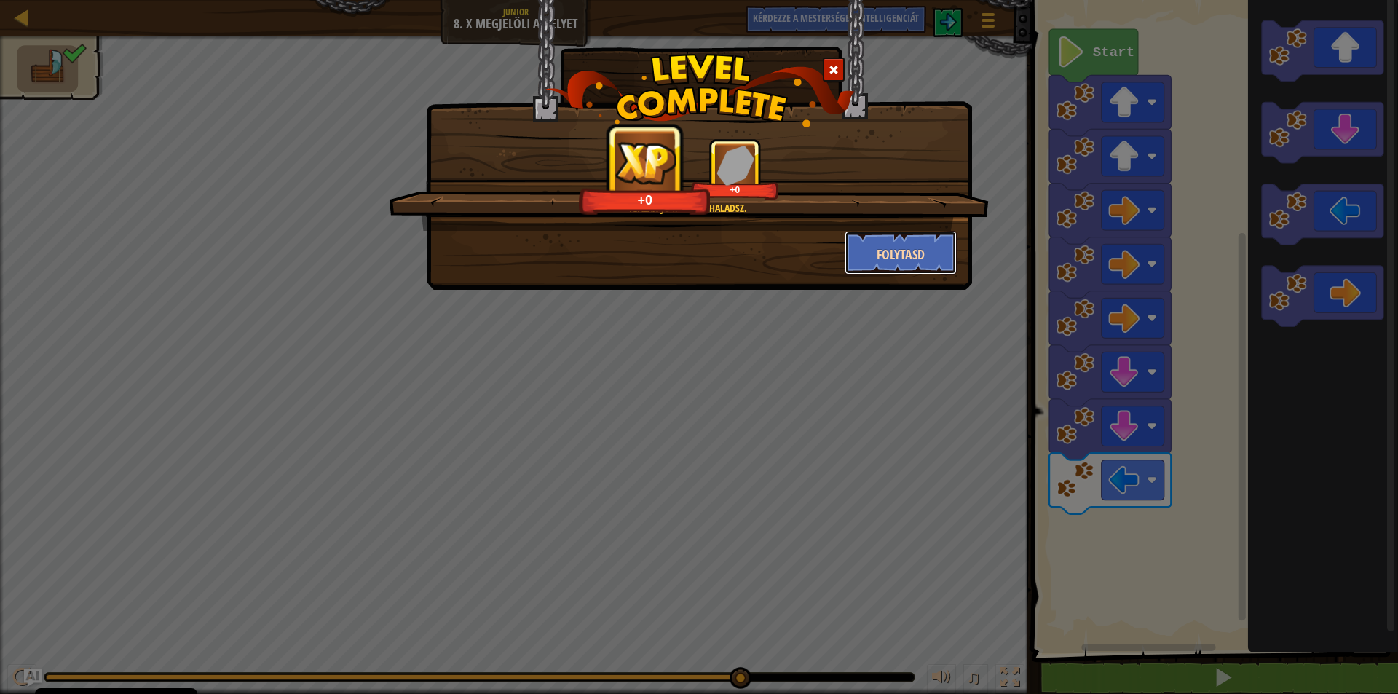
click at [894, 256] on font "Folytasd" at bounding box center [901, 254] width 48 height 18
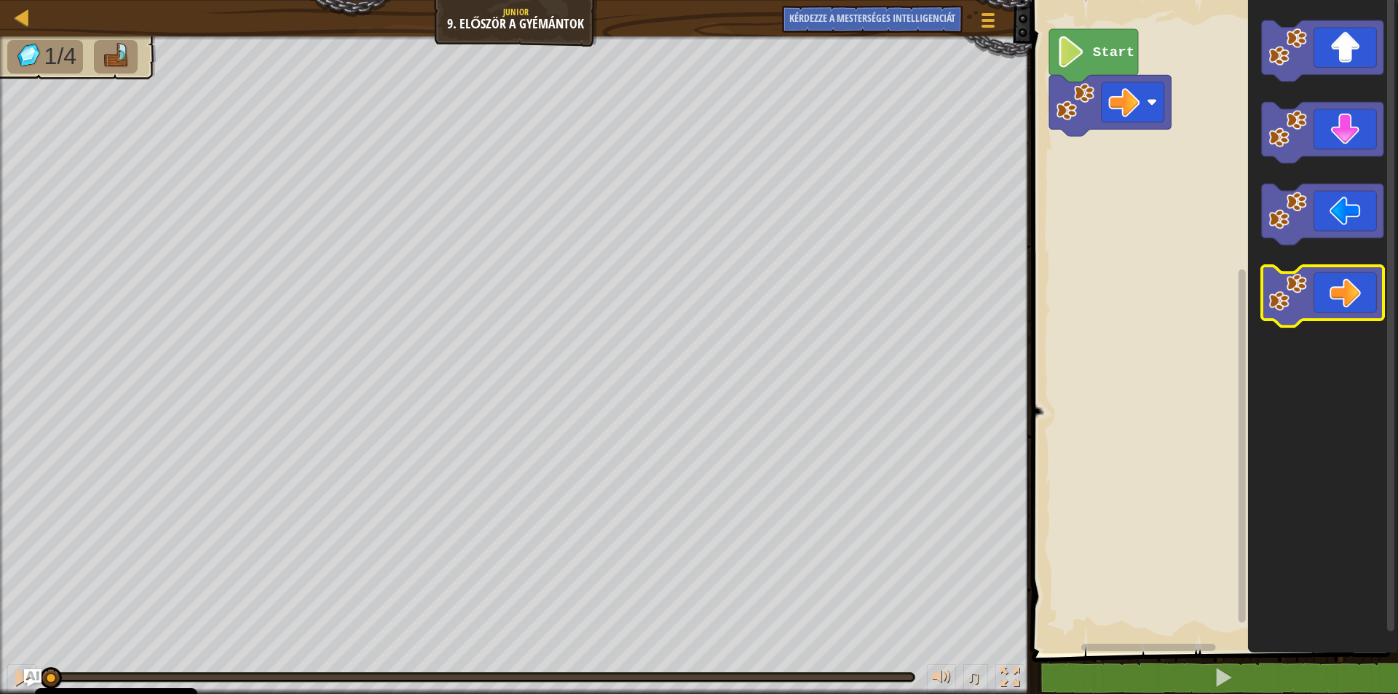
click at [1312, 292] on icon "Blockly munkaterület" at bounding box center [1322, 296] width 122 height 61
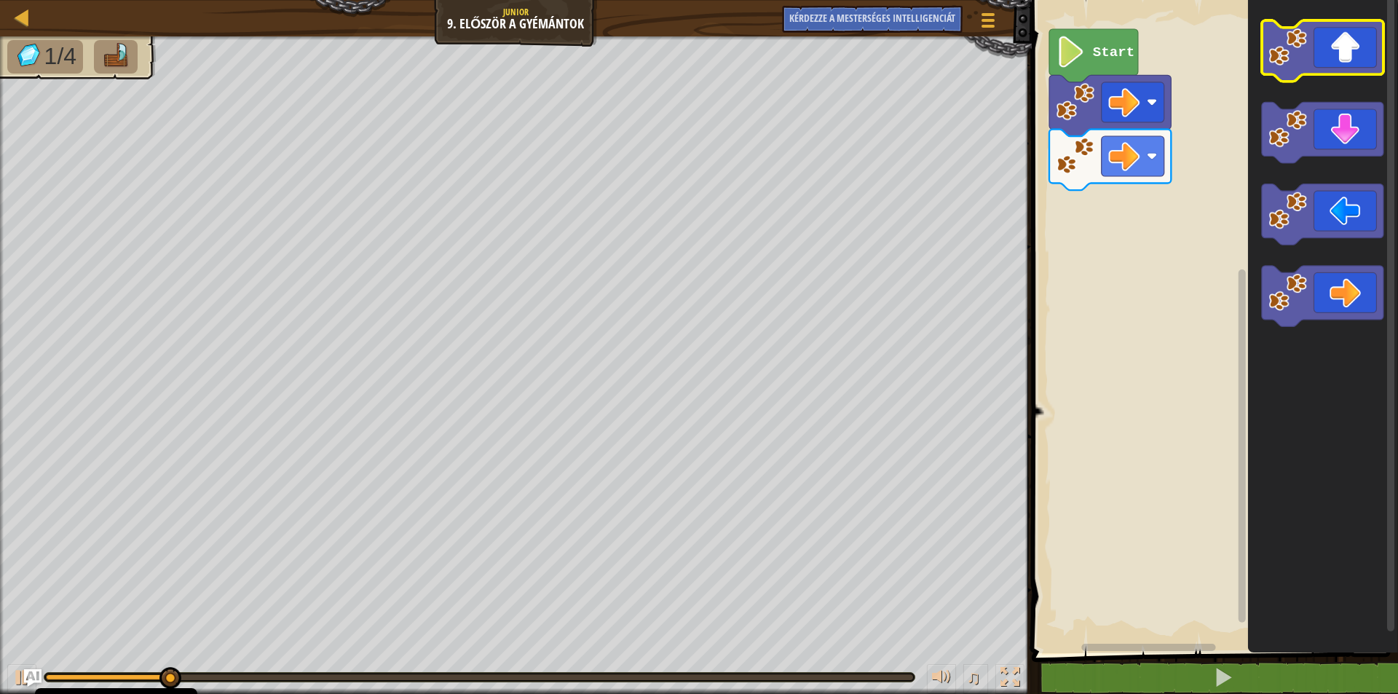
click at [1342, 50] on icon "Blockly munkaterület" at bounding box center [1322, 50] width 122 height 61
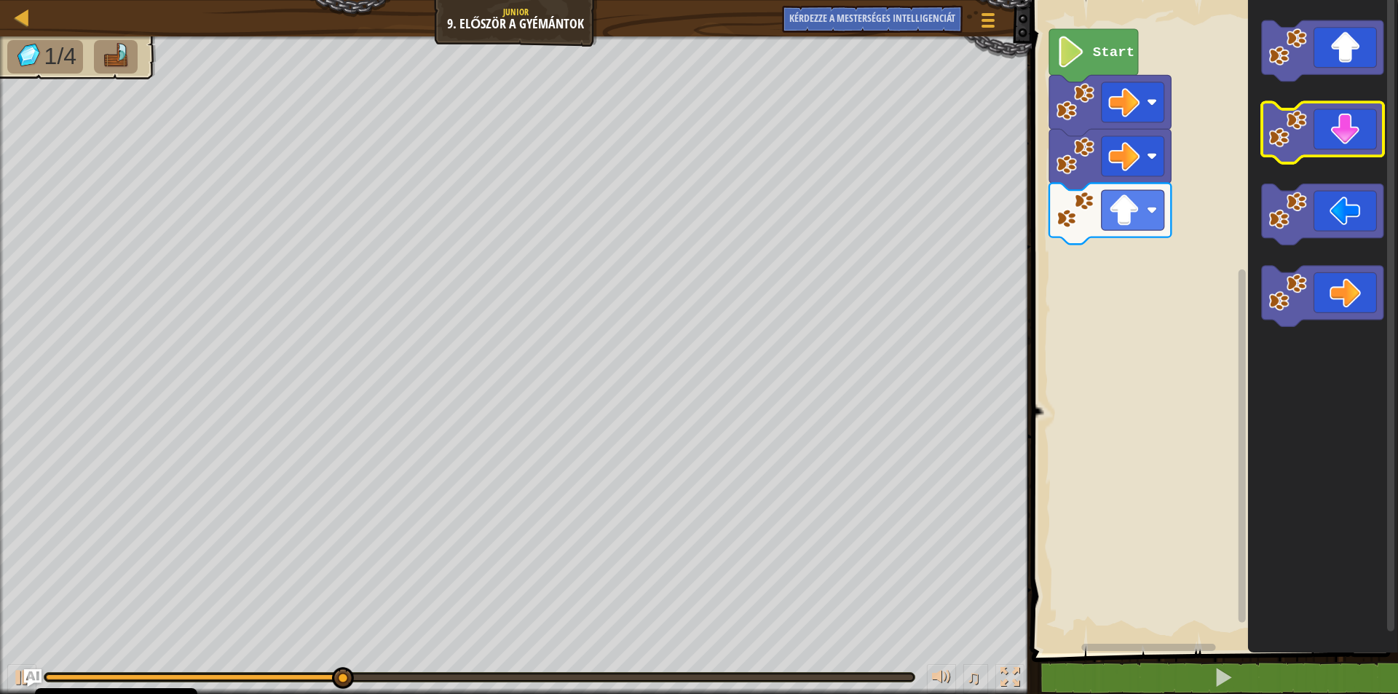
click at [1347, 128] on icon "Blockly munkaterület" at bounding box center [1322, 133] width 122 height 61
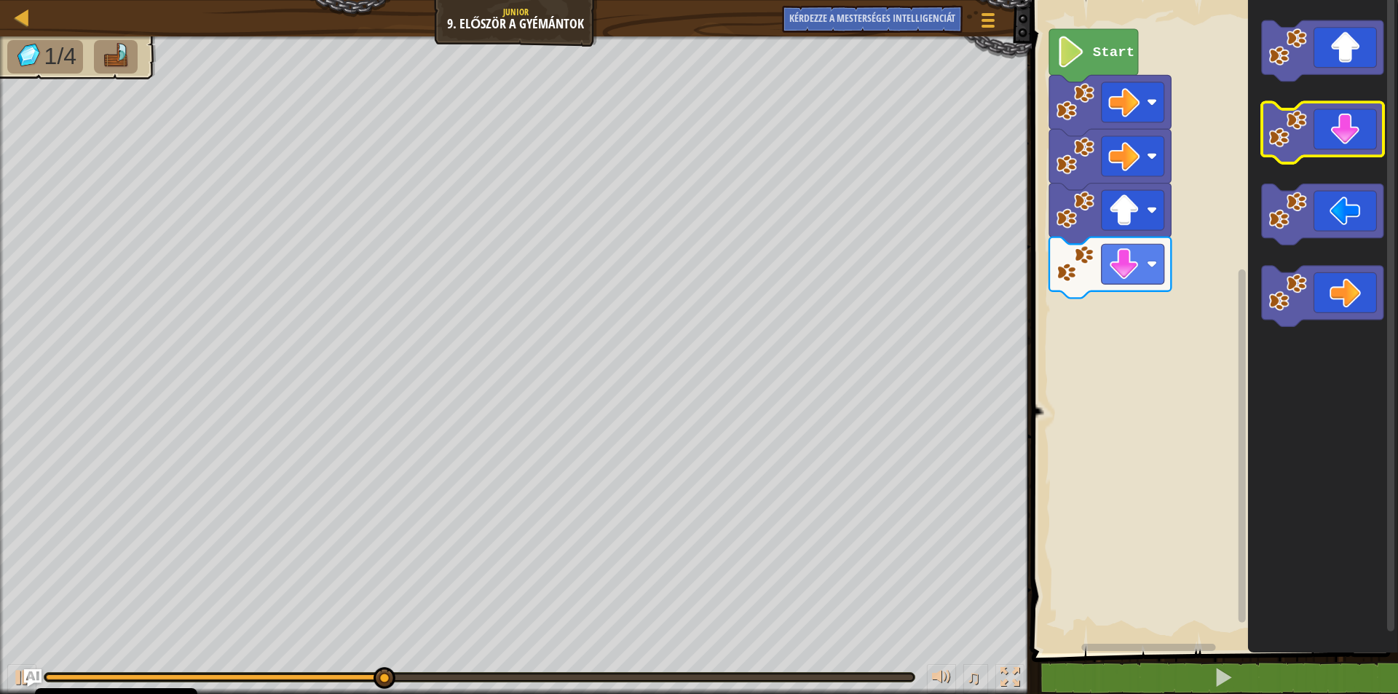
click at [1347, 128] on icon "Blockly munkaterület" at bounding box center [1322, 133] width 122 height 61
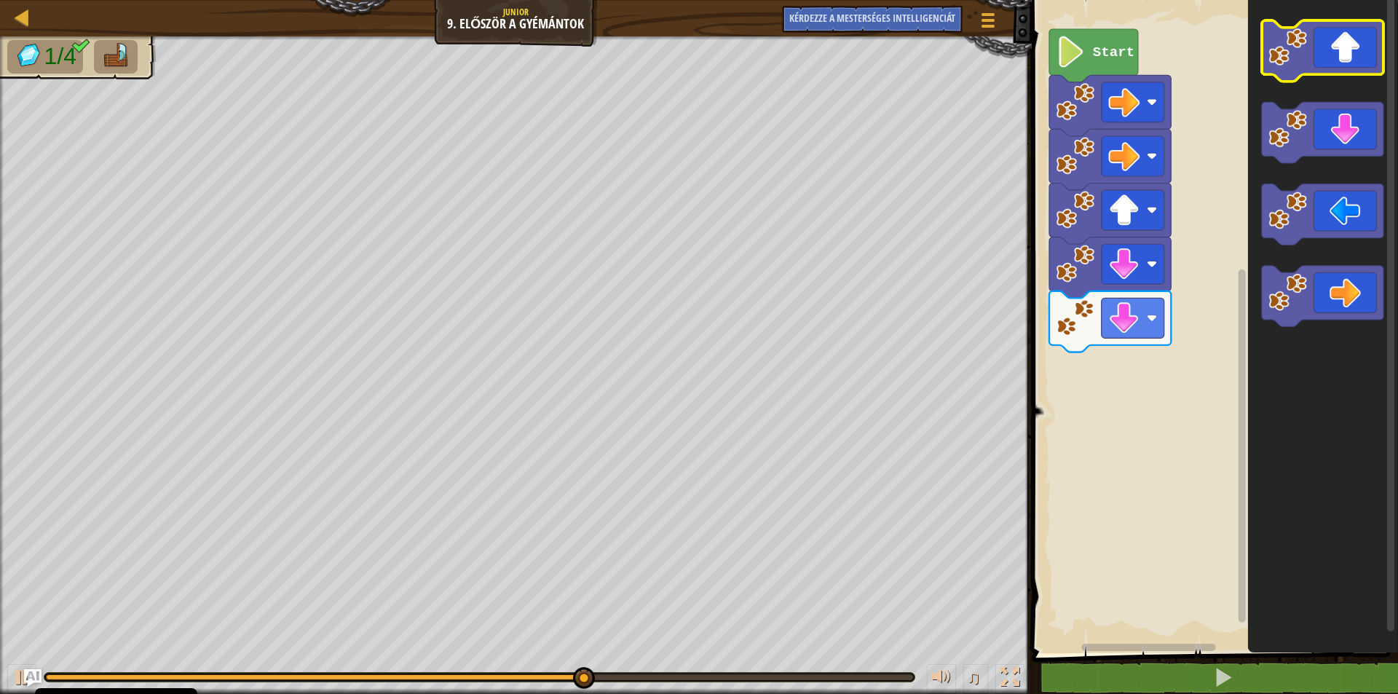
click at [1332, 60] on icon "Blockly munkaterület" at bounding box center [1322, 50] width 122 height 61
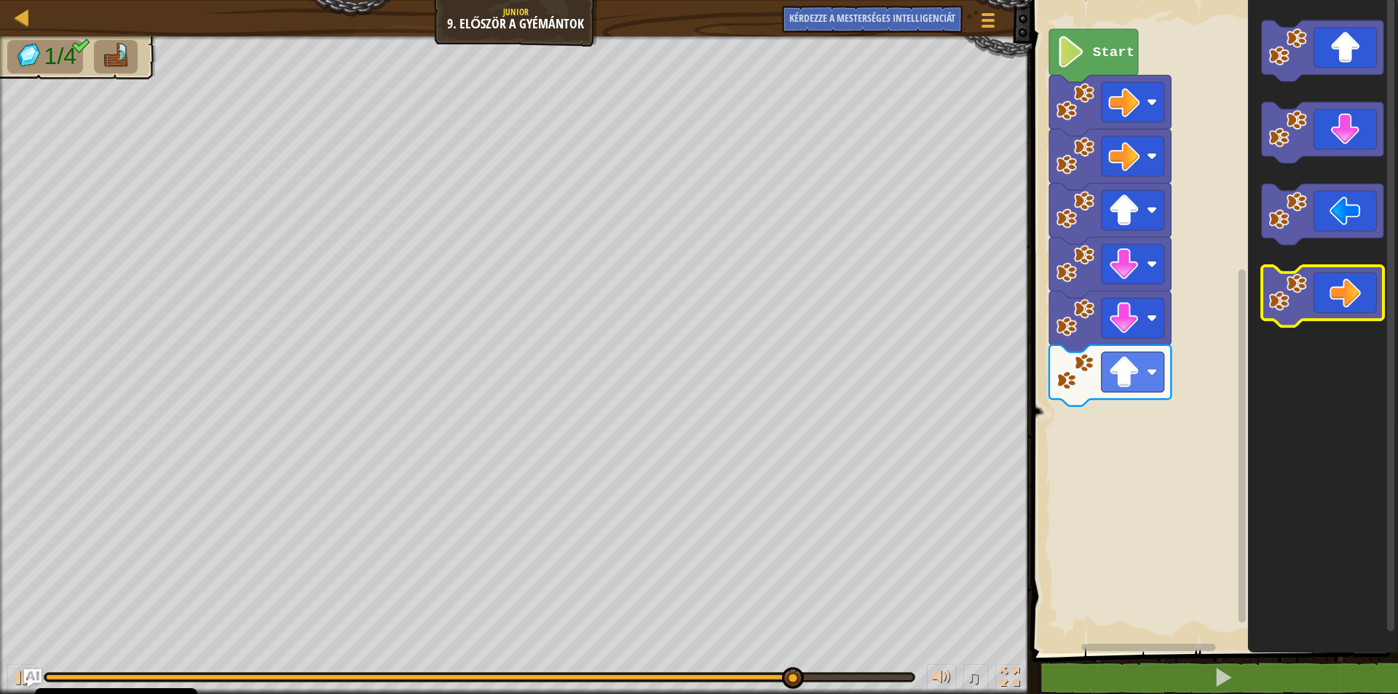
click at [1350, 283] on icon "Blockly munkaterület" at bounding box center [1322, 296] width 122 height 61
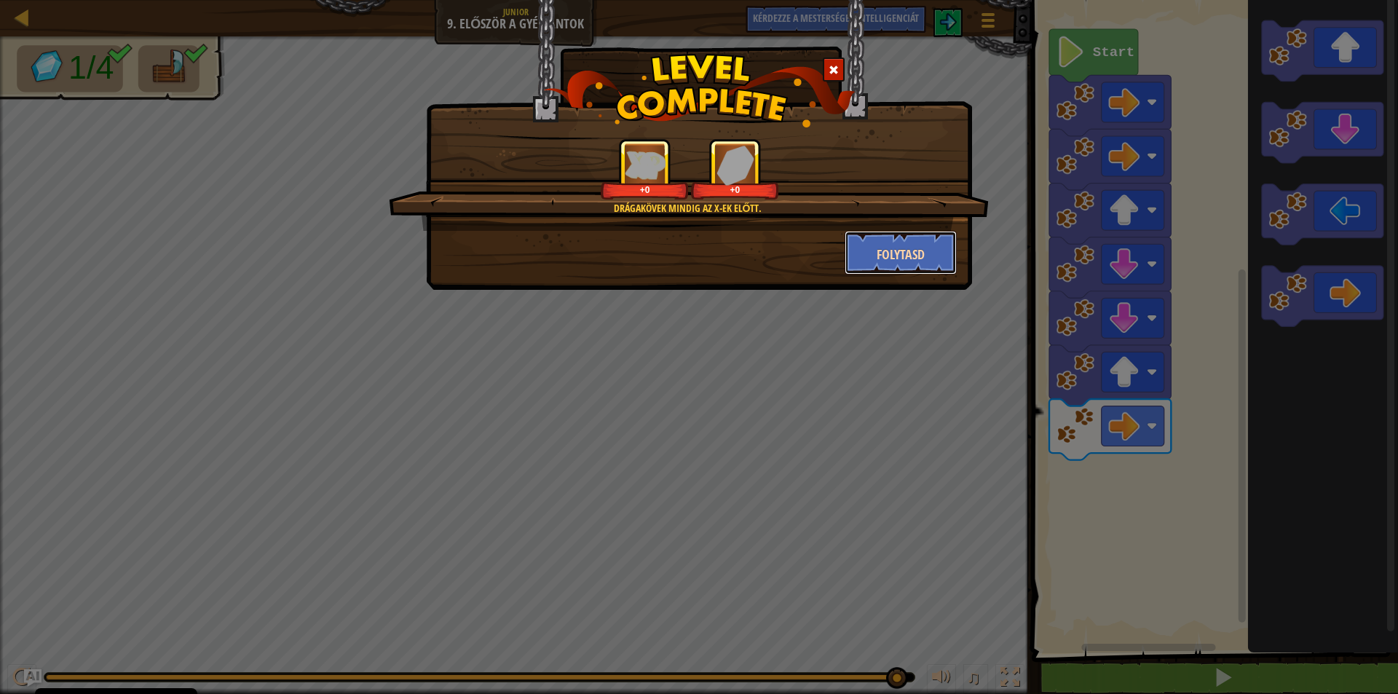
click at [859, 250] on button "Folytasd" at bounding box center [901, 253] width 113 height 44
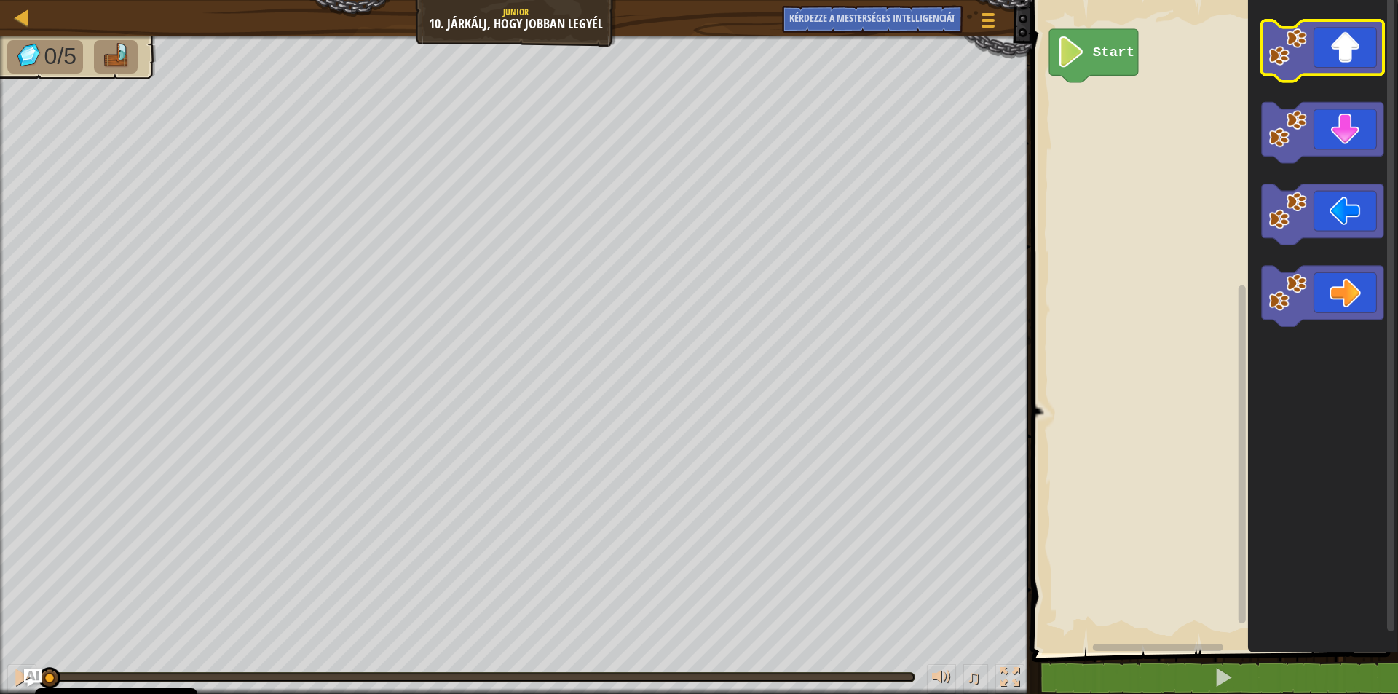
click at [1334, 59] on icon "Blockly munkaterület" at bounding box center [1322, 50] width 122 height 61
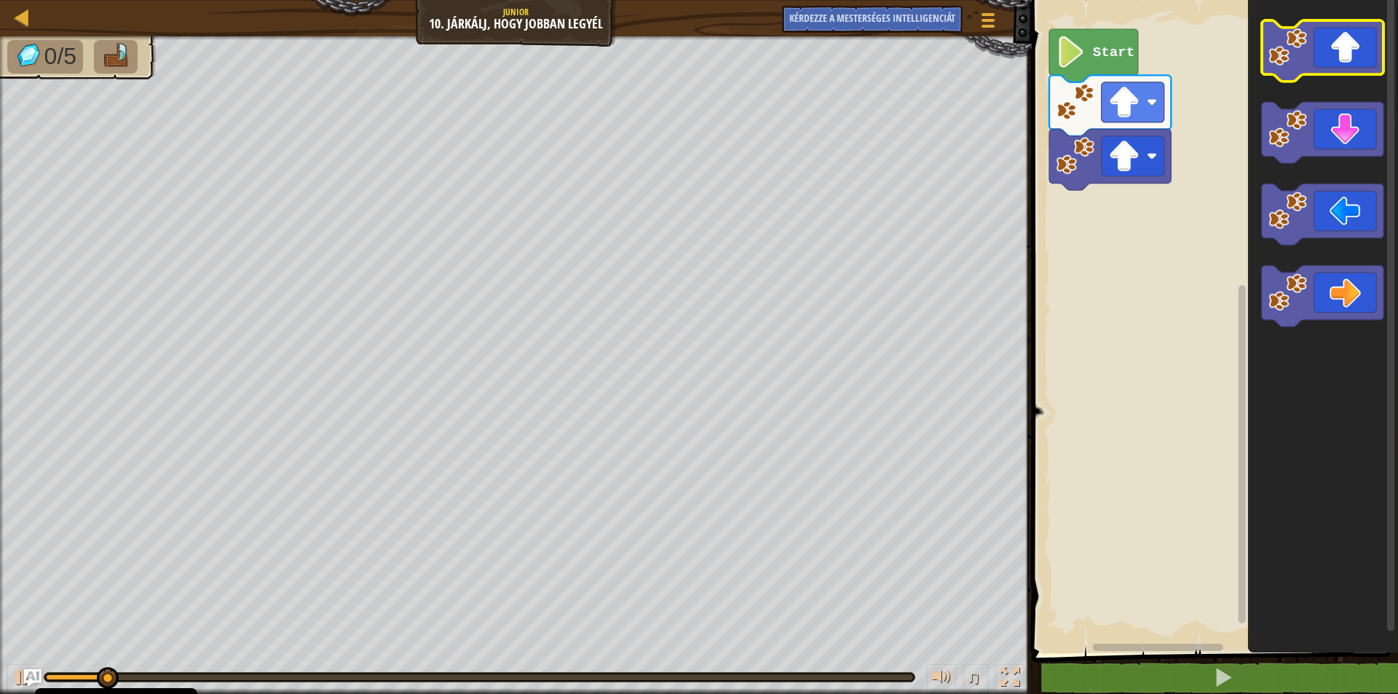
click at [1334, 59] on icon "Blockly munkaterület" at bounding box center [1322, 50] width 122 height 61
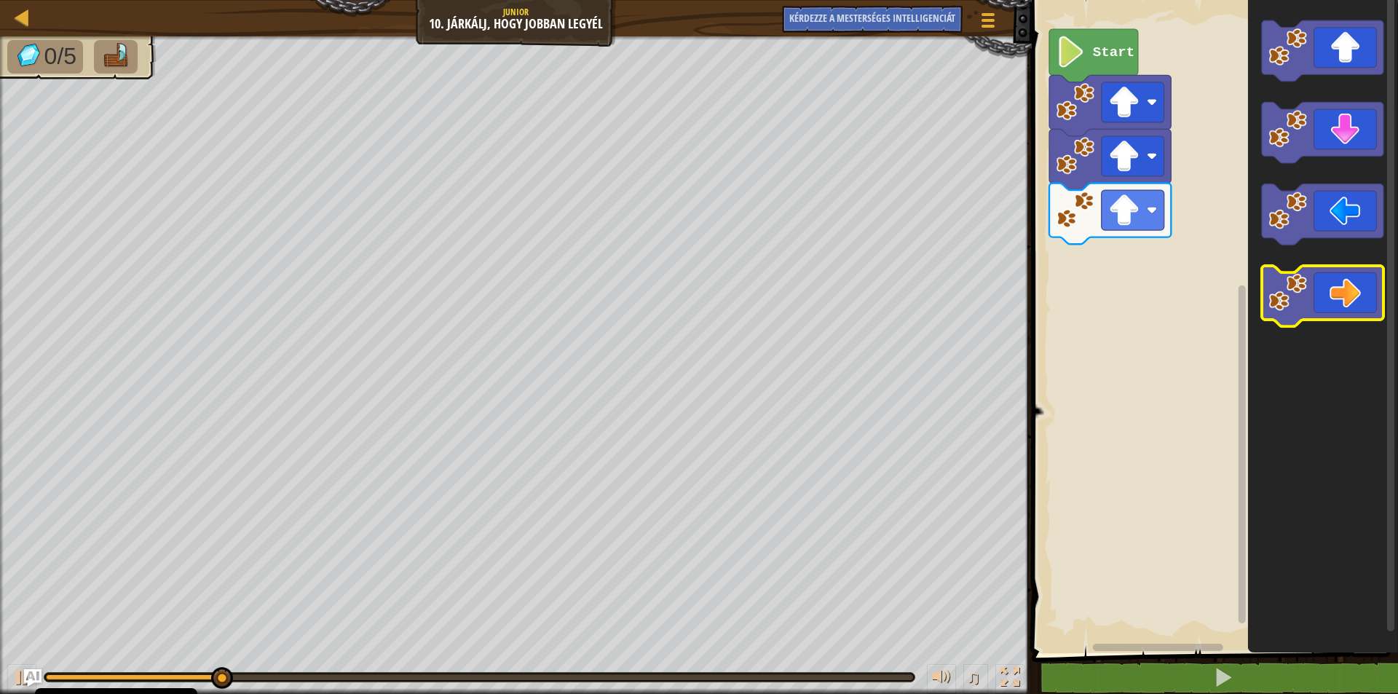
click at [1336, 300] on icon "Blockly munkaterület" at bounding box center [1322, 296] width 122 height 61
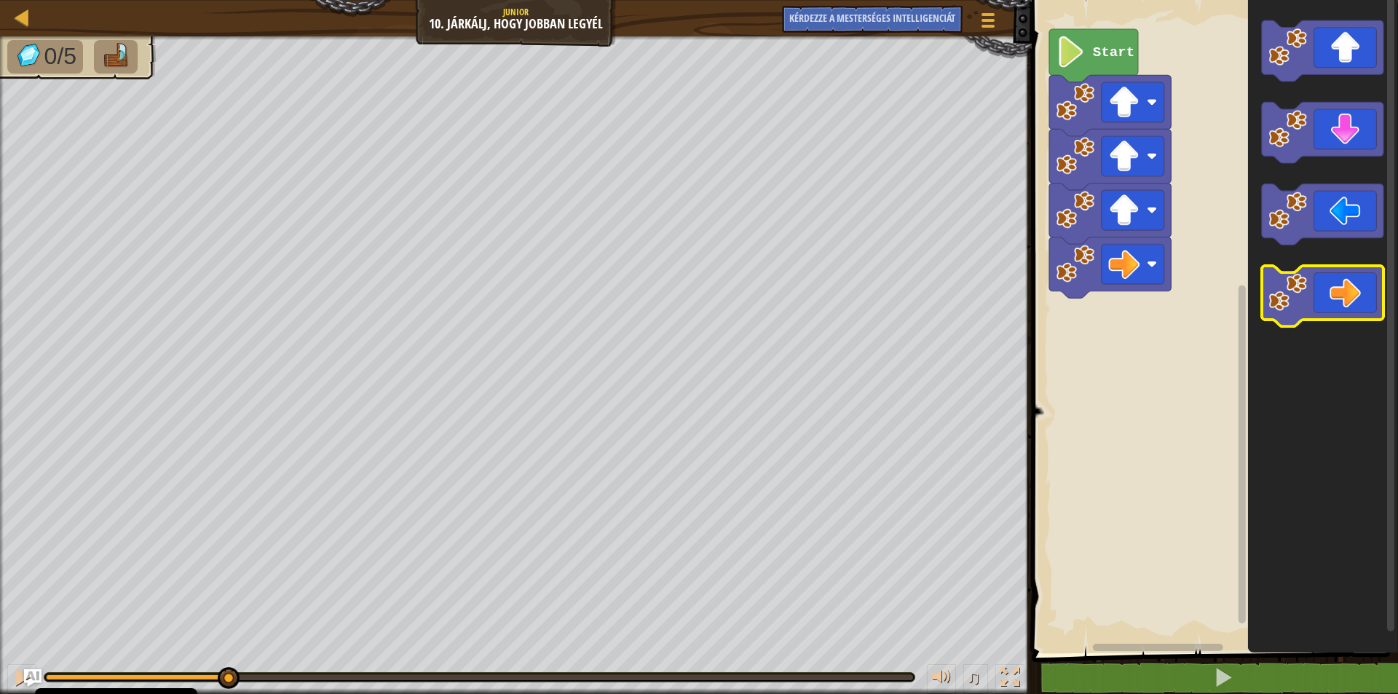
click at [1336, 300] on icon "Blockly munkaterület" at bounding box center [1322, 296] width 122 height 61
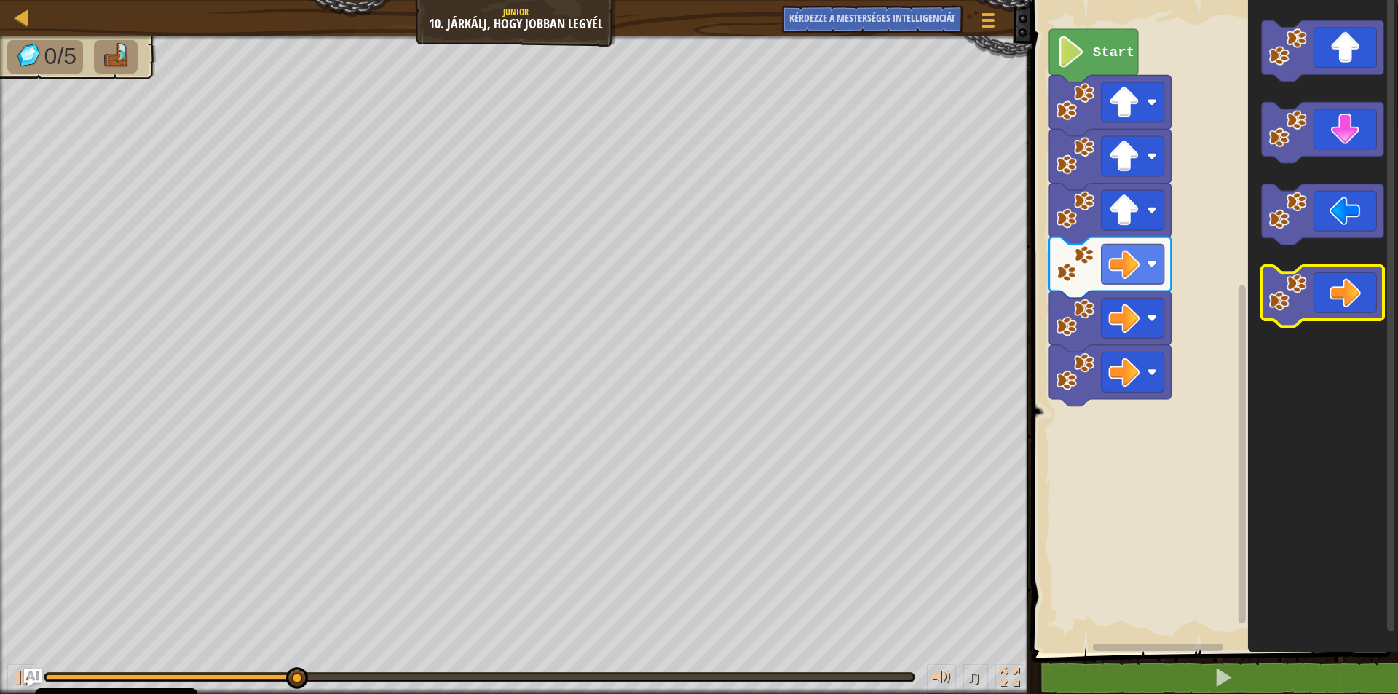
click at [1336, 300] on icon "Blockly munkaterület" at bounding box center [1322, 296] width 122 height 61
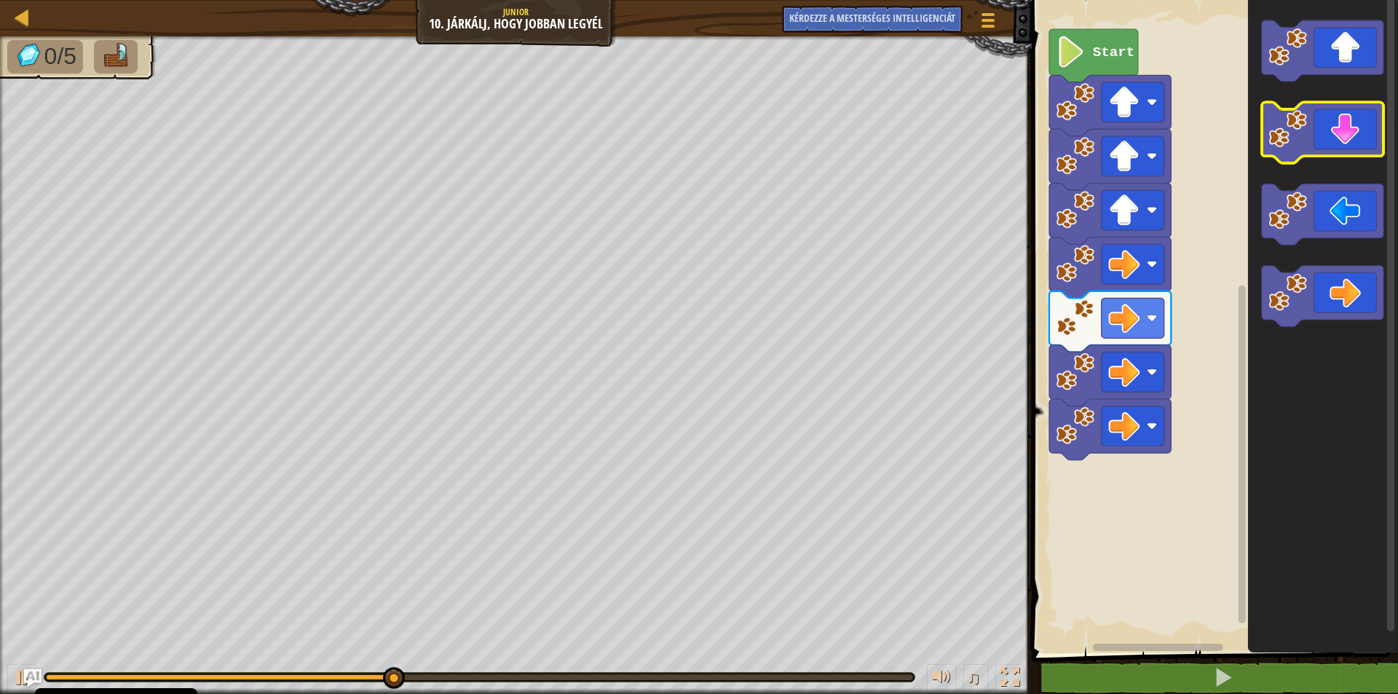
click at [1331, 113] on icon "Blockly munkaterület" at bounding box center [1322, 133] width 122 height 61
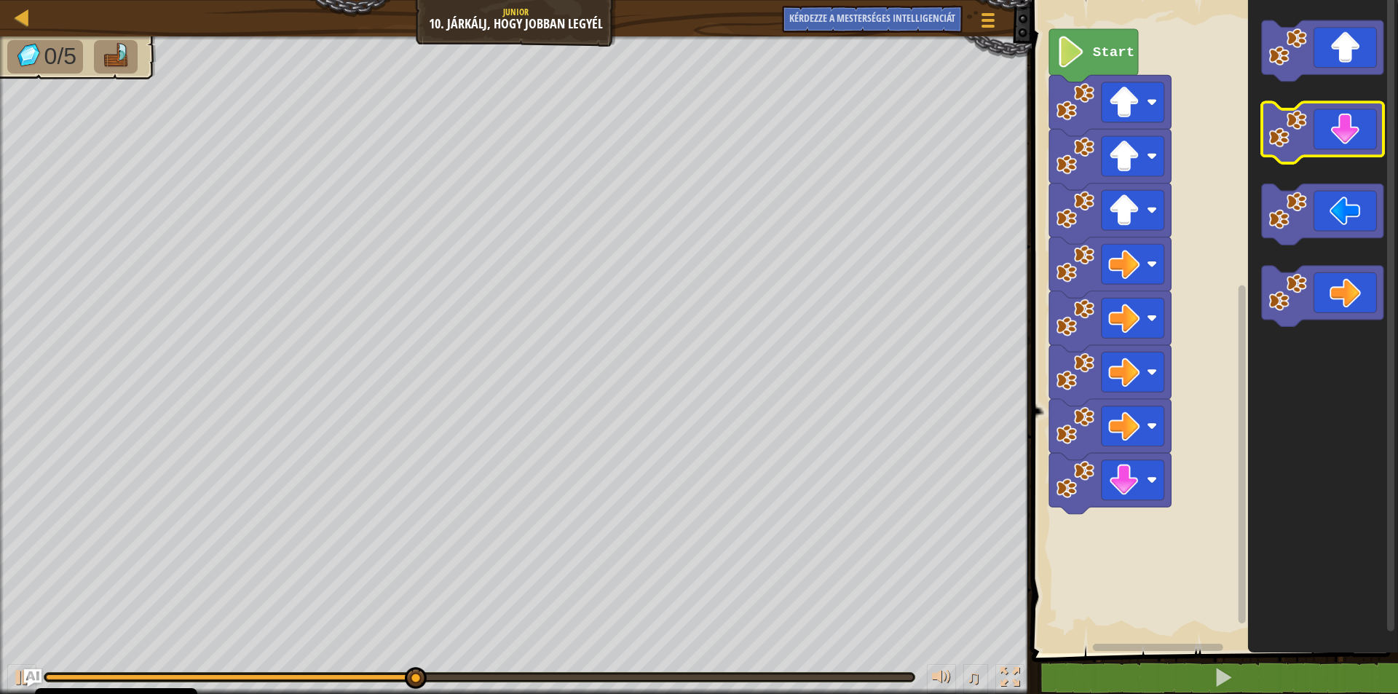
click at [1337, 122] on icon "Blockly munkaterület" at bounding box center [1322, 133] width 122 height 61
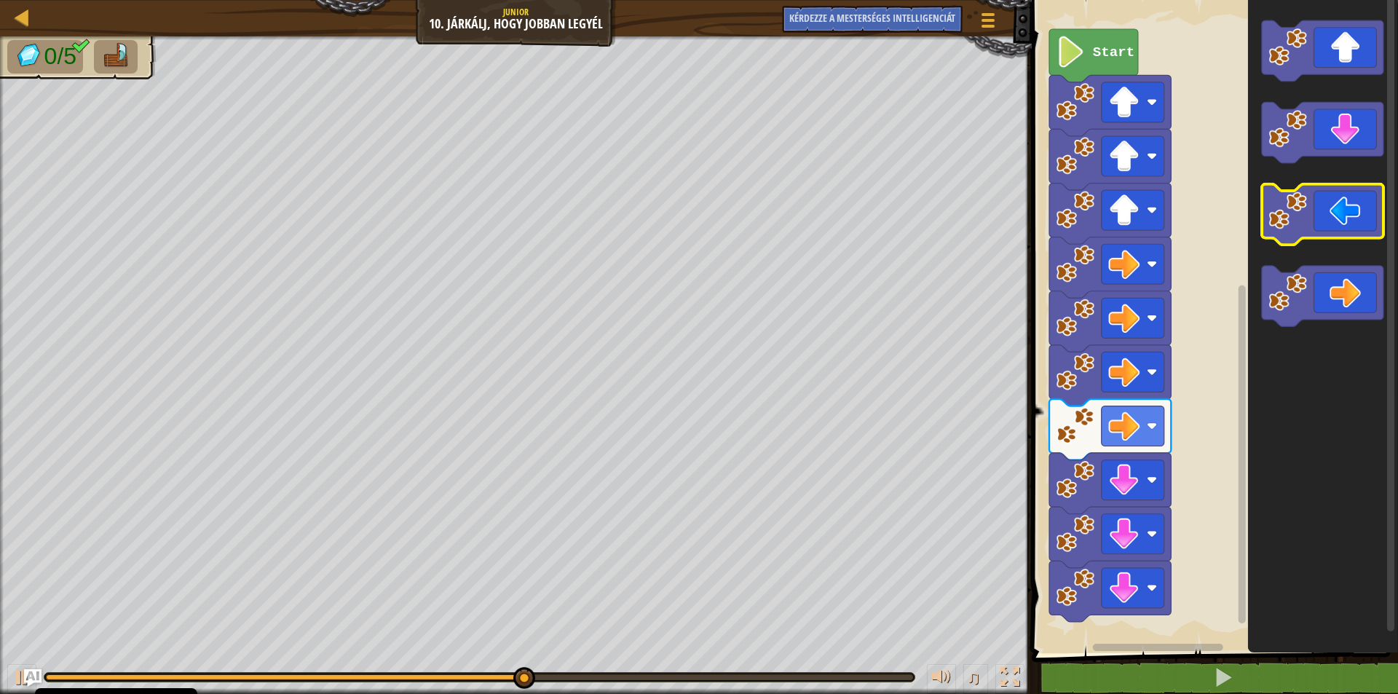
click at [1341, 223] on icon "Blockly munkaterület" at bounding box center [1322, 214] width 122 height 61
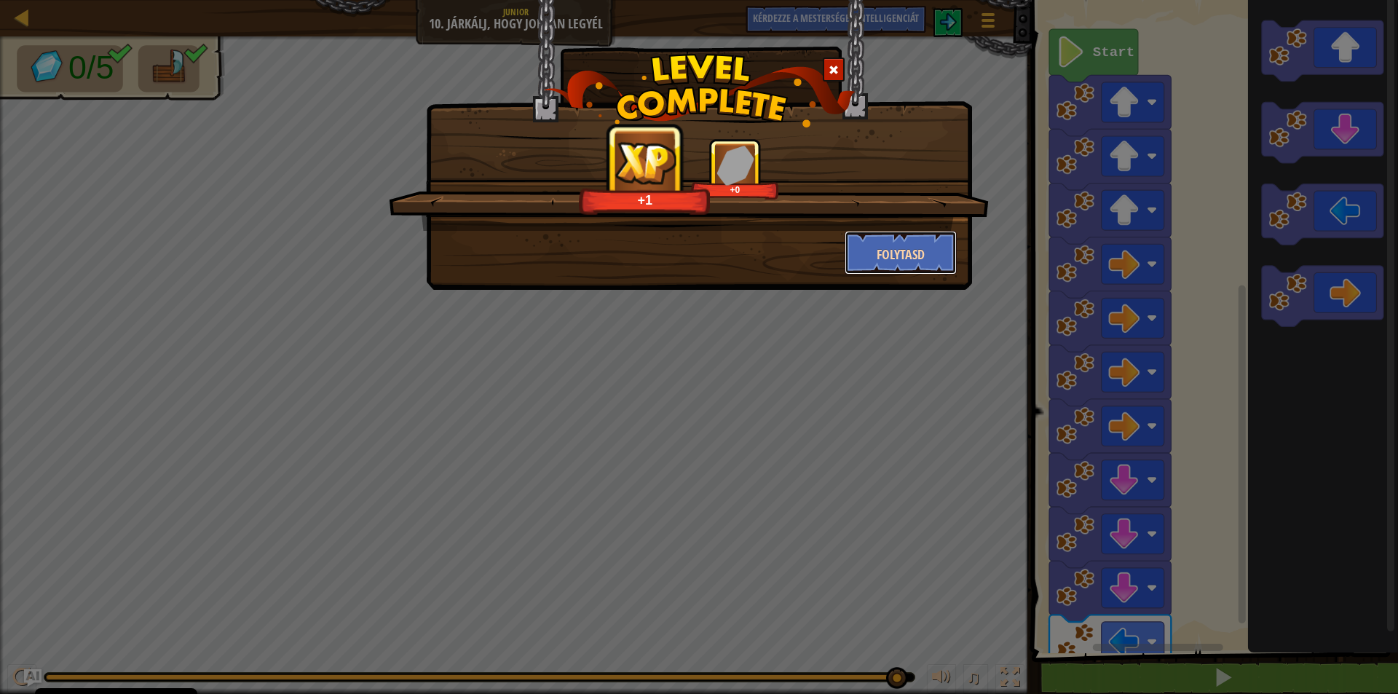
click at [927, 250] on button "Folytasd" at bounding box center [901, 253] width 113 height 44
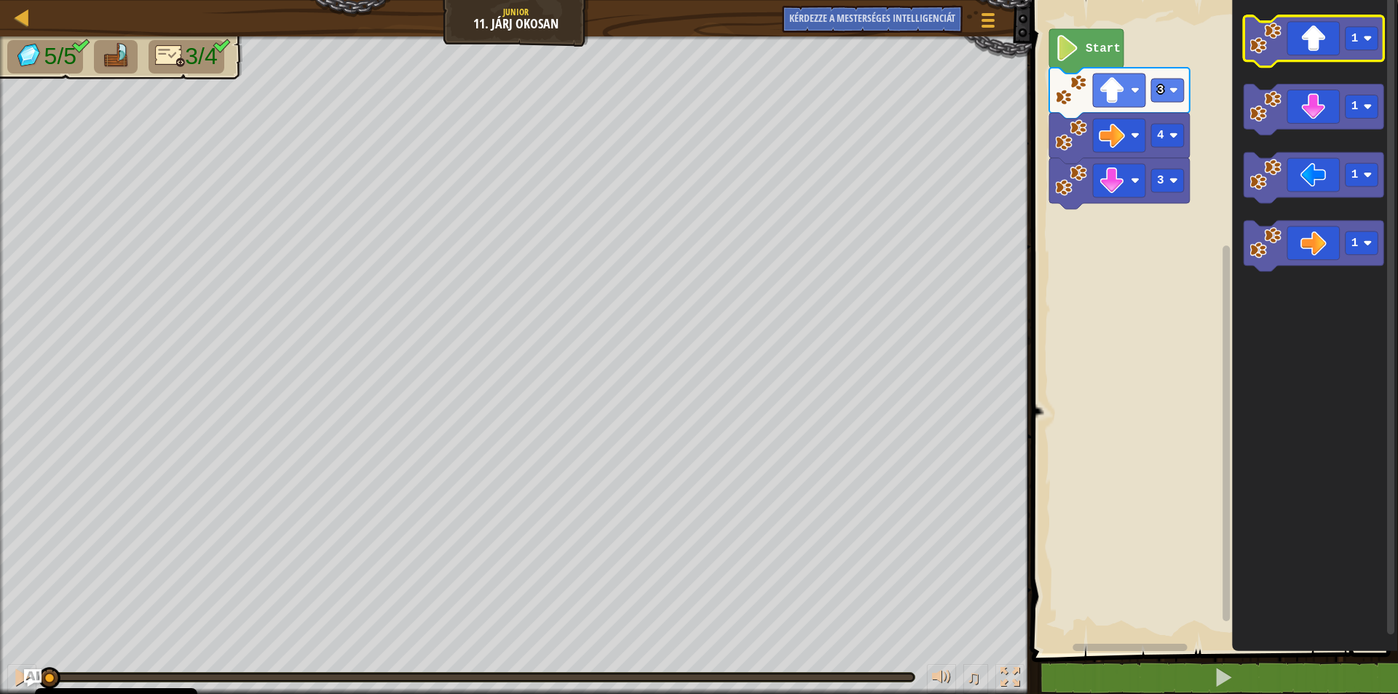
click at [1302, 57] on icon "Blockly munkaterület" at bounding box center [1314, 41] width 141 height 51
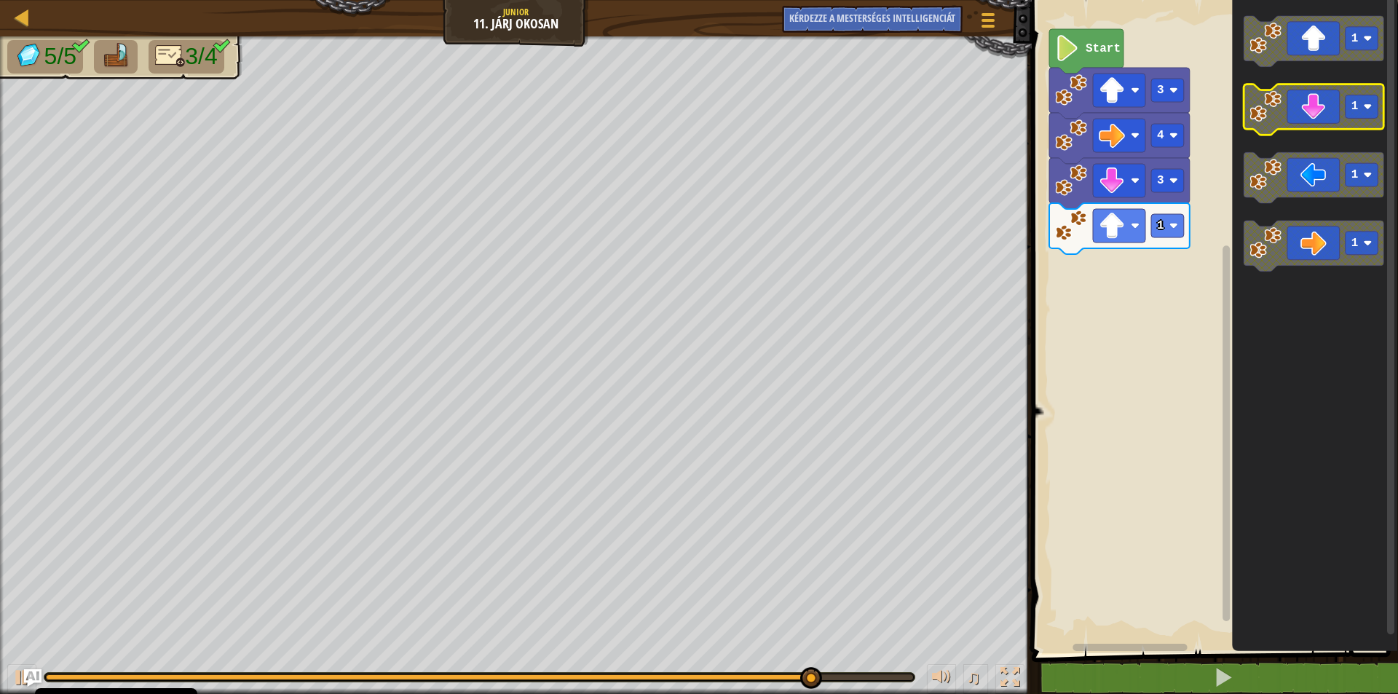
click at [1300, 114] on icon "Blockly munkaterület" at bounding box center [1314, 109] width 141 height 51
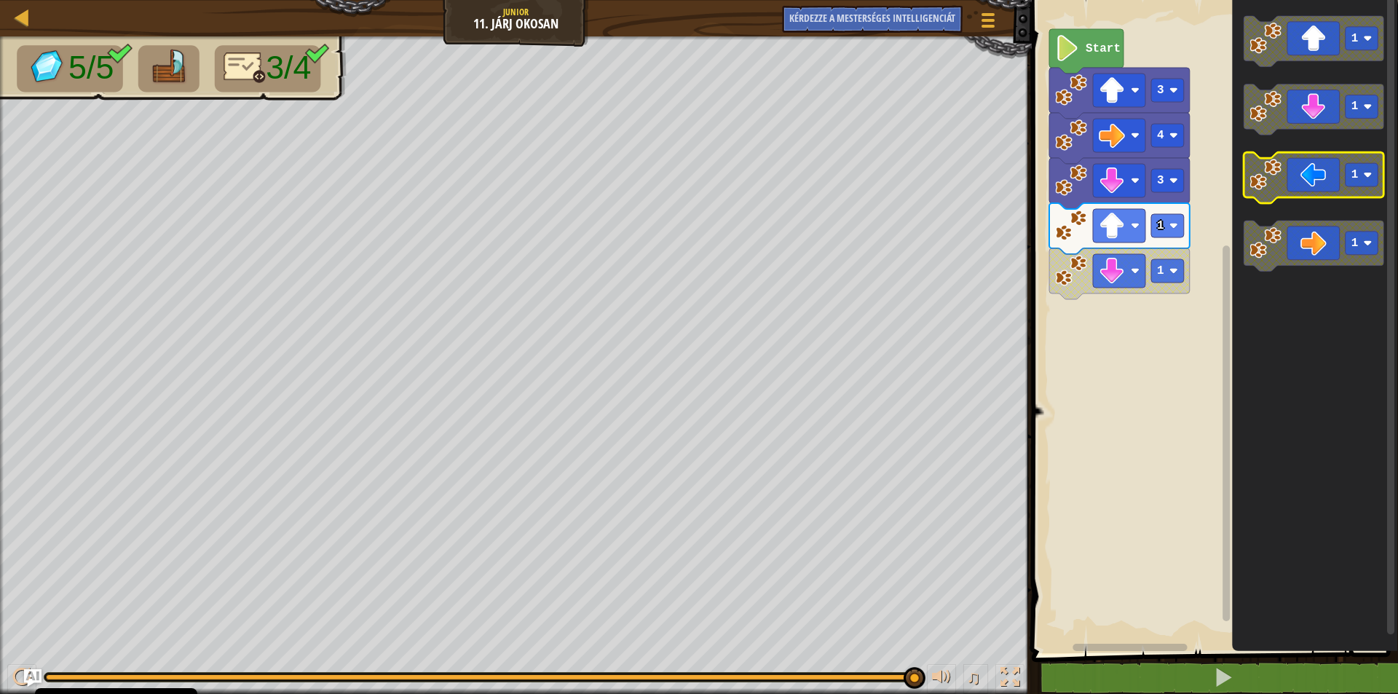
click at [1298, 185] on icon "Blockly munkaterület" at bounding box center [1314, 178] width 141 height 51
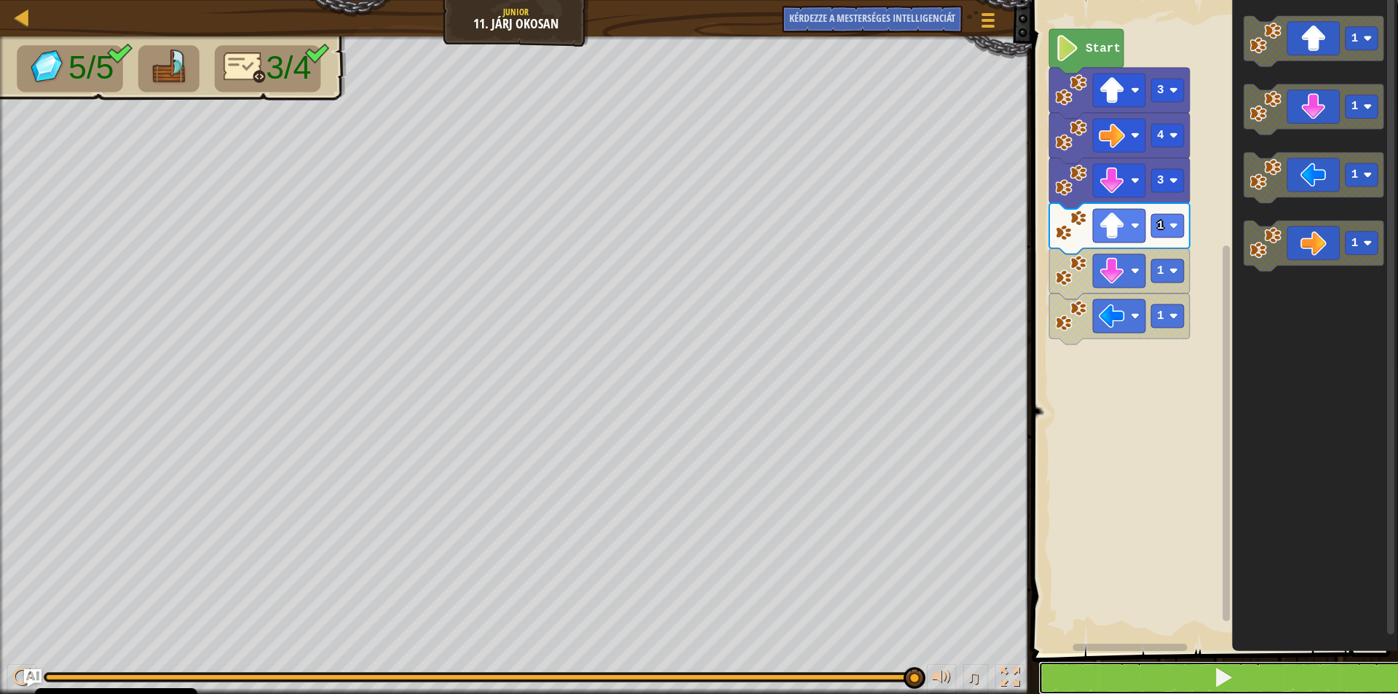
click at [1245, 679] on button at bounding box center [1224, 678] width 371 height 34
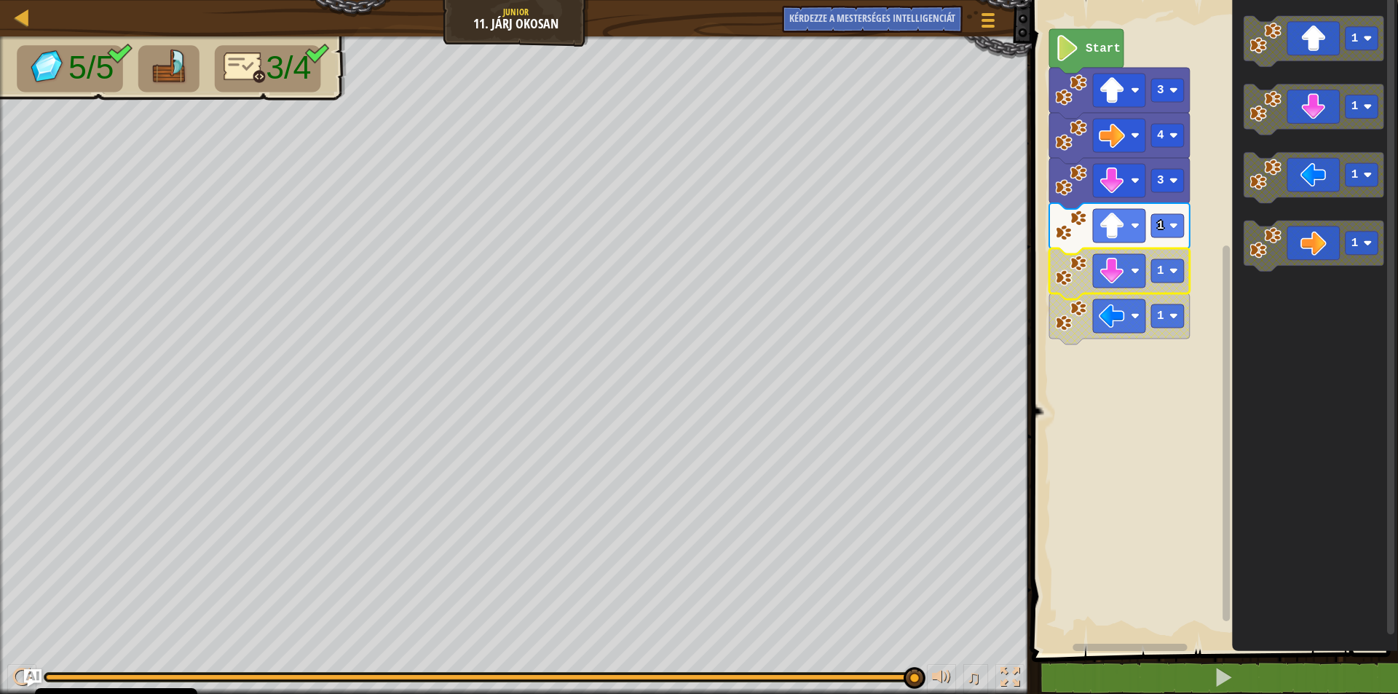
click at [1075, 272] on image "Blockly munkaterület" at bounding box center [1071, 271] width 32 height 32
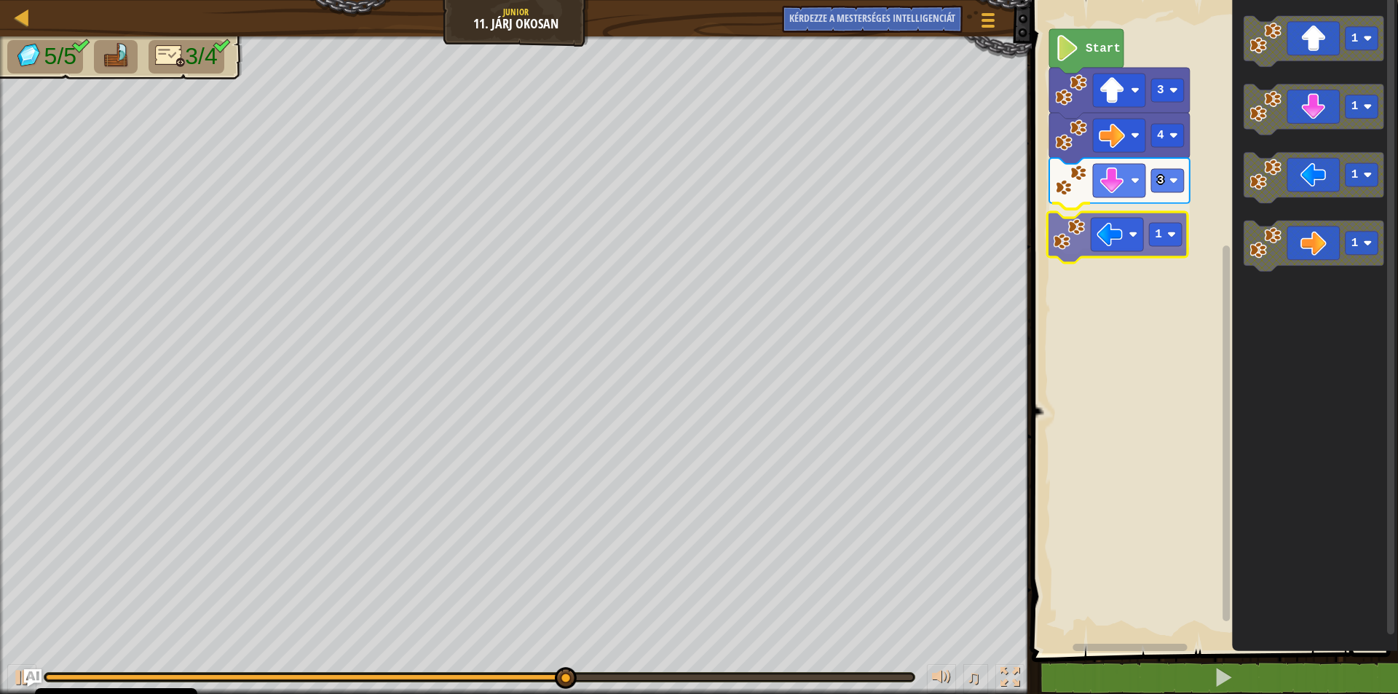
click at [1107, 251] on div "Start 3 4 3 1 1 1 1 1 1" at bounding box center [1213, 323] width 371 height 661
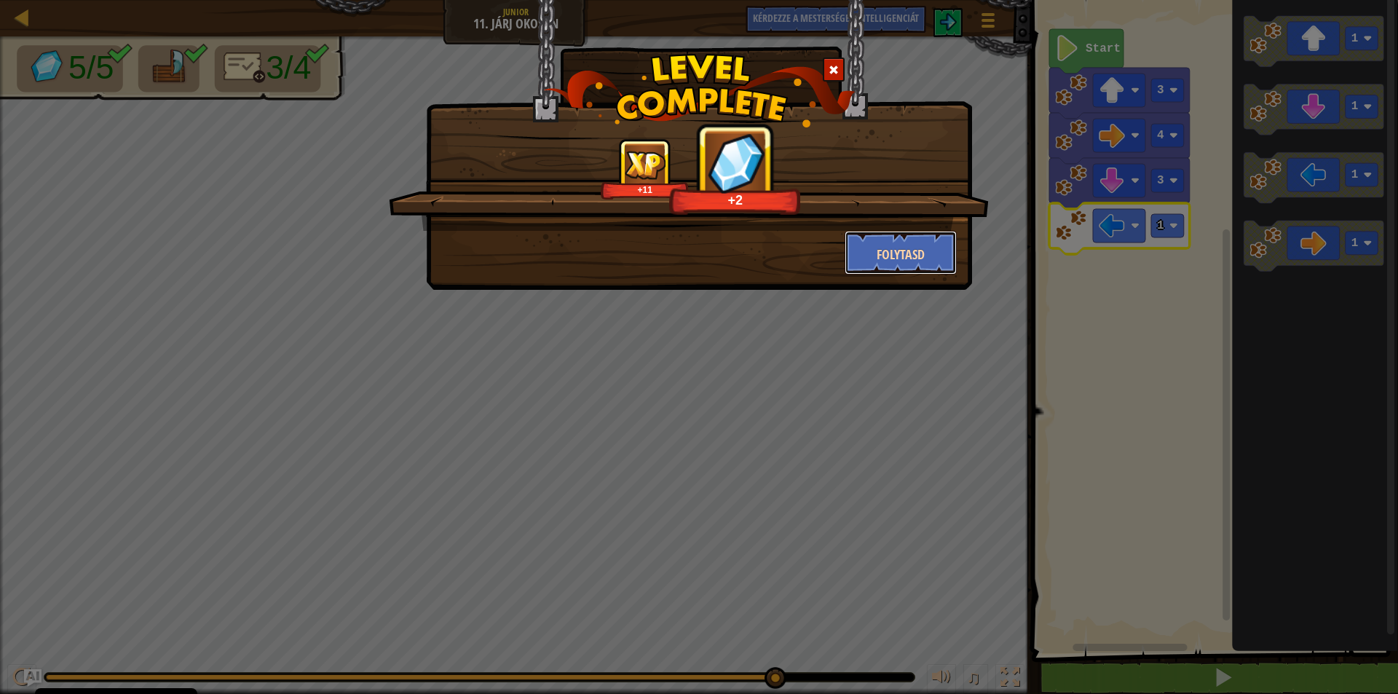
click at [891, 256] on font "Folytasd" at bounding box center [901, 254] width 48 height 18
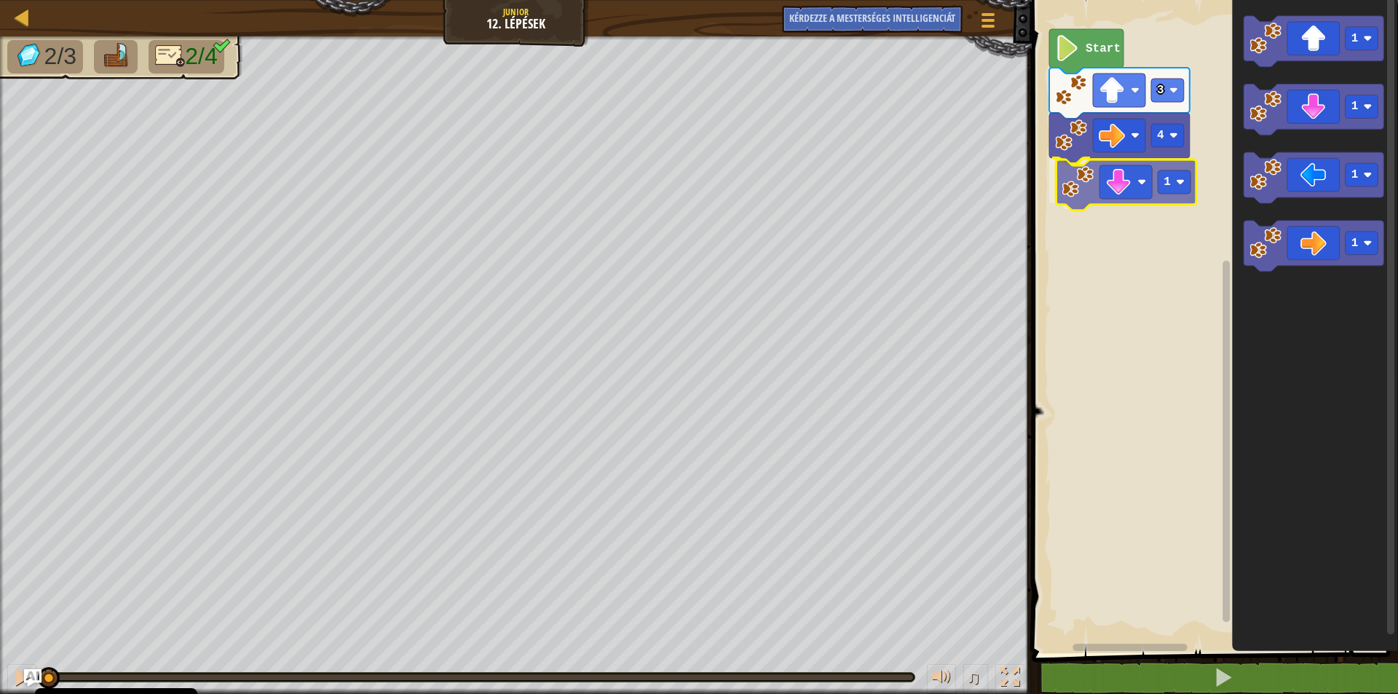
click at [1127, 183] on div "4 1 3 Start 1 1 1 1 1" at bounding box center [1213, 323] width 371 height 661
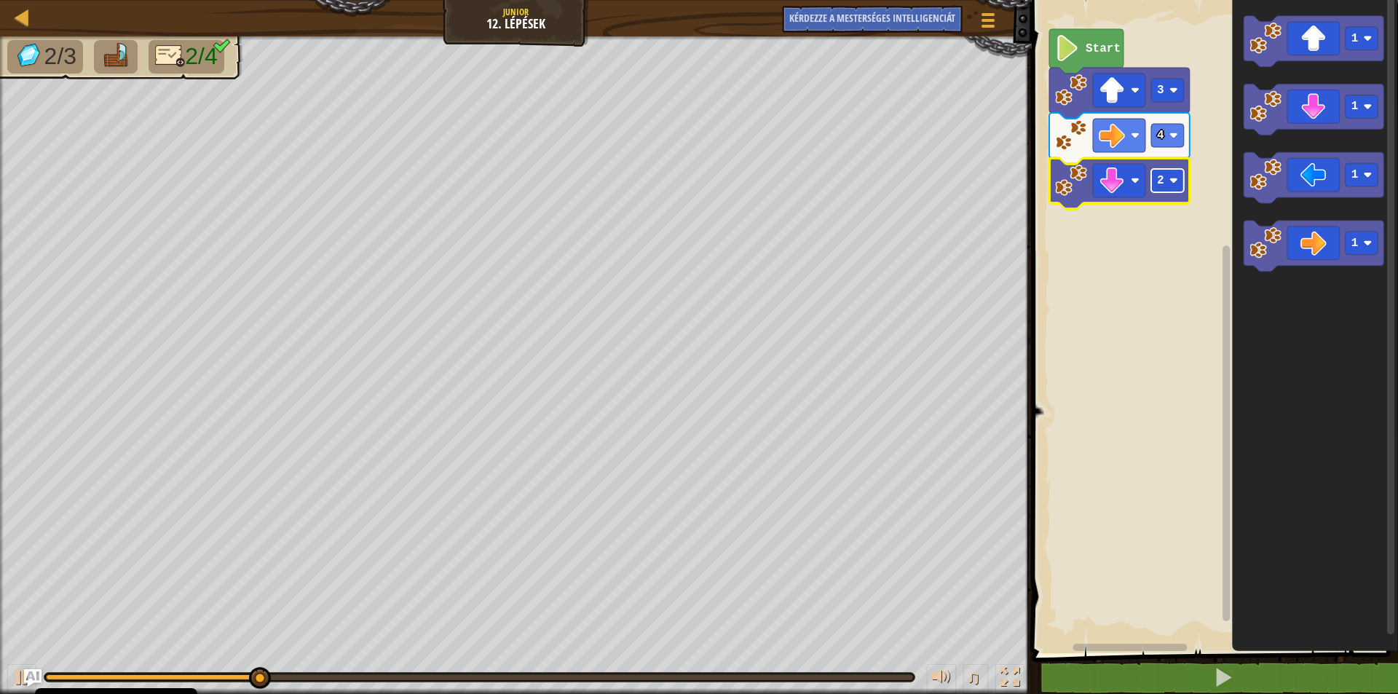
click at [1170, 182] on image "Blockly munkaterület" at bounding box center [1173, 180] width 9 height 9
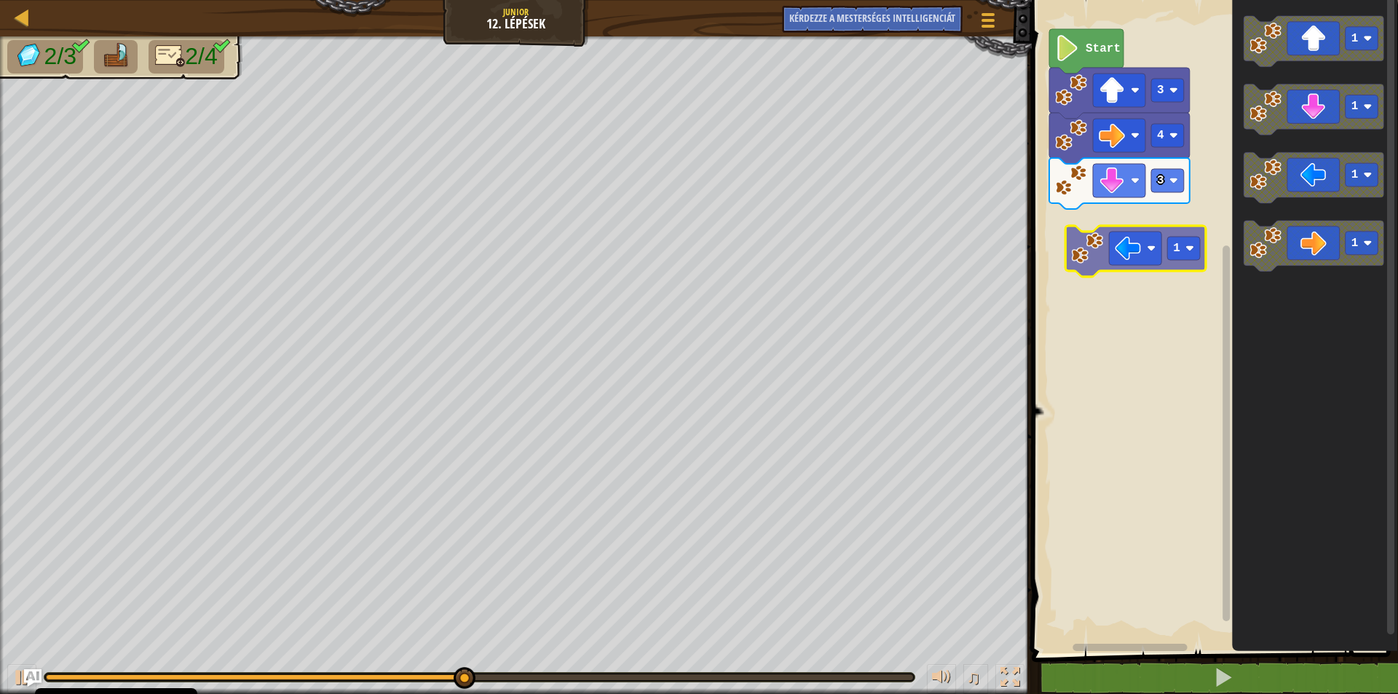
click at [1095, 248] on div "Start 3 4 3 1 1 1 1 1" at bounding box center [1213, 323] width 371 height 661
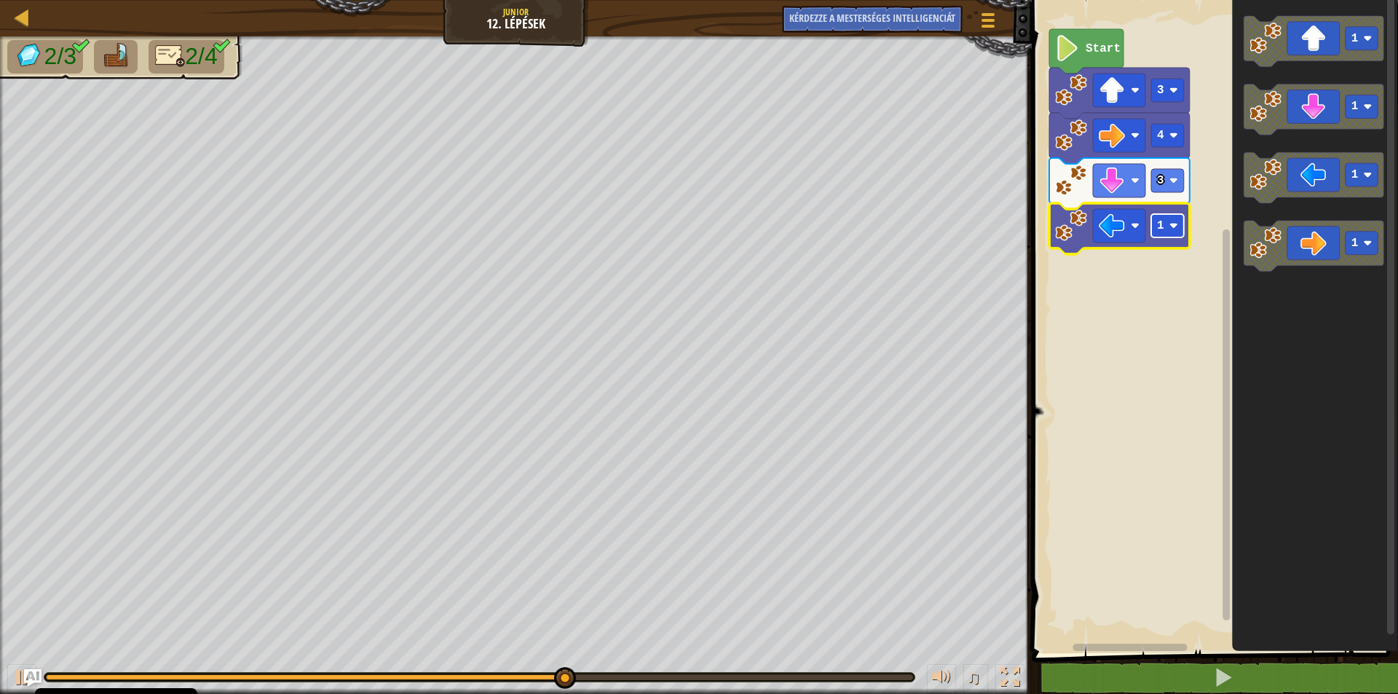
click at [1177, 227] on image "Blockly munkaterület" at bounding box center [1173, 225] width 9 height 9
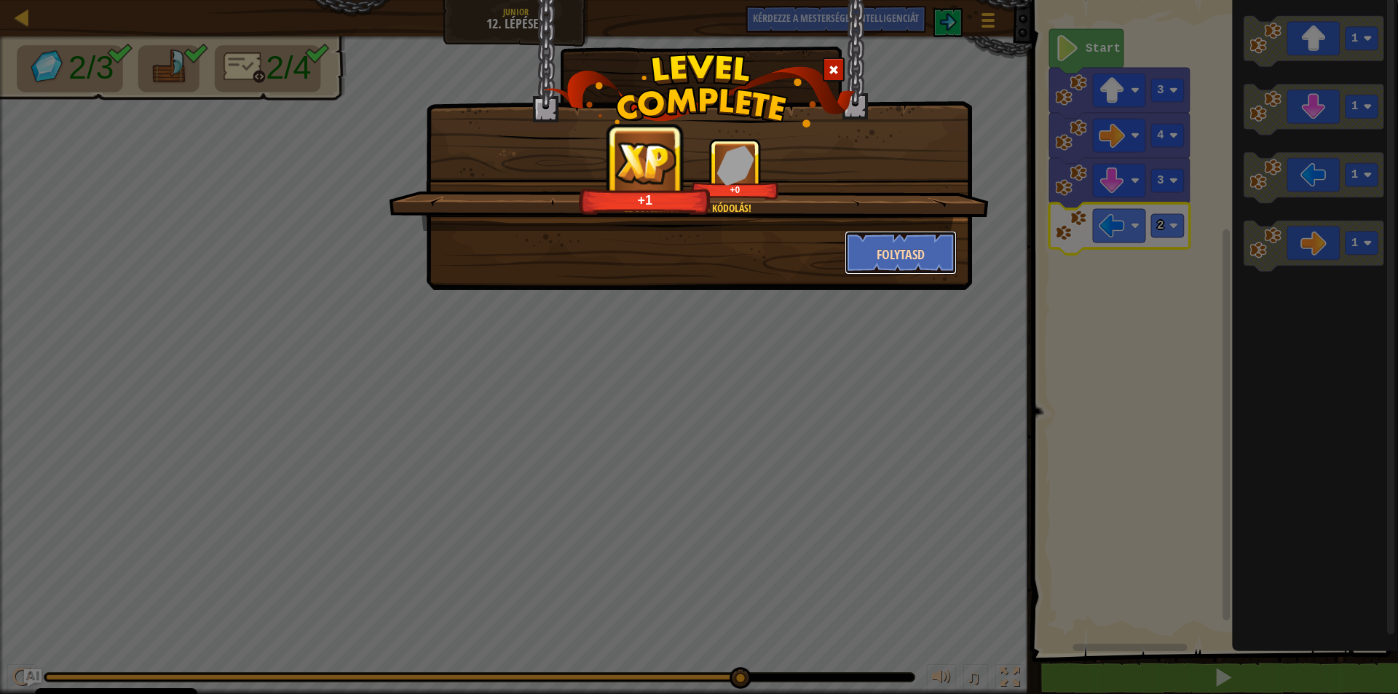
click at [886, 257] on font "Folytasd" at bounding box center [901, 254] width 48 height 18
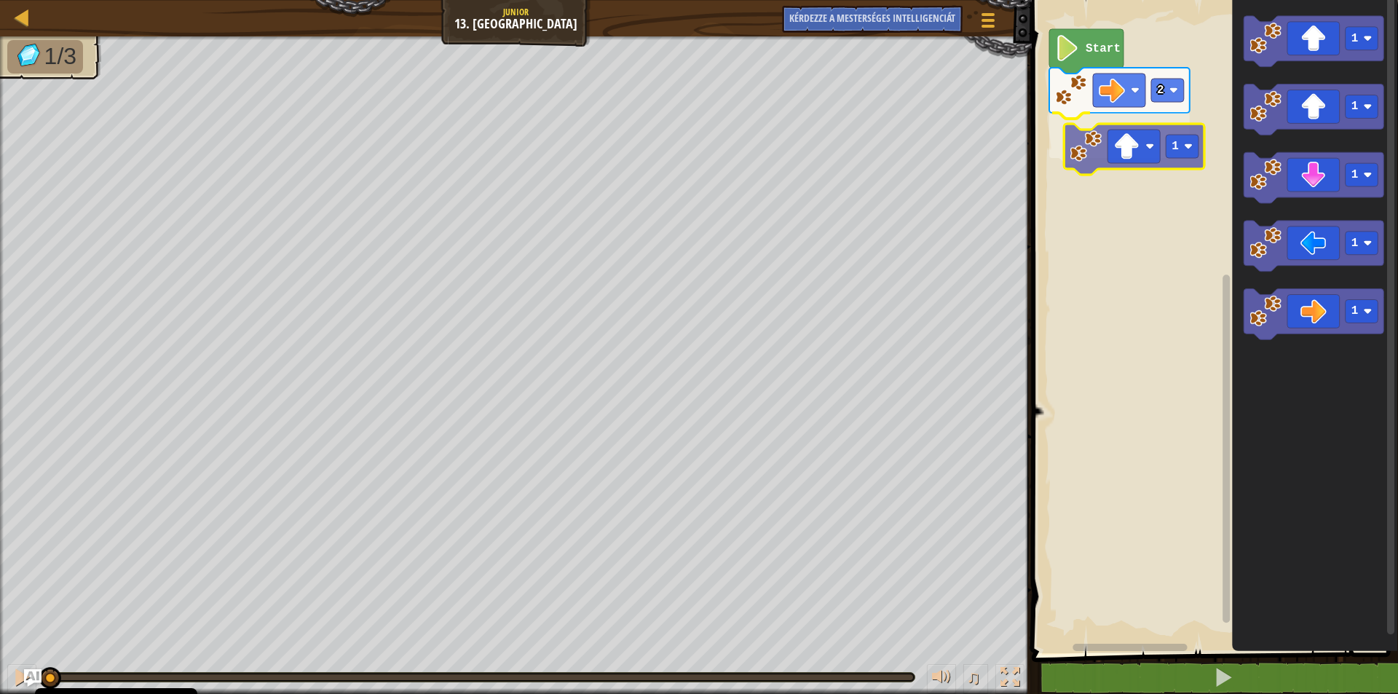
click at [1102, 162] on div "2 1 Start 1 1 1 1 1 1" at bounding box center [1213, 323] width 371 height 661
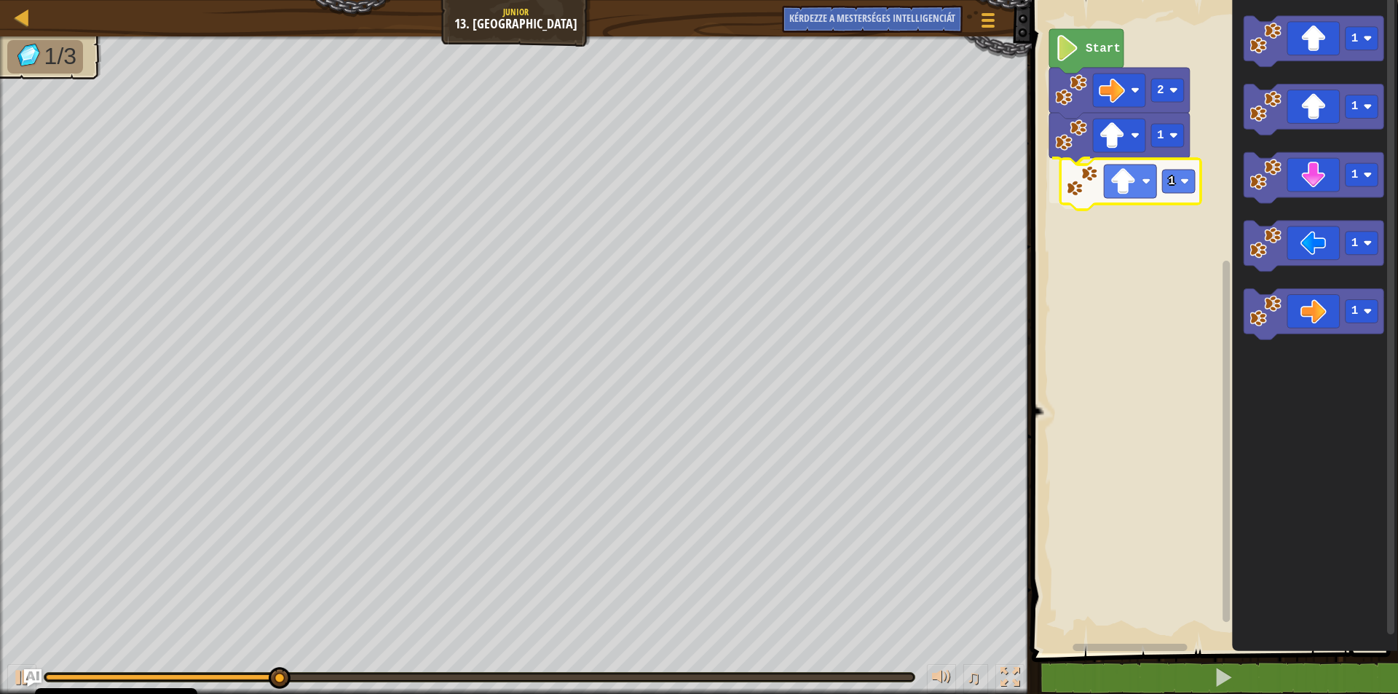
click at [1063, 186] on div "2 1 1 Start 1 1 1 1 1 1" at bounding box center [1213, 323] width 371 height 661
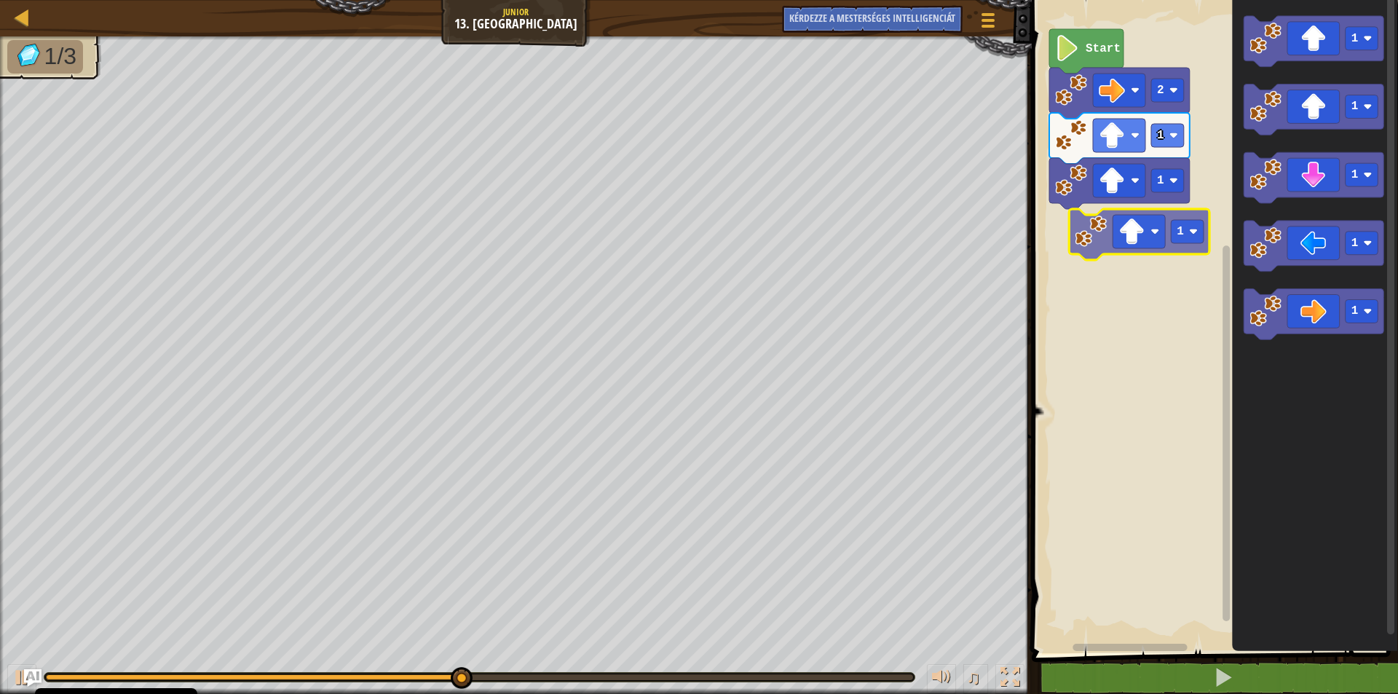
click at [1061, 251] on div "2 1 1 Start 1 1 1 1 1 1" at bounding box center [1213, 323] width 371 height 661
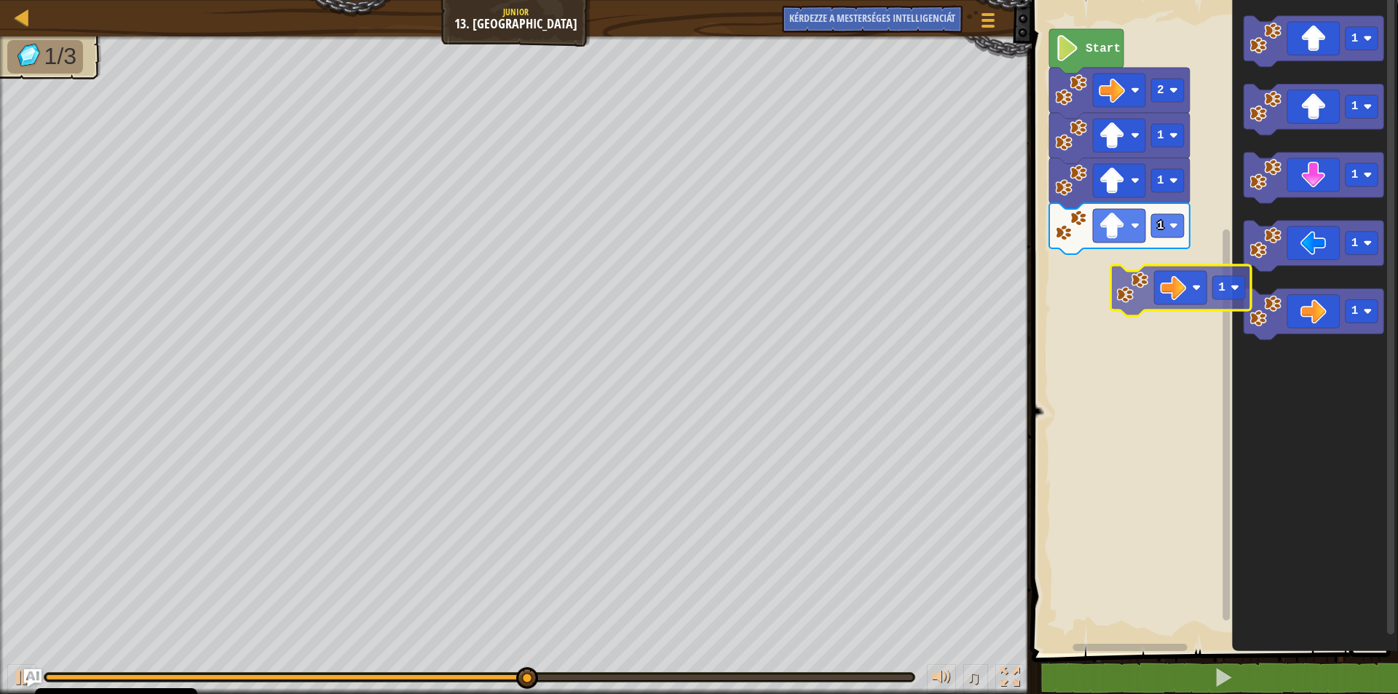
click at [1067, 274] on div "2 1 1 1 Start 1 1 1 1 1 1" at bounding box center [1213, 323] width 371 height 661
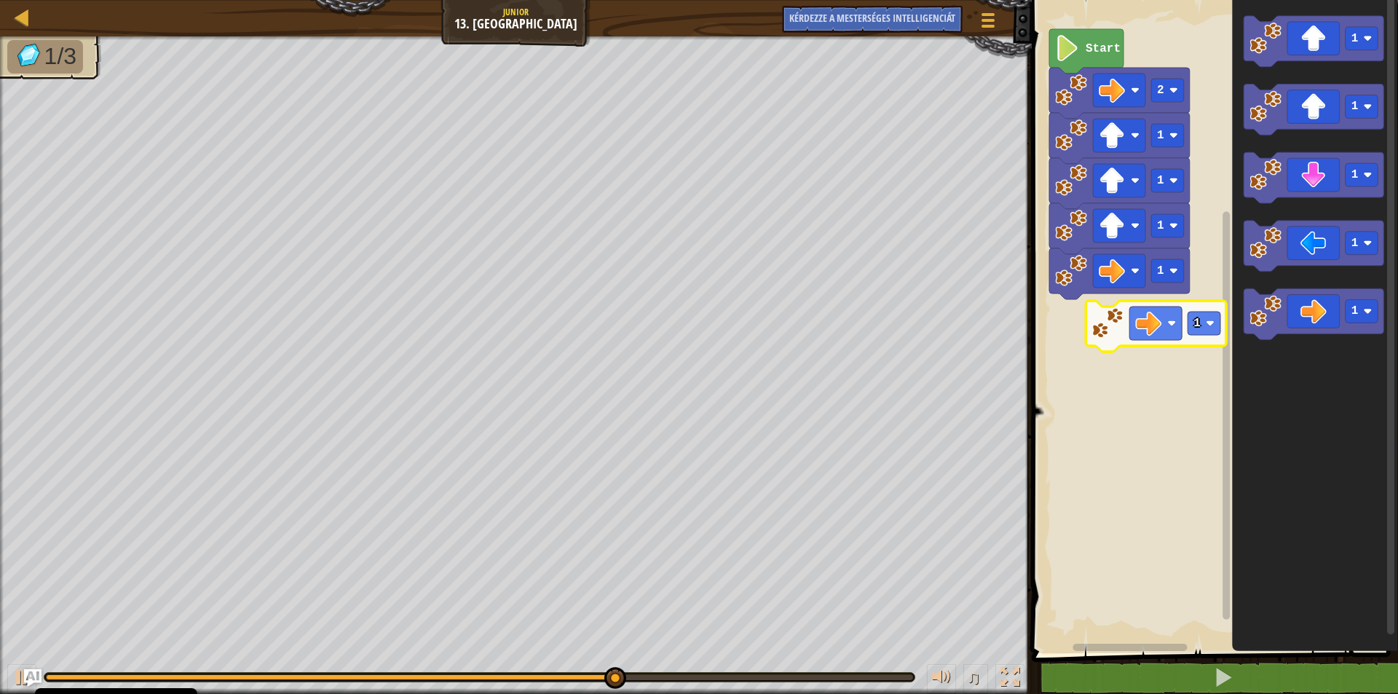
click at [1075, 333] on div "2 1 1 1 1 Start 1 1 1 1 1 1" at bounding box center [1213, 323] width 371 height 661
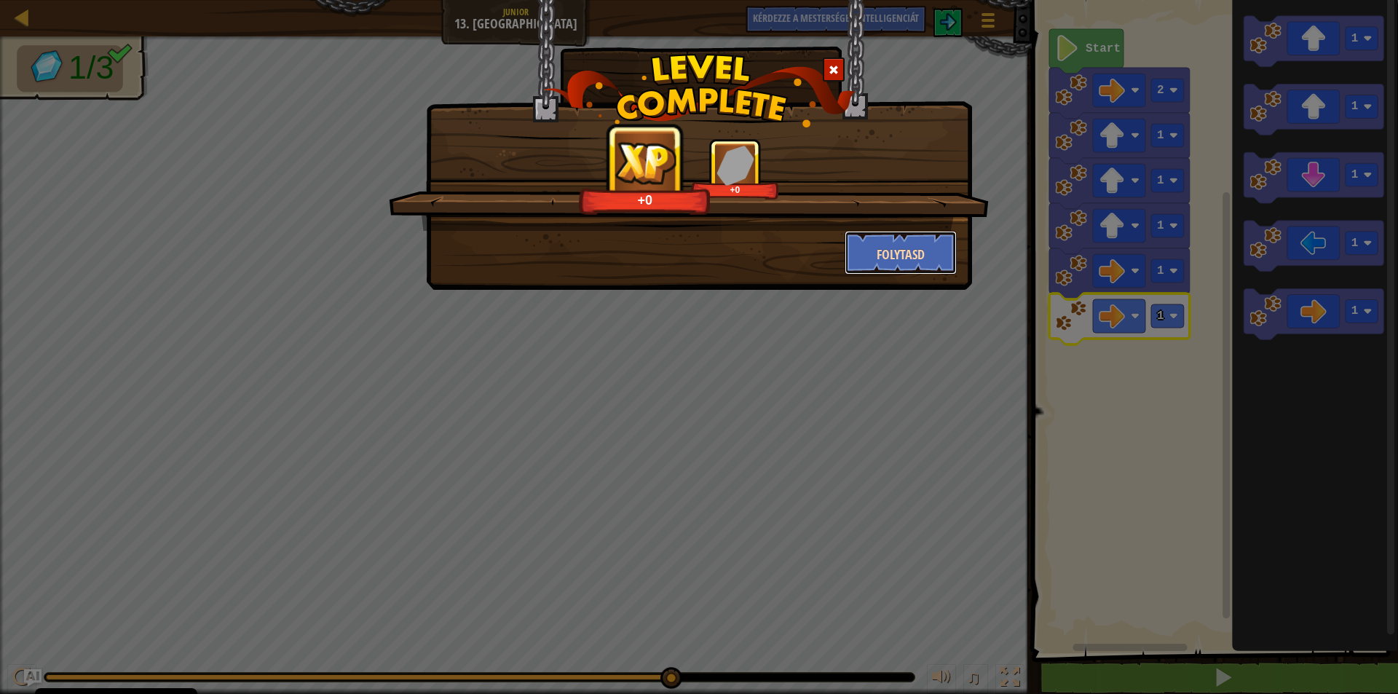
click at [918, 248] on font "Folytasd" at bounding box center [901, 254] width 48 height 18
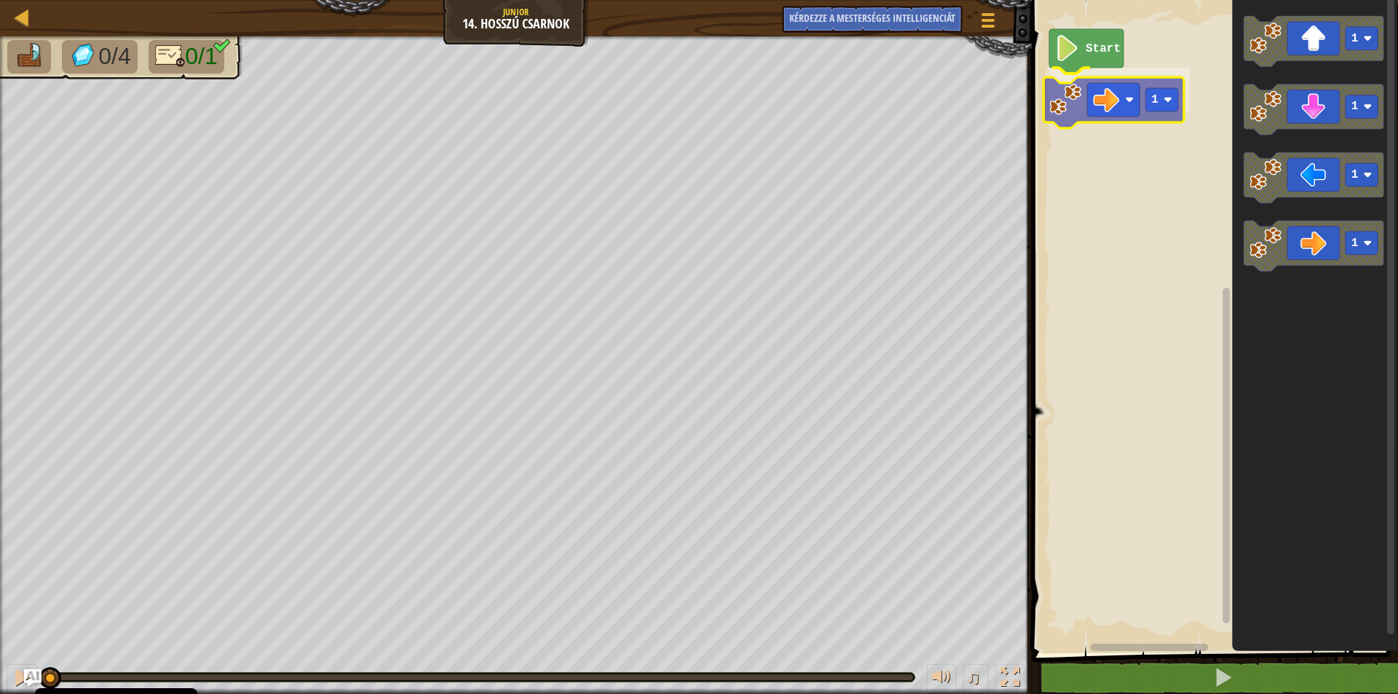
click at [1087, 101] on div "Start 1 1 1 1 1 1" at bounding box center [1213, 323] width 371 height 661
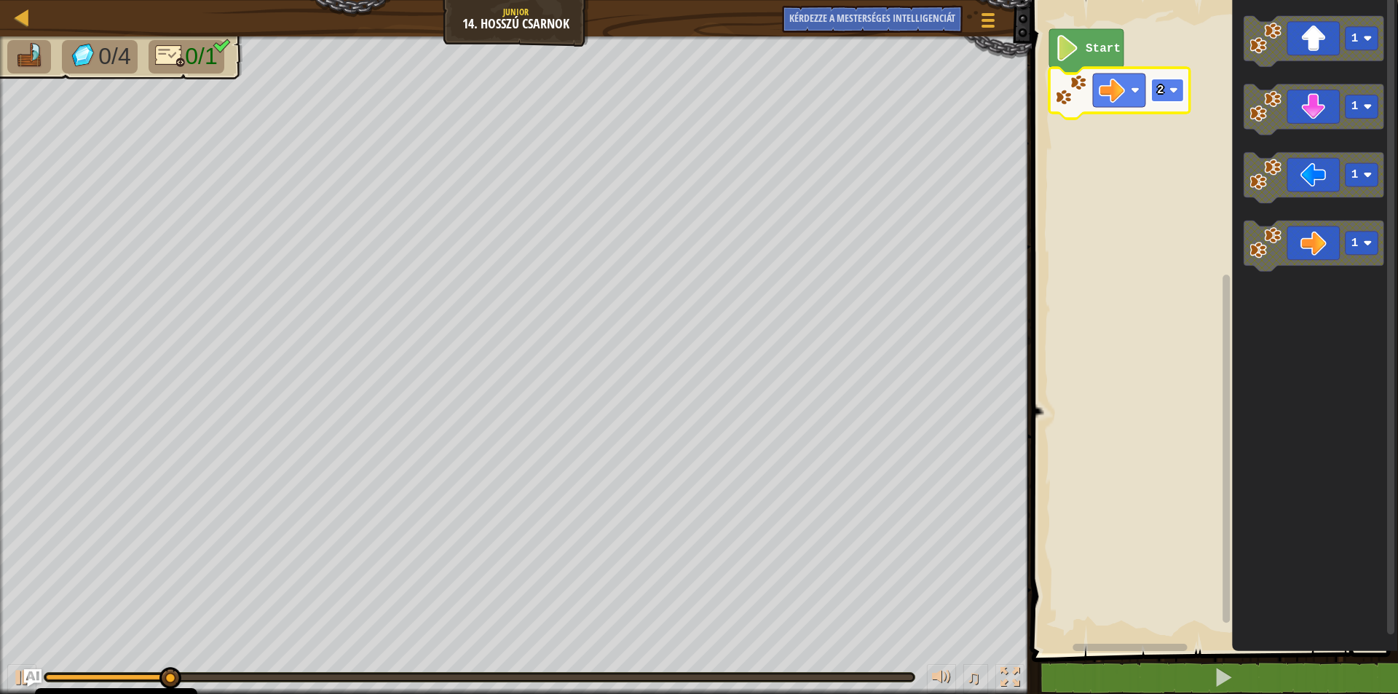
click at [1176, 97] on rect "Blockly munkaterület" at bounding box center [1168, 90] width 33 height 23
click at [1174, 84] on rect "Blockly munkaterület" at bounding box center [1168, 90] width 33 height 23
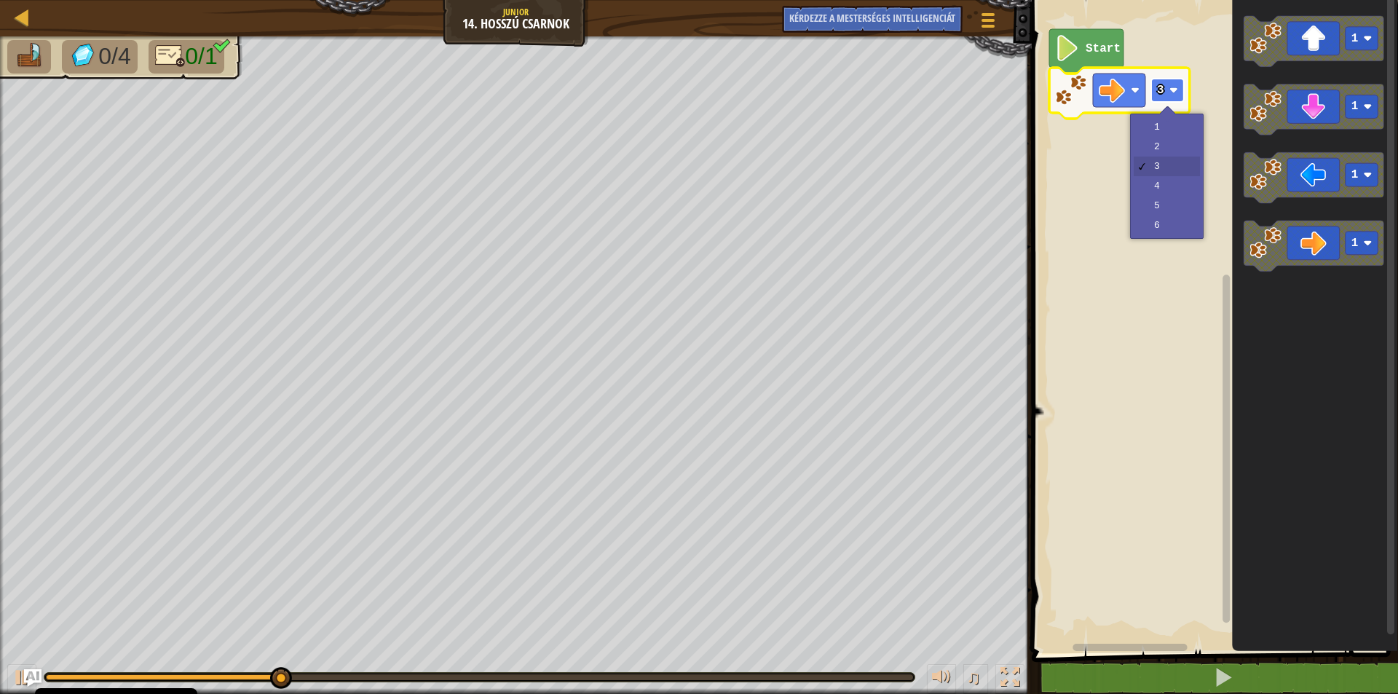
click at [1174, 84] on rect "Blockly munkaterület" at bounding box center [1168, 90] width 33 height 23
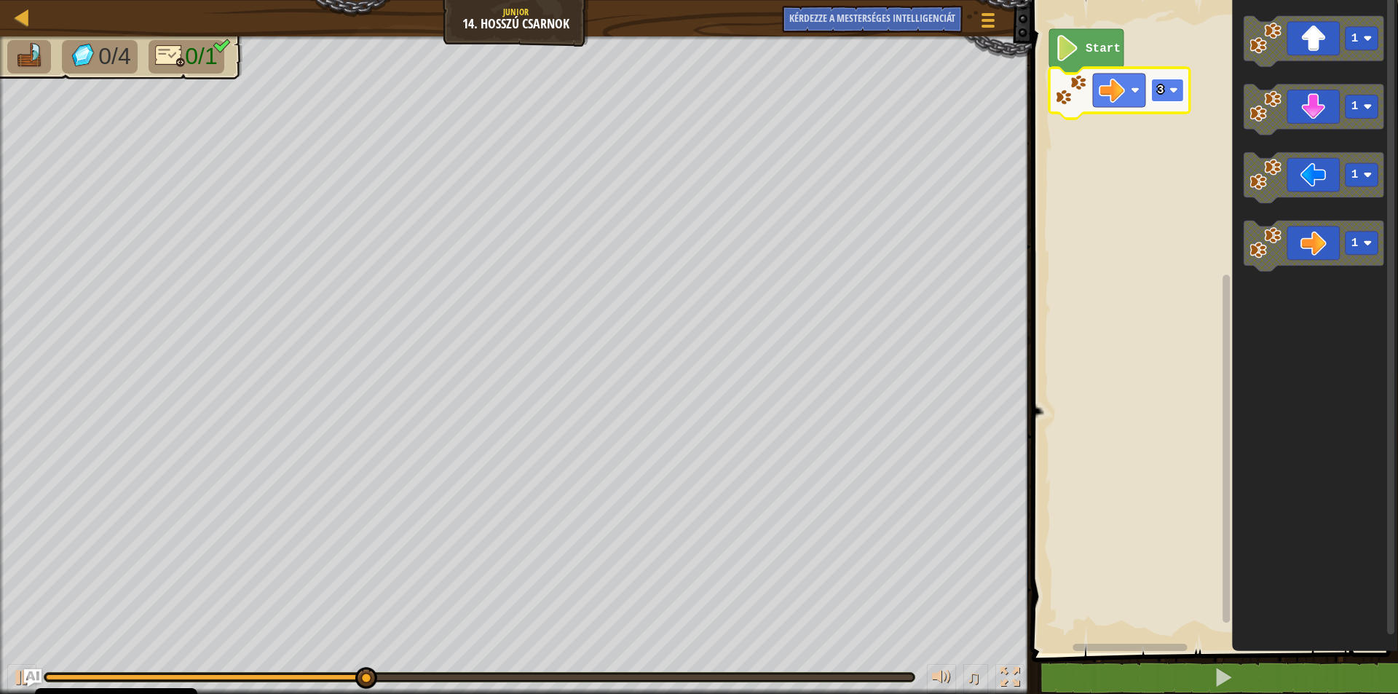
click at [1174, 87] on image "Blockly munkaterület" at bounding box center [1173, 90] width 9 height 9
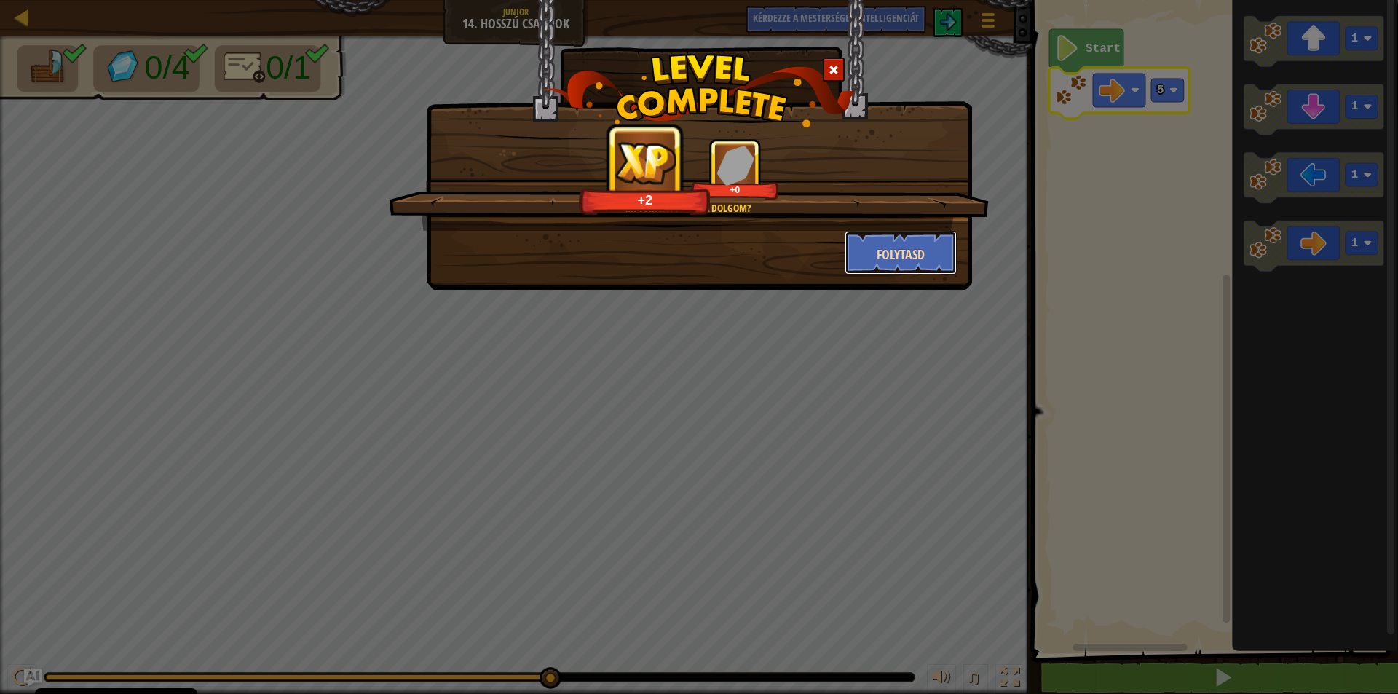
click at [896, 240] on button "Folytasd" at bounding box center [901, 253] width 113 height 44
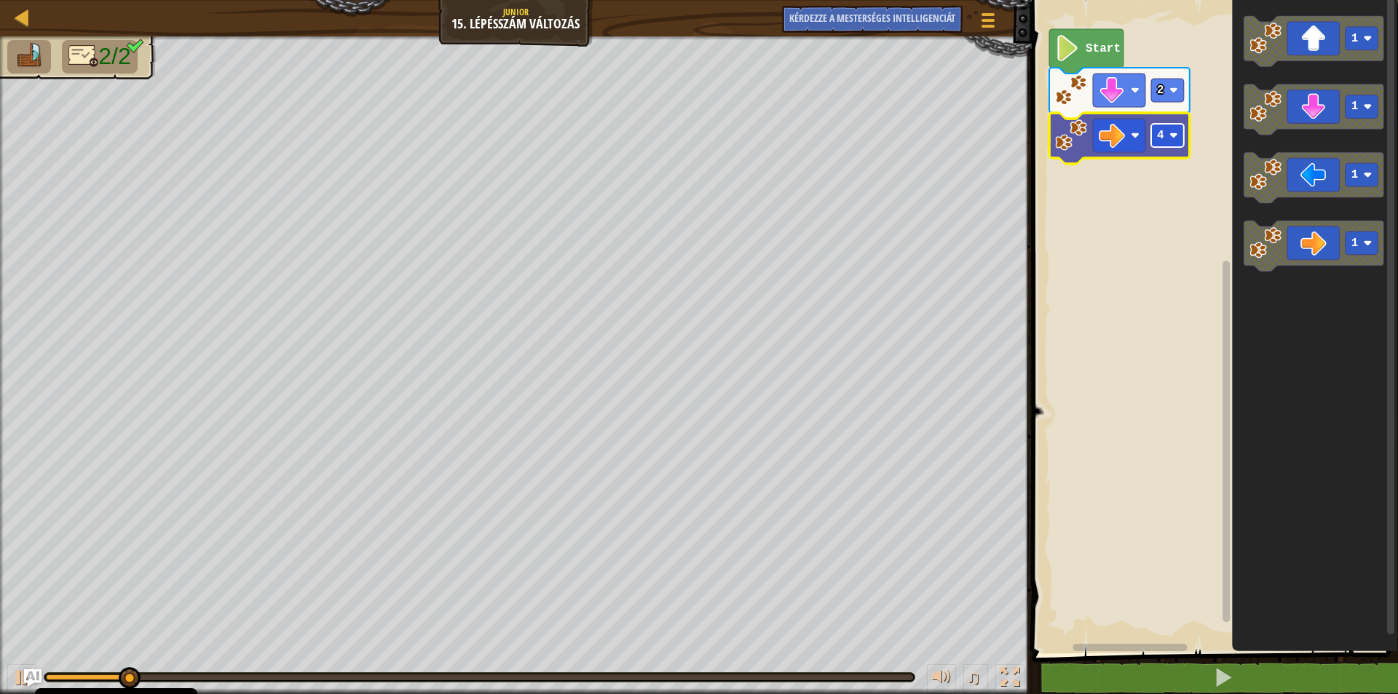
click at [1171, 135] on image "Blockly munkaterület" at bounding box center [1173, 135] width 9 height 9
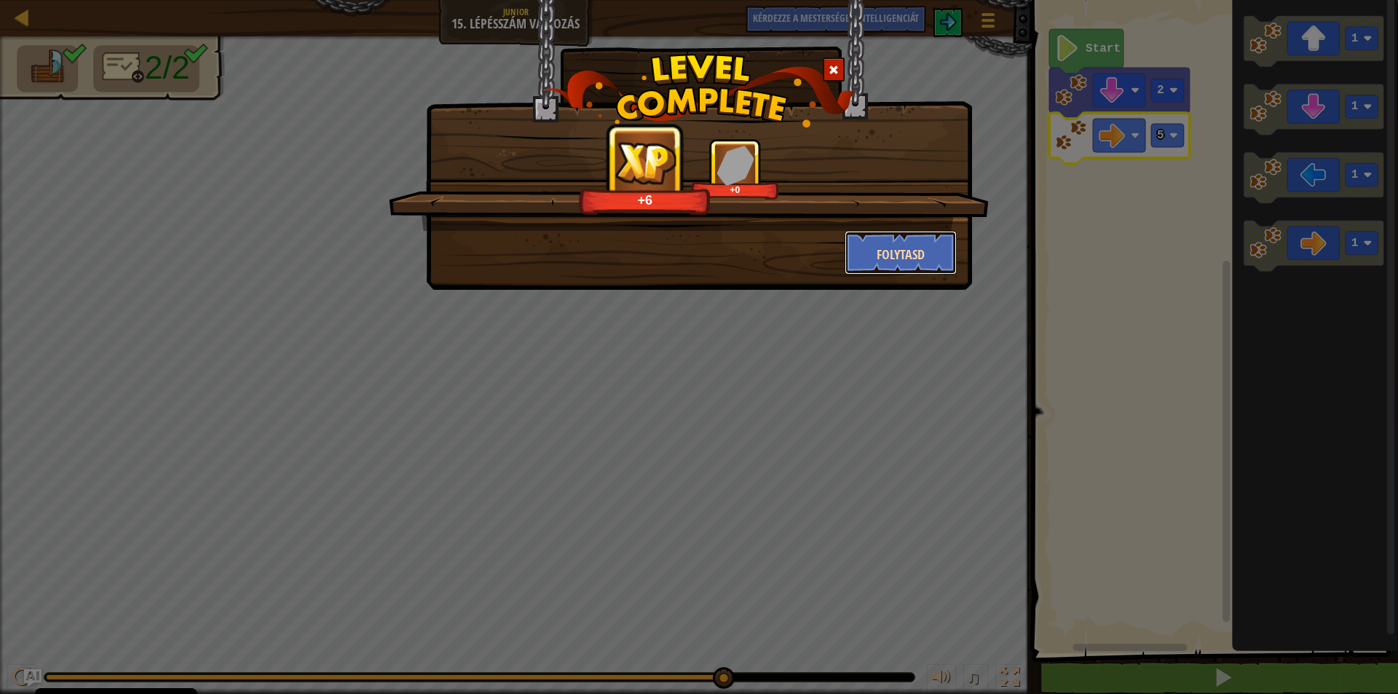
click at [910, 250] on font "Folytasd" at bounding box center [901, 254] width 48 height 18
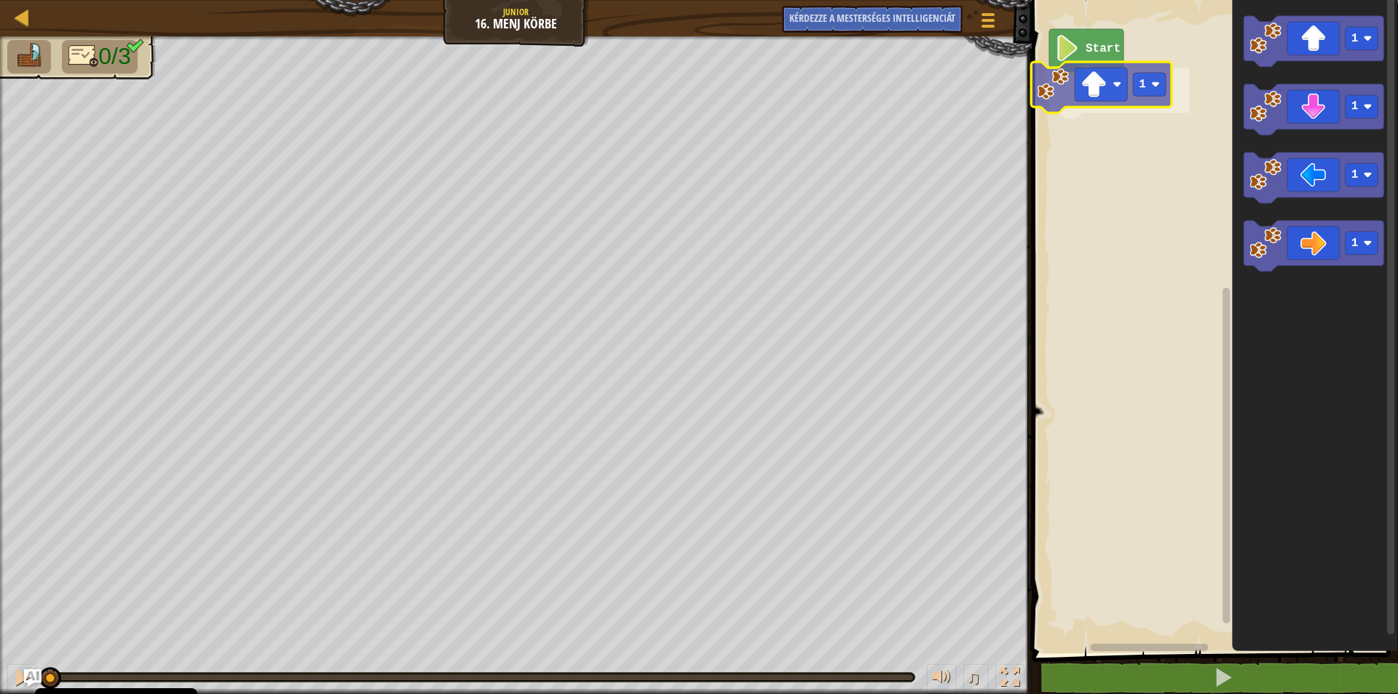
click at [1079, 92] on div "Start 1 1 1 1 1 1" at bounding box center [1213, 323] width 371 height 661
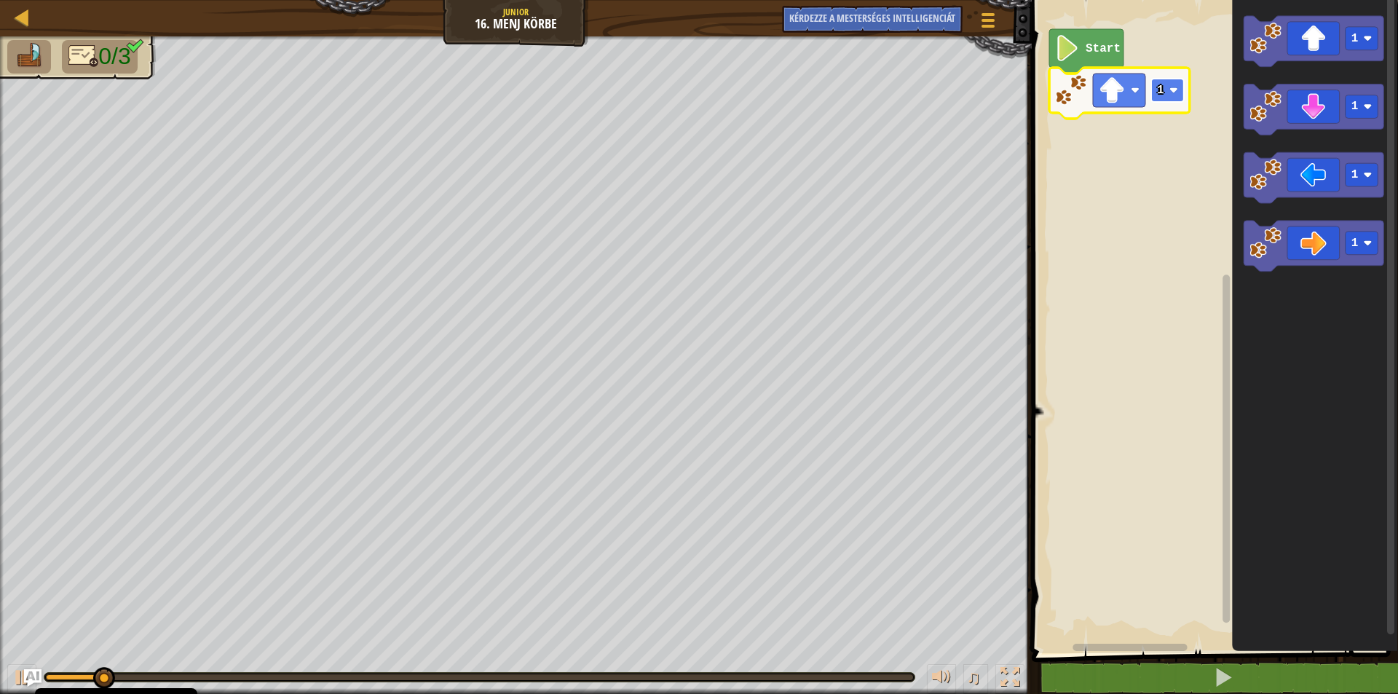
click at [1169, 88] on rect "Blockly munkaterület" at bounding box center [1168, 90] width 33 height 23
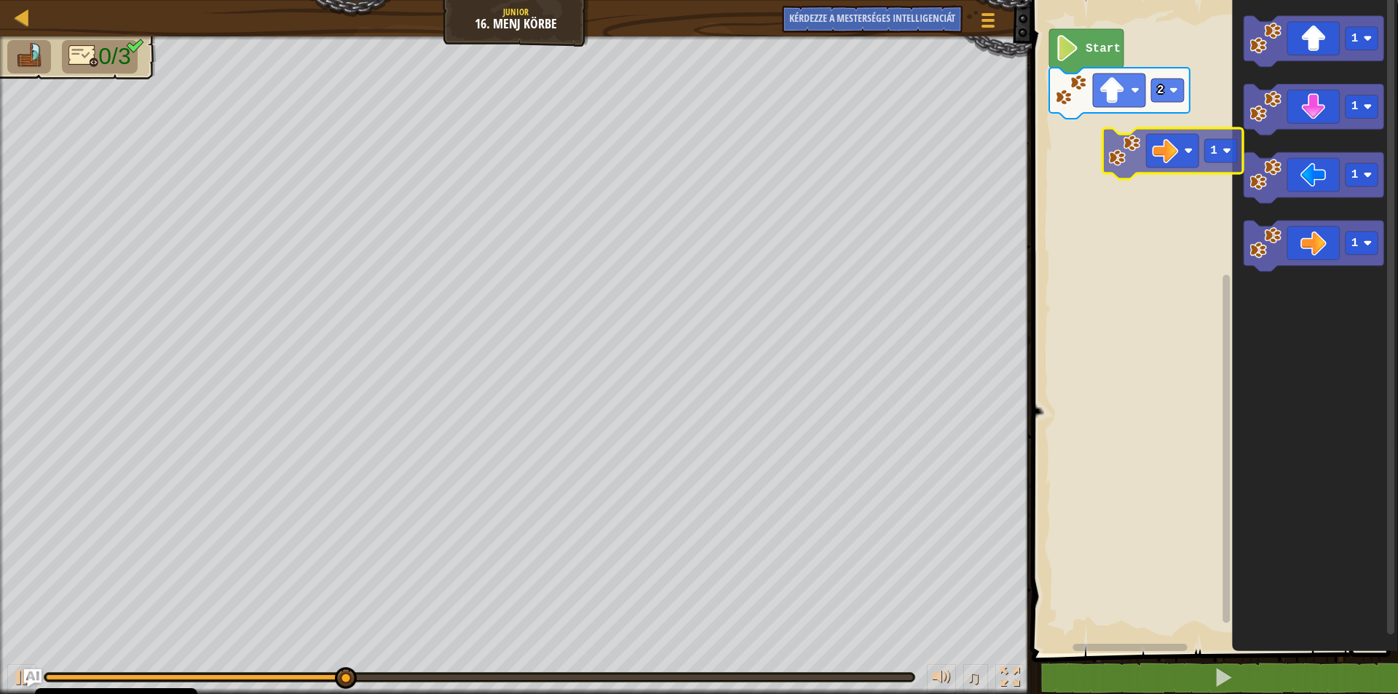
click at [1101, 152] on div "Start 2 1 1 1 1 1" at bounding box center [1213, 323] width 371 height 661
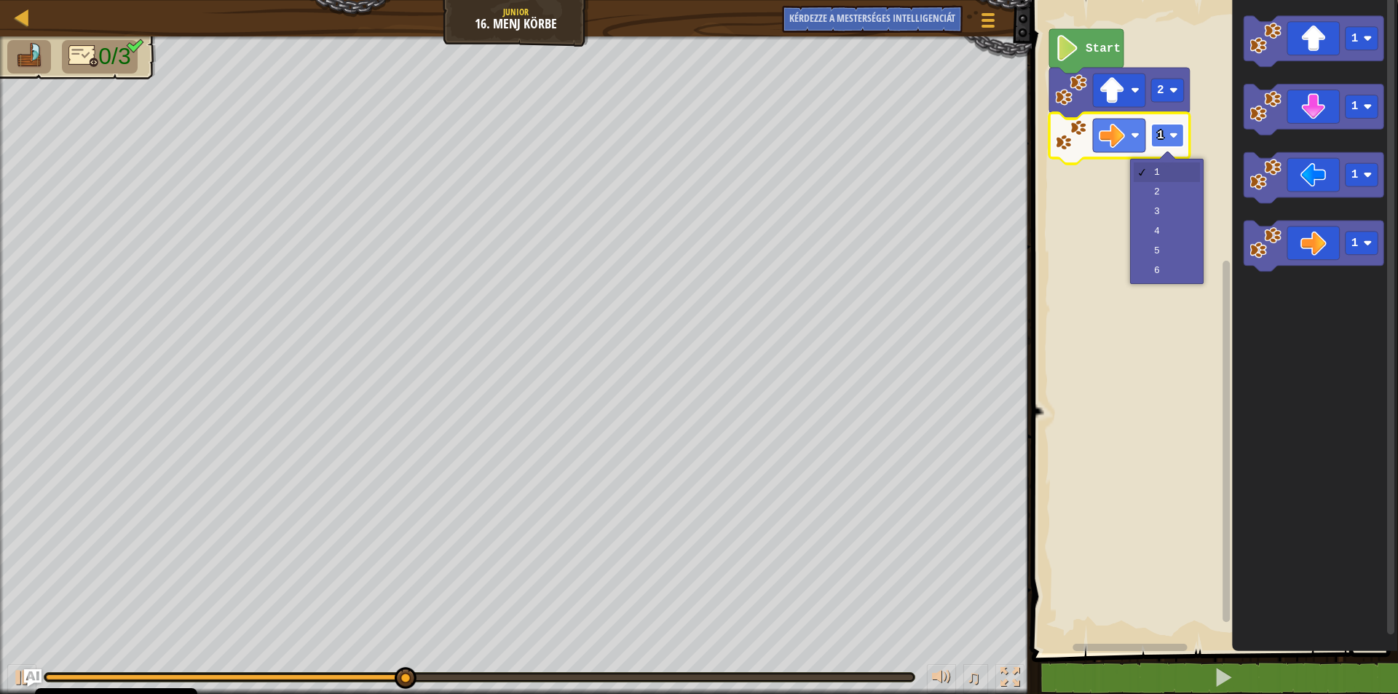
click at [1165, 141] on rect "Blockly munkaterület" at bounding box center [1168, 135] width 33 height 23
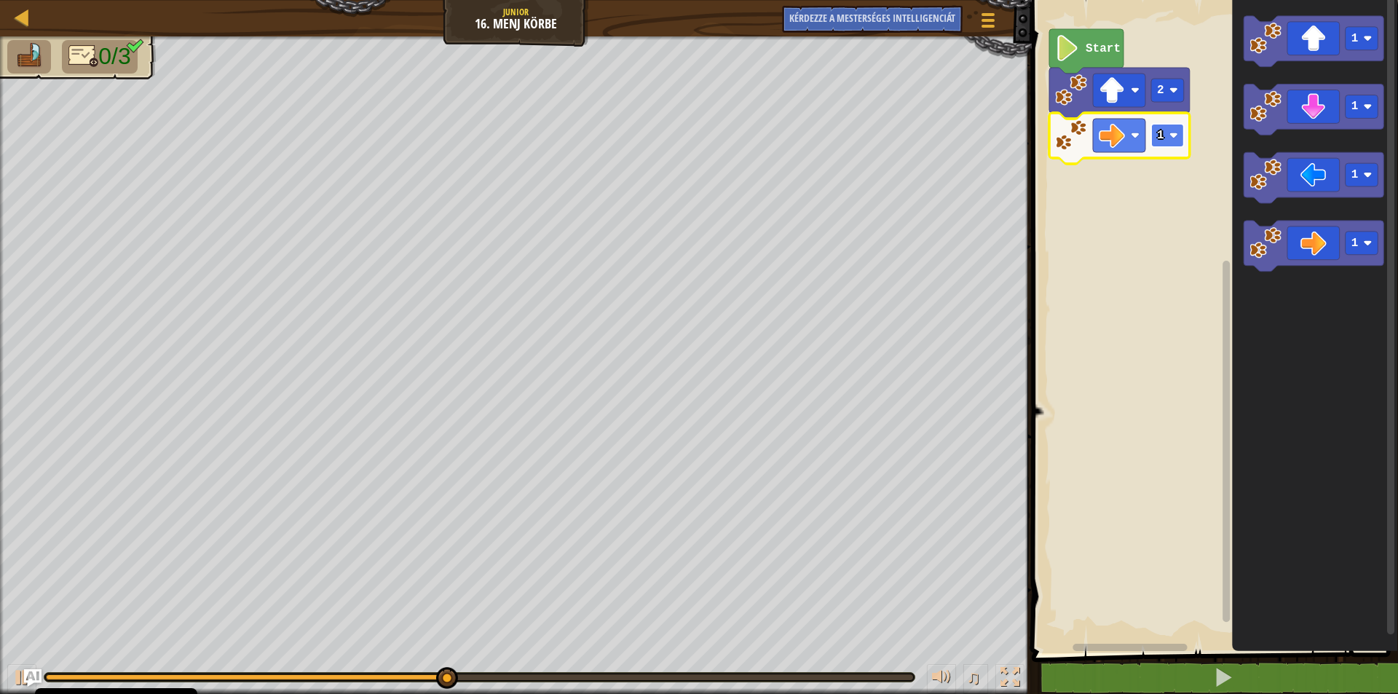
click at [1165, 141] on rect "Blockly munkaterület" at bounding box center [1168, 135] width 33 height 23
click at [1176, 139] on image "Blockly munkaterület" at bounding box center [1173, 135] width 9 height 9
click at [1240, 109] on icon "Blockly munkaterület" at bounding box center [1315, 323] width 166 height 661
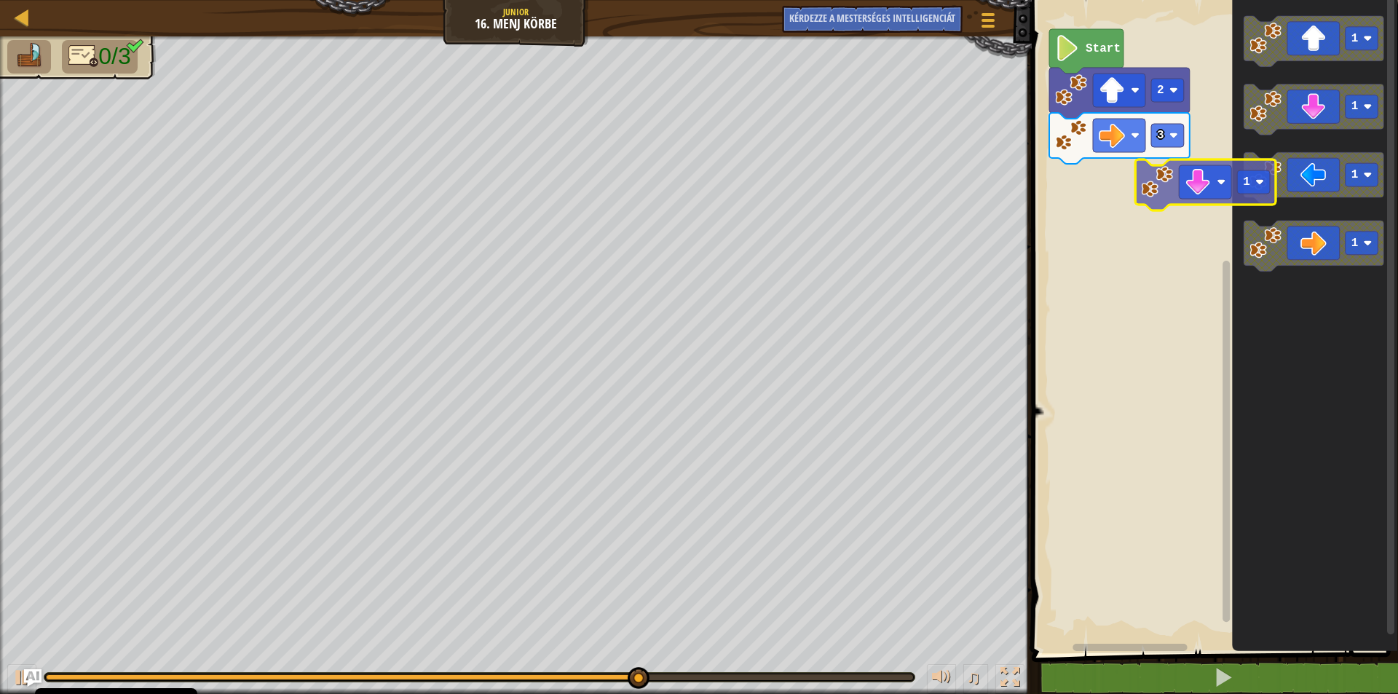
click at [1063, 176] on div "Start 2 3 1 1 1 1 1" at bounding box center [1213, 323] width 371 height 661
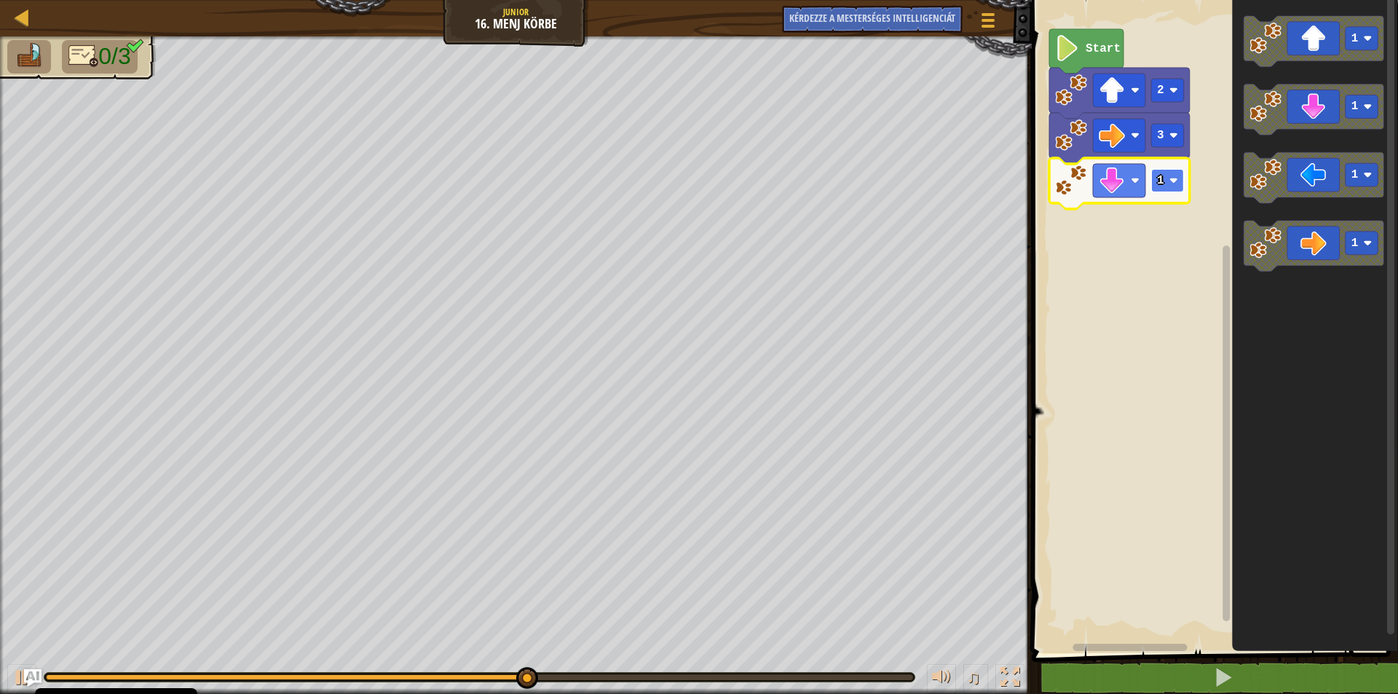
click at [1175, 182] on image "Blockly munkaterület" at bounding box center [1173, 180] width 9 height 9
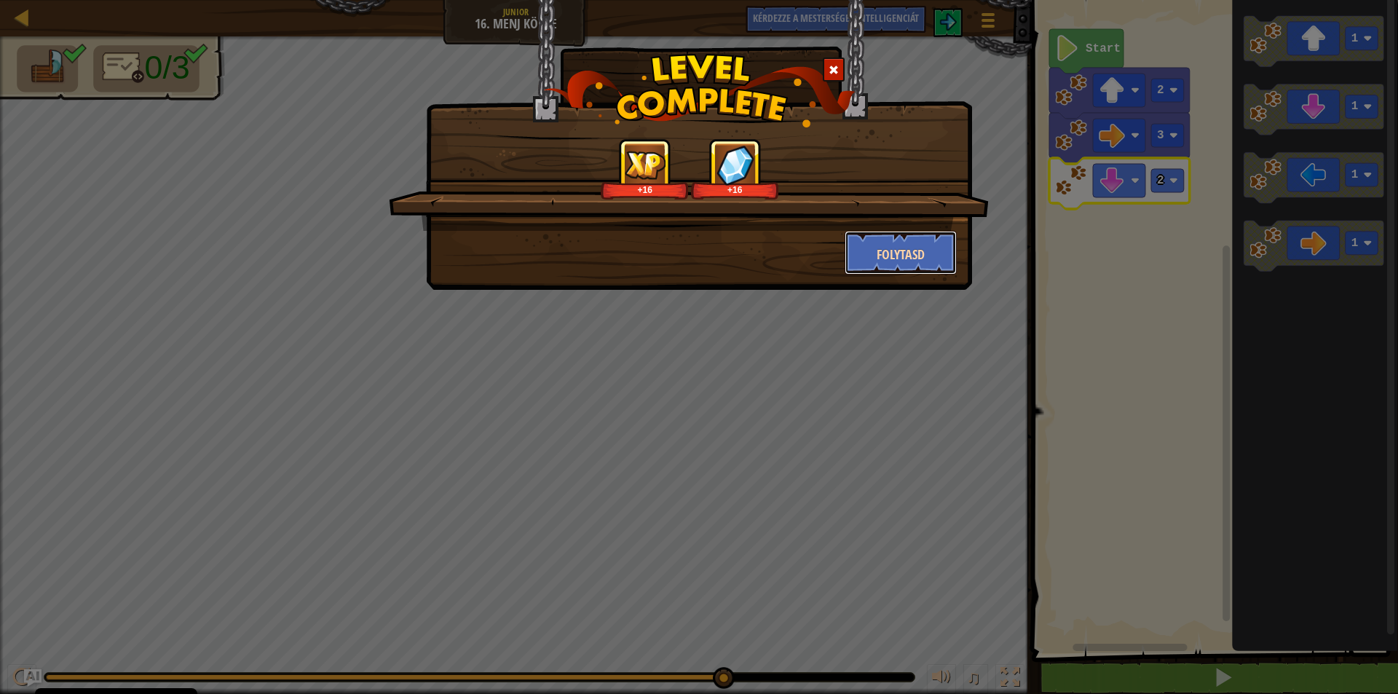
click at [886, 260] on font "Folytasd" at bounding box center [901, 254] width 48 height 18
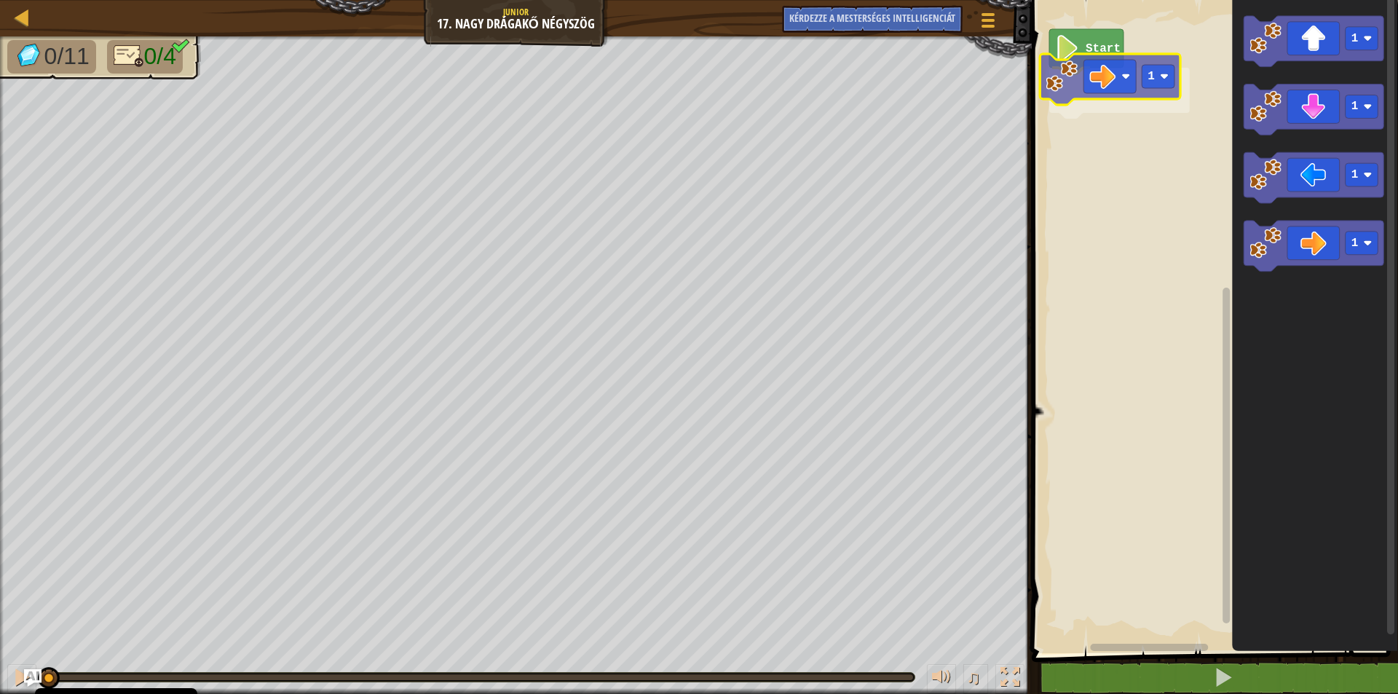
click at [1063, 90] on div "Start 1 1 1 1 1 1" at bounding box center [1213, 323] width 371 height 661
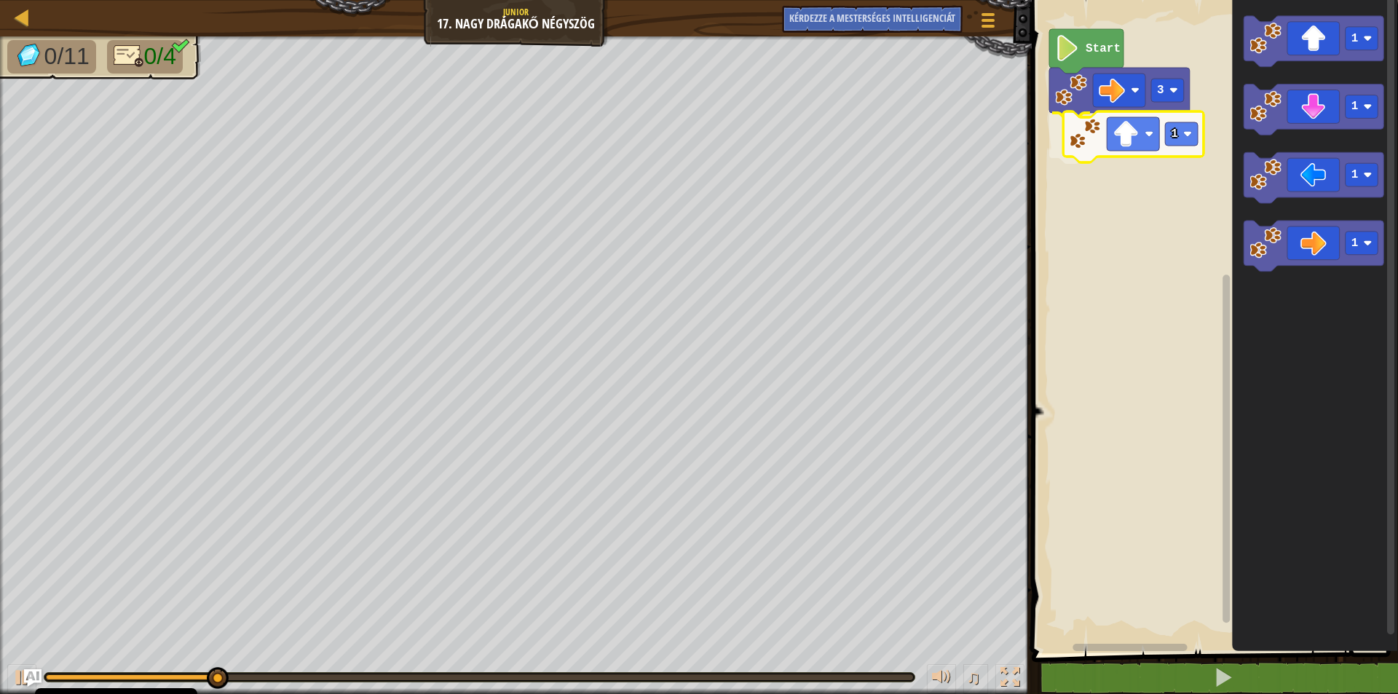
click at [1103, 151] on div "Start 3 1 1 1 1 1 1" at bounding box center [1213, 323] width 371 height 661
click at [1178, 136] on image "Blockly munkaterület" at bounding box center [1173, 135] width 9 height 9
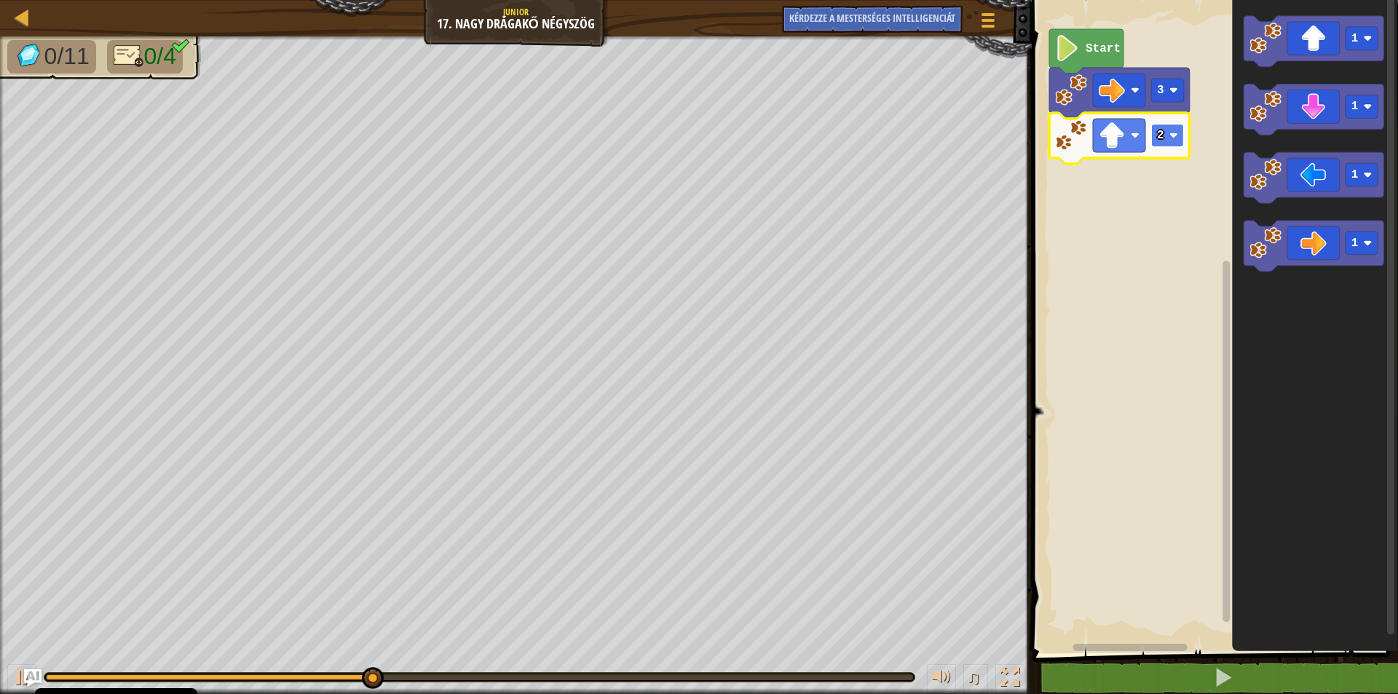
click at [1164, 139] on rect "Blockly munkaterület" at bounding box center [1168, 135] width 33 height 23
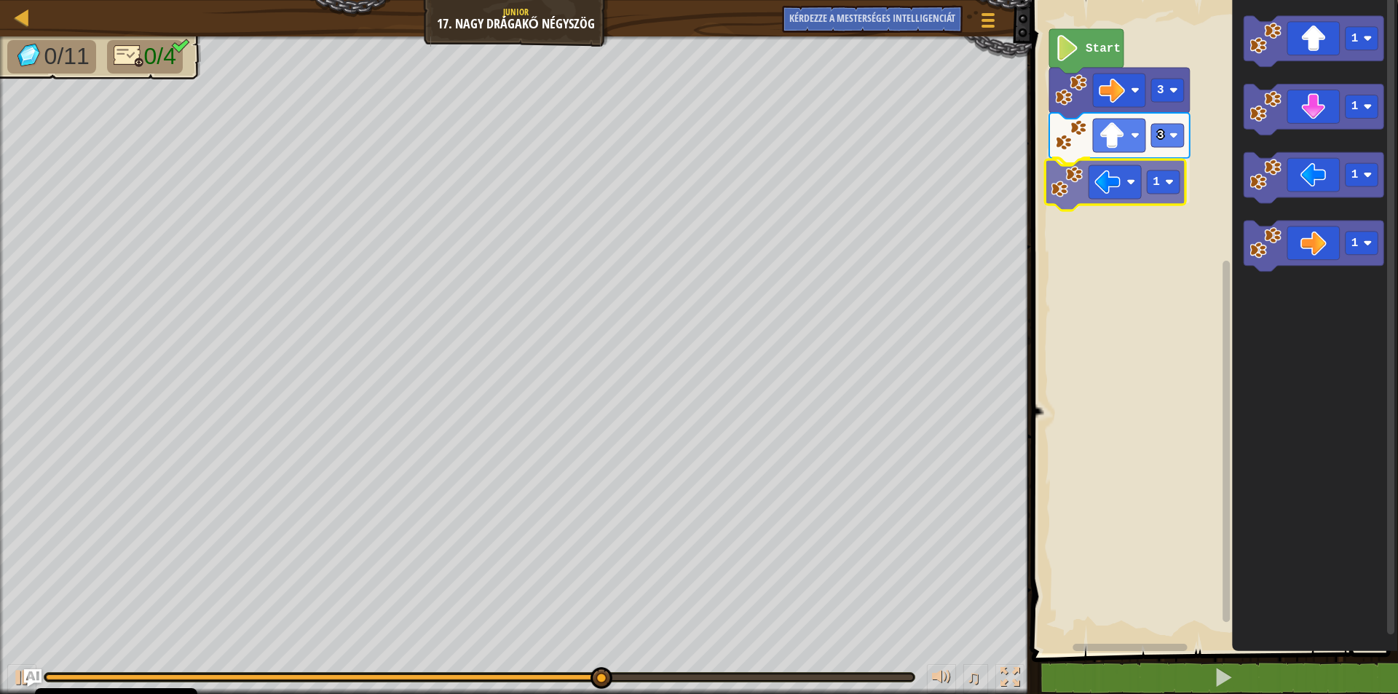
click at [1077, 197] on div "Start 3 3 1 1 1 1 1 1" at bounding box center [1213, 323] width 371 height 661
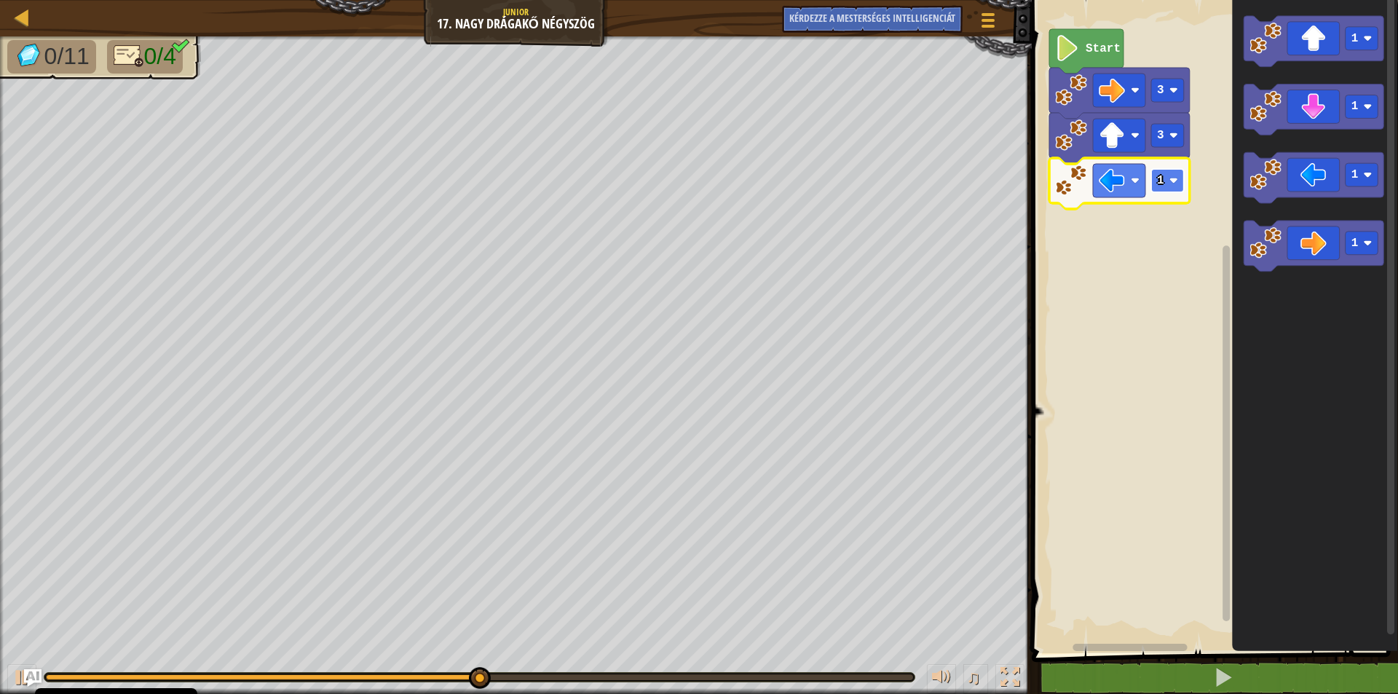
click at [1172, 185] on image "Blockly munkaterület" at bounding box center [1173, 180] width 9 height 9
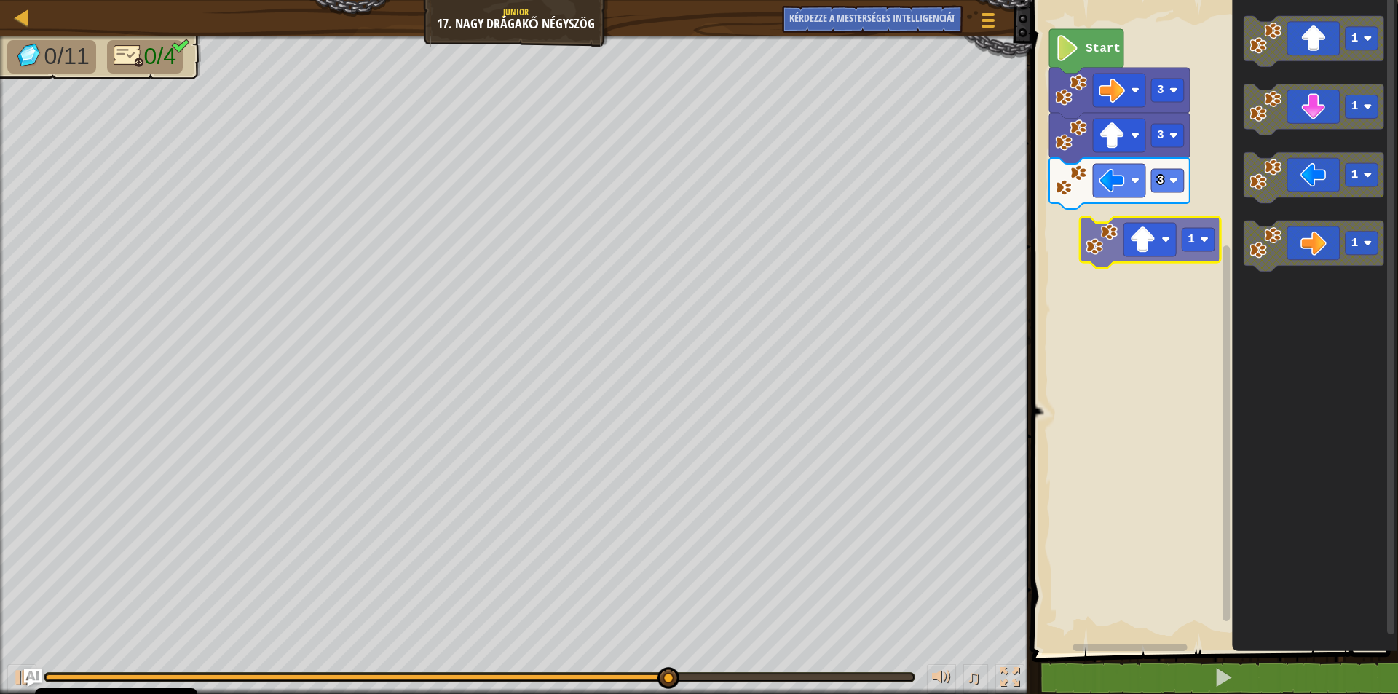
click at [1104, 240] on div "Start 3 3 3 1 1 1 1 1" at bounding box center [1213, 323] width 371 height 661
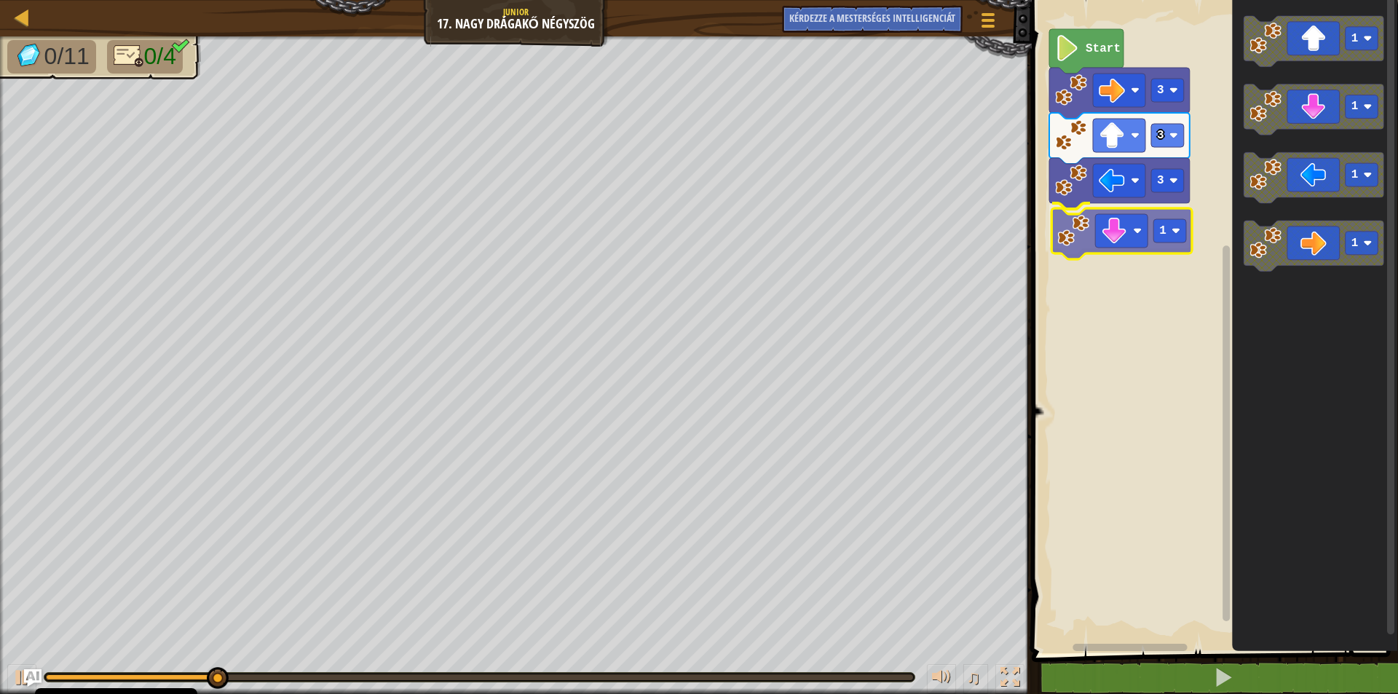
click at [1076, 238] on div "Start 3 3 3 1 1 1 1 1 1" at bounding box center [1213, 323] width 371 height 661
click at [1162, 221] on text "1" at bounding box center [1160, 225] width 7 height 13
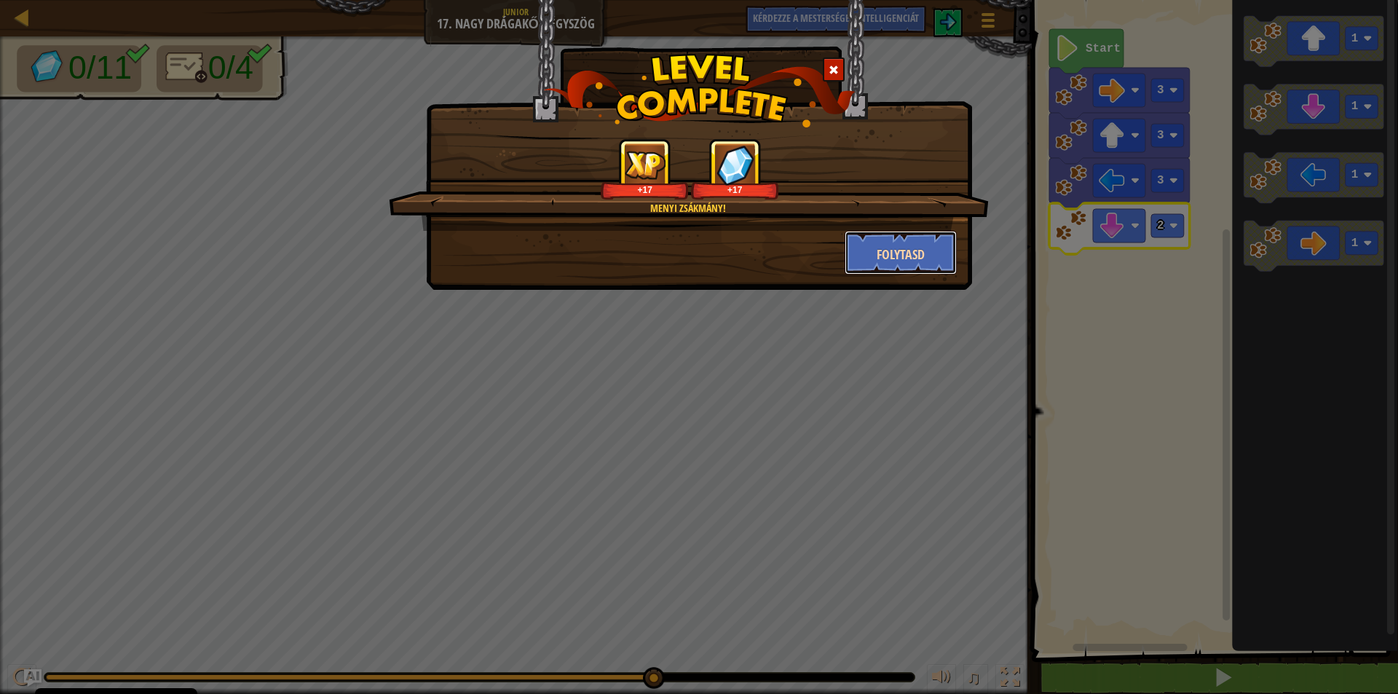
click at [928, 248] on button "Folytasd" at bounding box center [901, 253] width 113 height 44
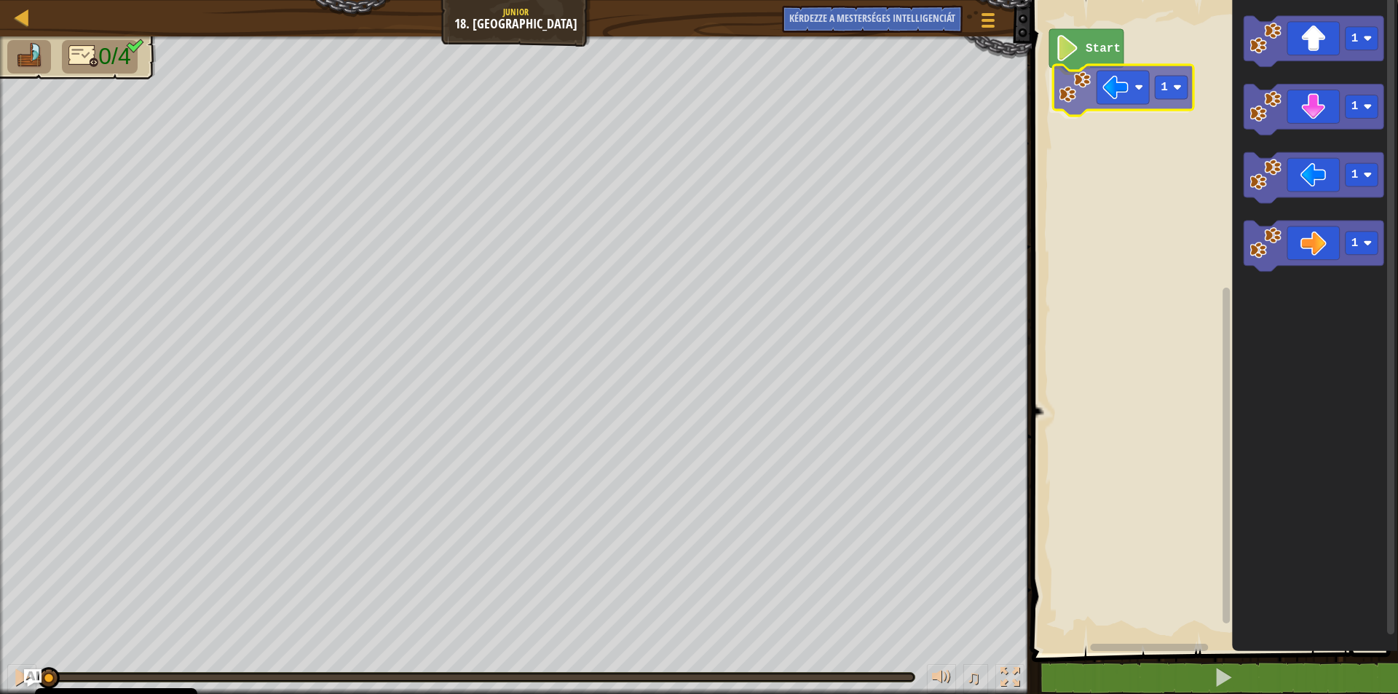
click at [1082, 92] on div "Start 1 1 1 1 1 1" at bounding box center [1213, 323] width 371 height 661
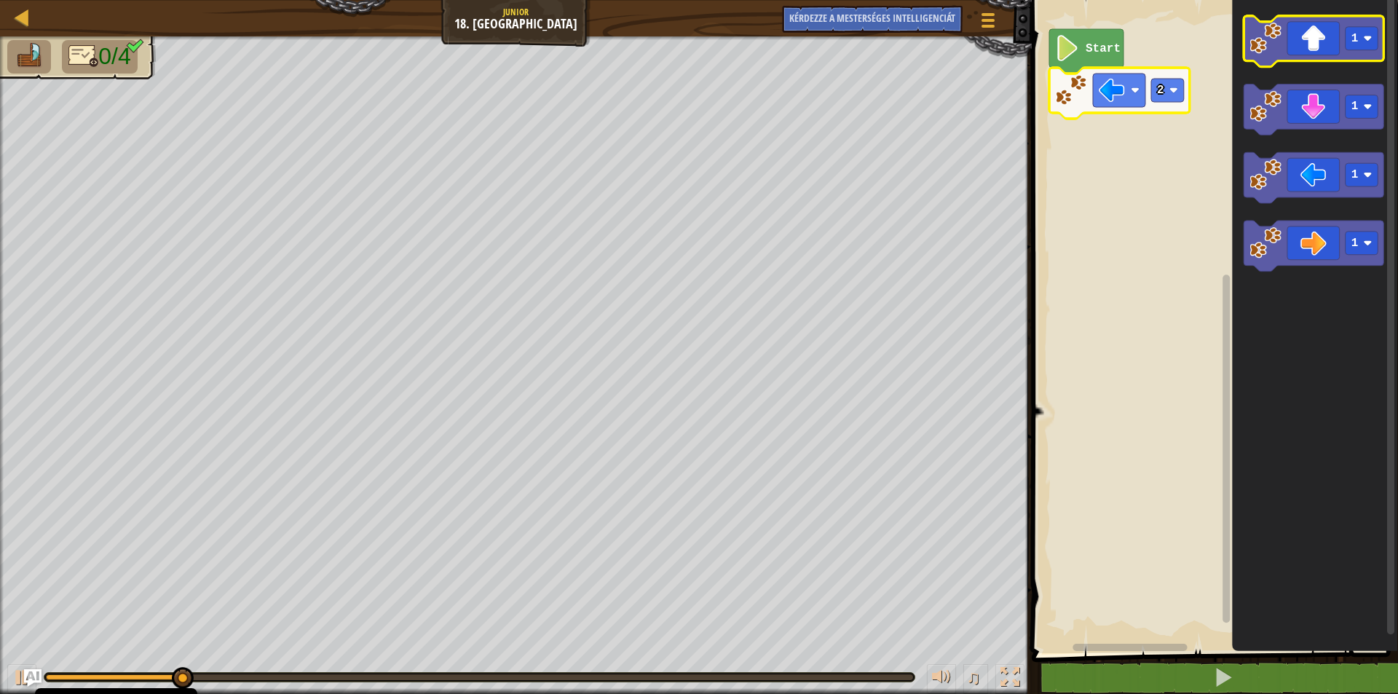
click at [1270, 47] on image "Blockly munkaterület" at bounding box center [1266, 39] width 32 height 32
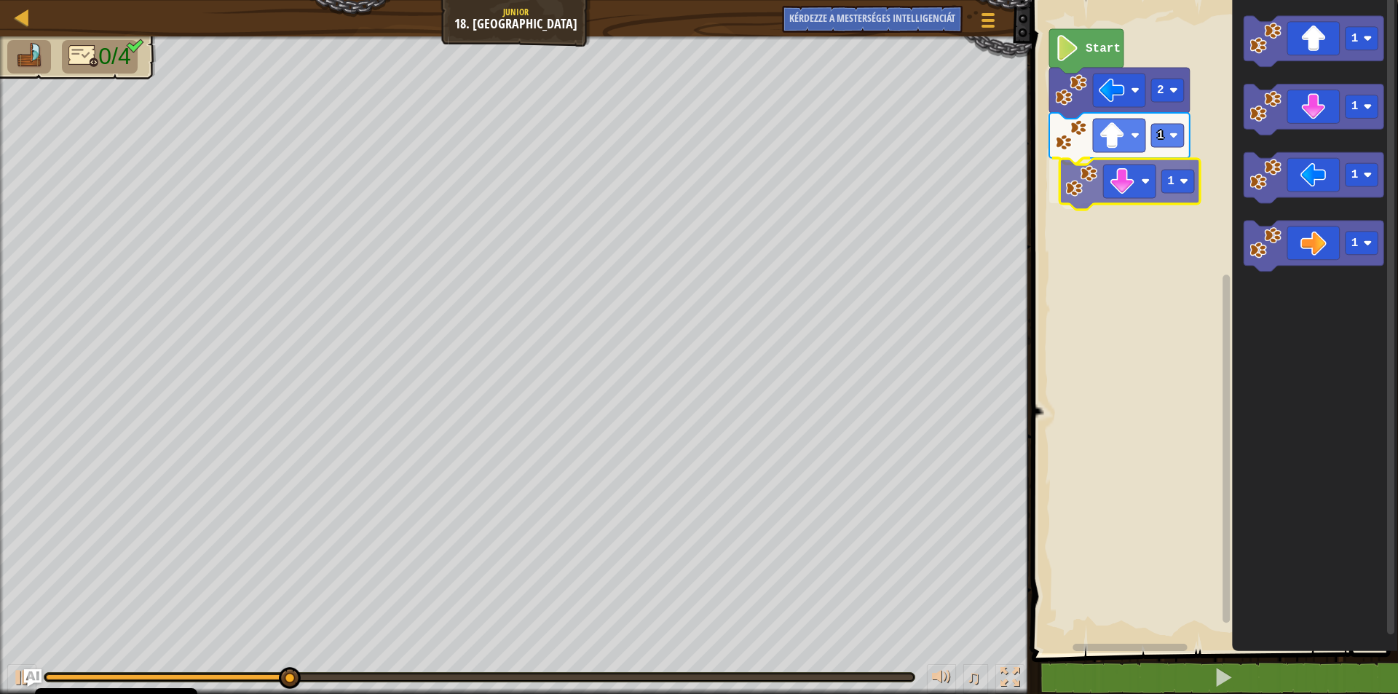
click at [1086, 188] on div "Start 2 1 1 1 1 1 1 1" at bounding box center [1213, 323] width 371 height 661
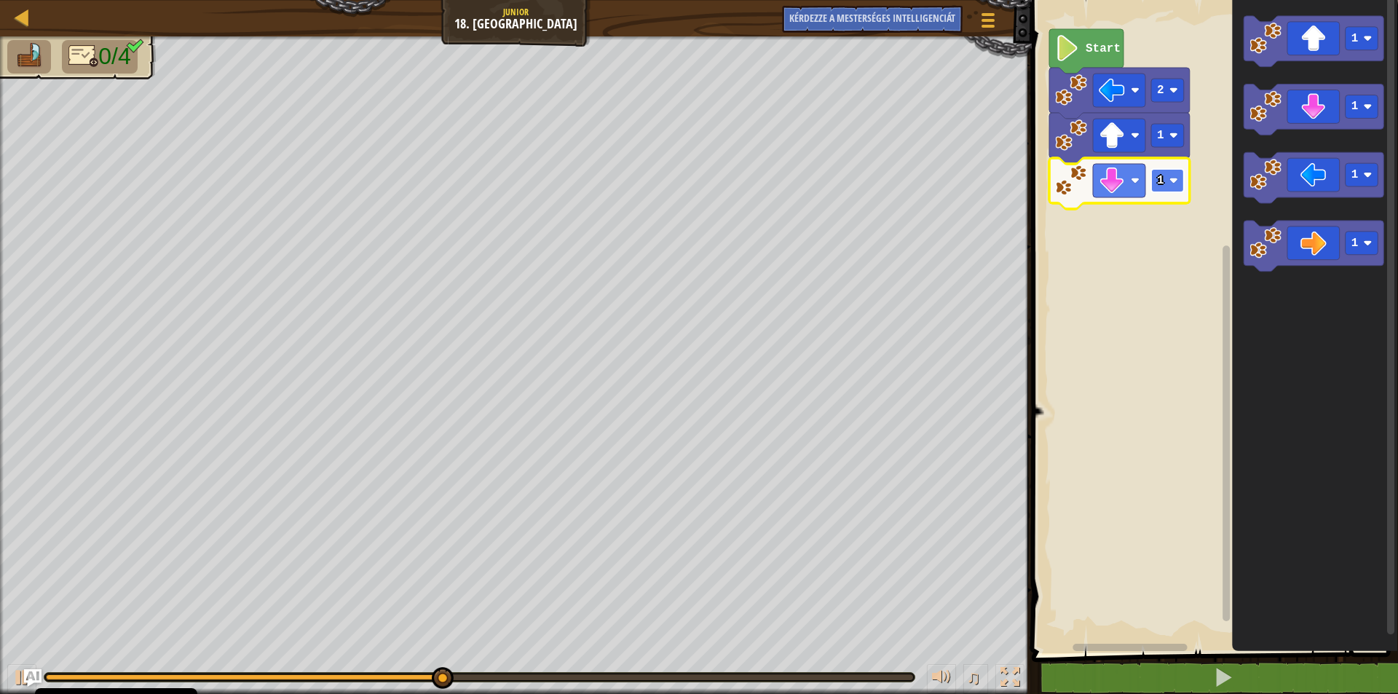
click at [1172, 180] on image "Blockly munkaterület" at bounding box center [1173, 180] width 9 height 9
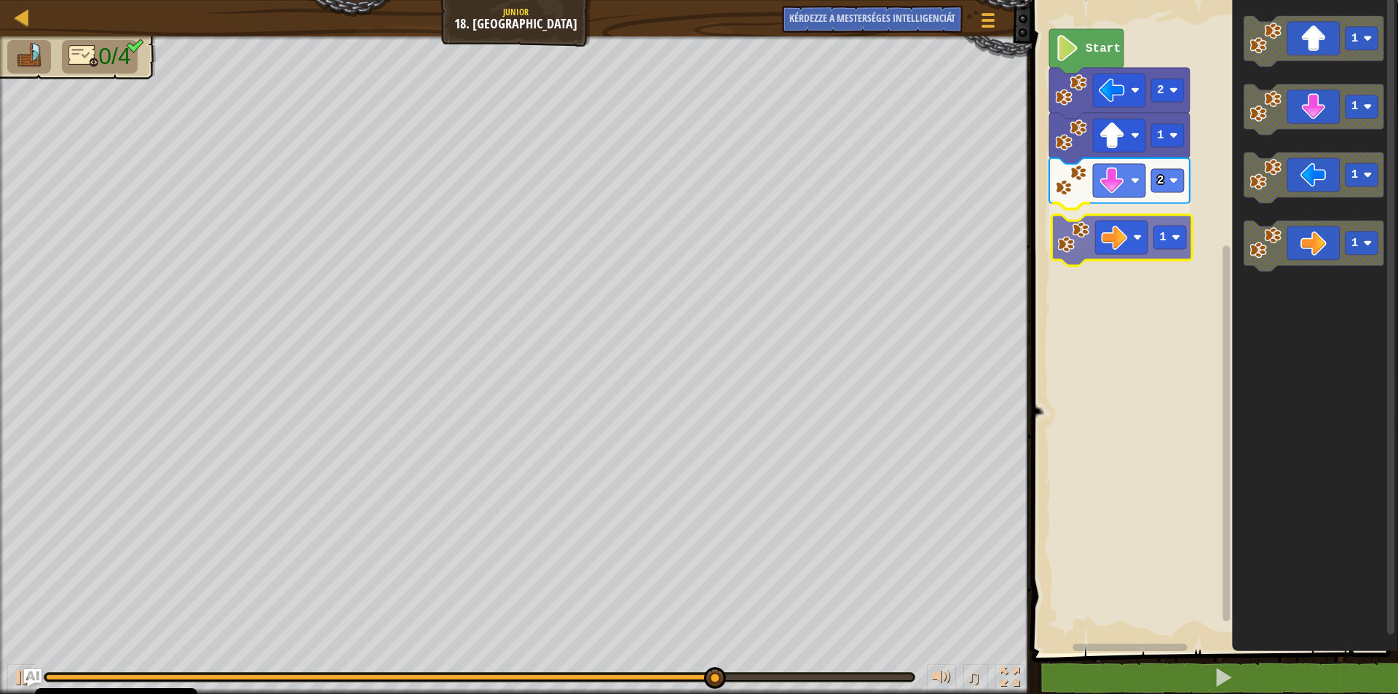
click at [1071, 248] on div "Start 2 1 2 1 1 1 1 1 1" at bounding box center [1213, 323] width 371 height 661
